Goal: Task Accomplishment & Management: Manage account settings

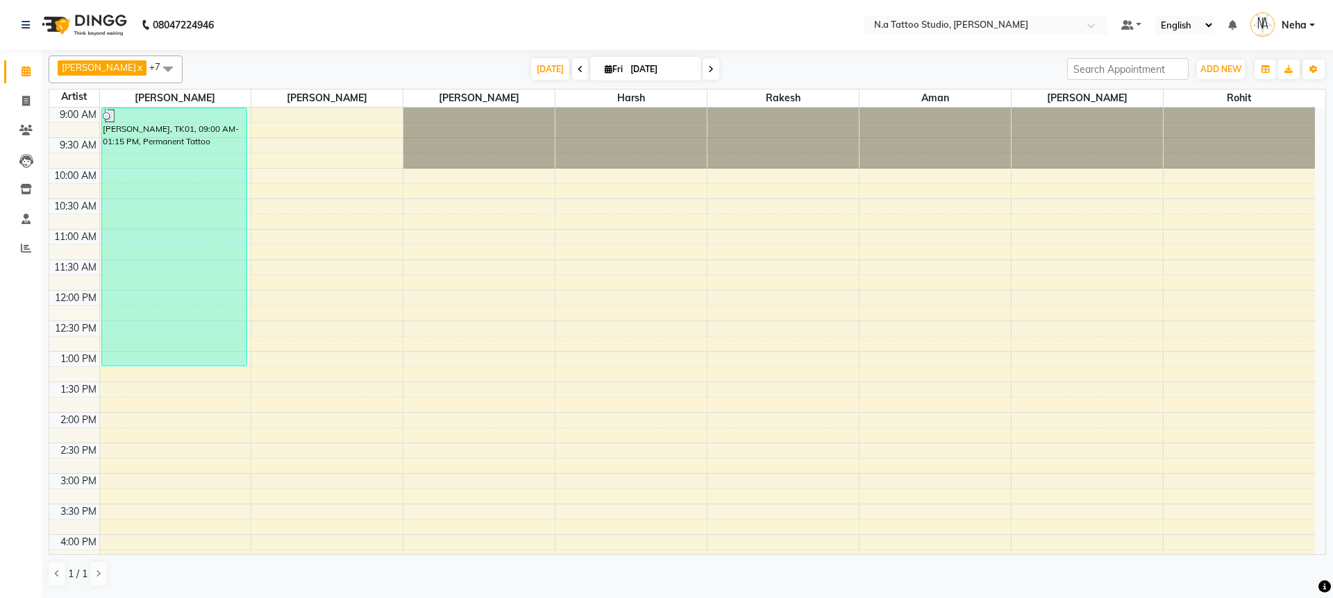
click at [546, 69] on span "[DATE]" at bounding box center [550, 69] width 38 height 22
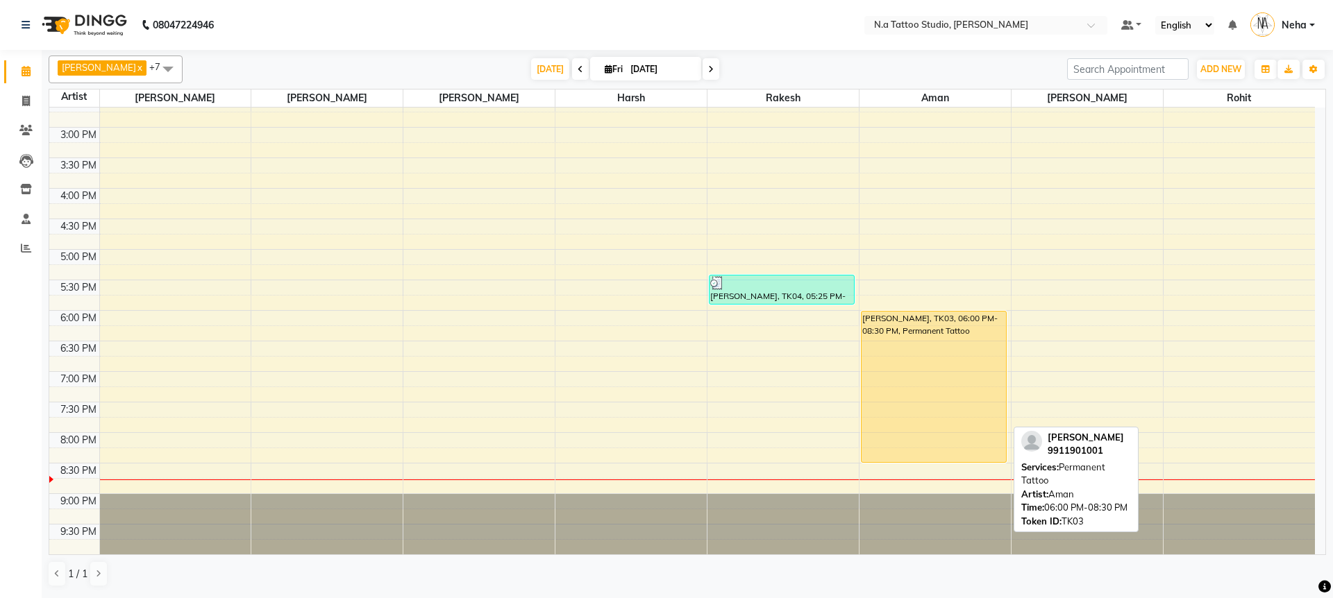
click at [908, 398] on div "[PERSON_NAME], TK03, 06:00 PM-08:30 PM, Permanent Tattoo" at bounding box center [933, 387] width 144 height 151
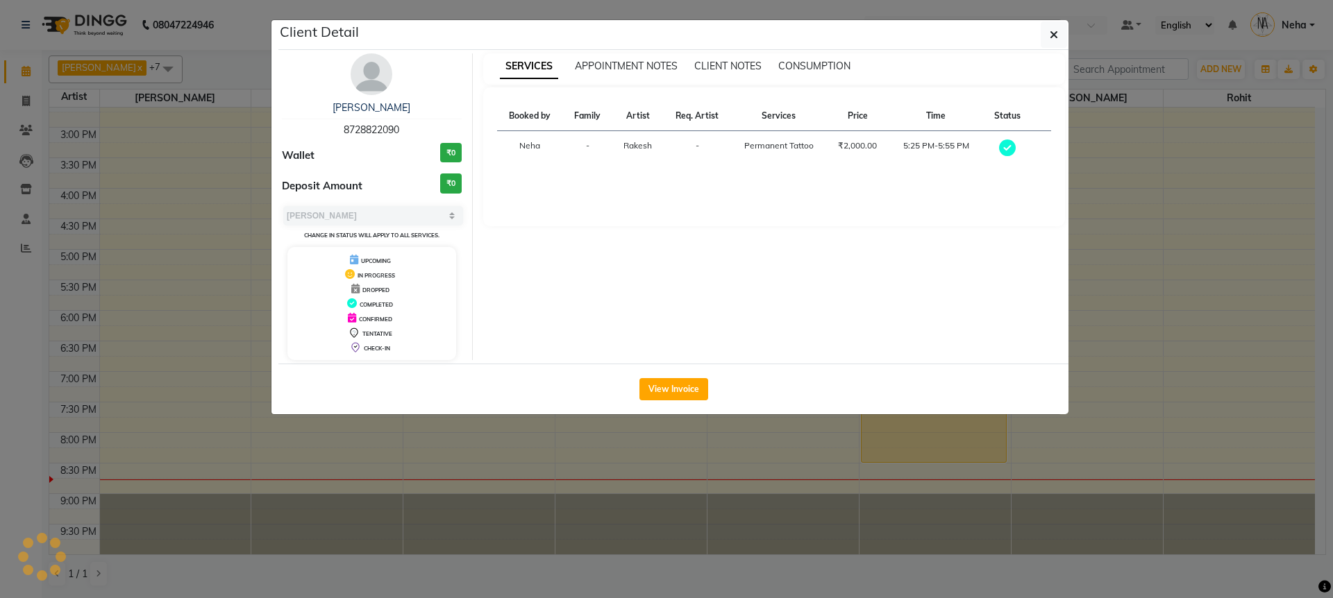
select select "1"
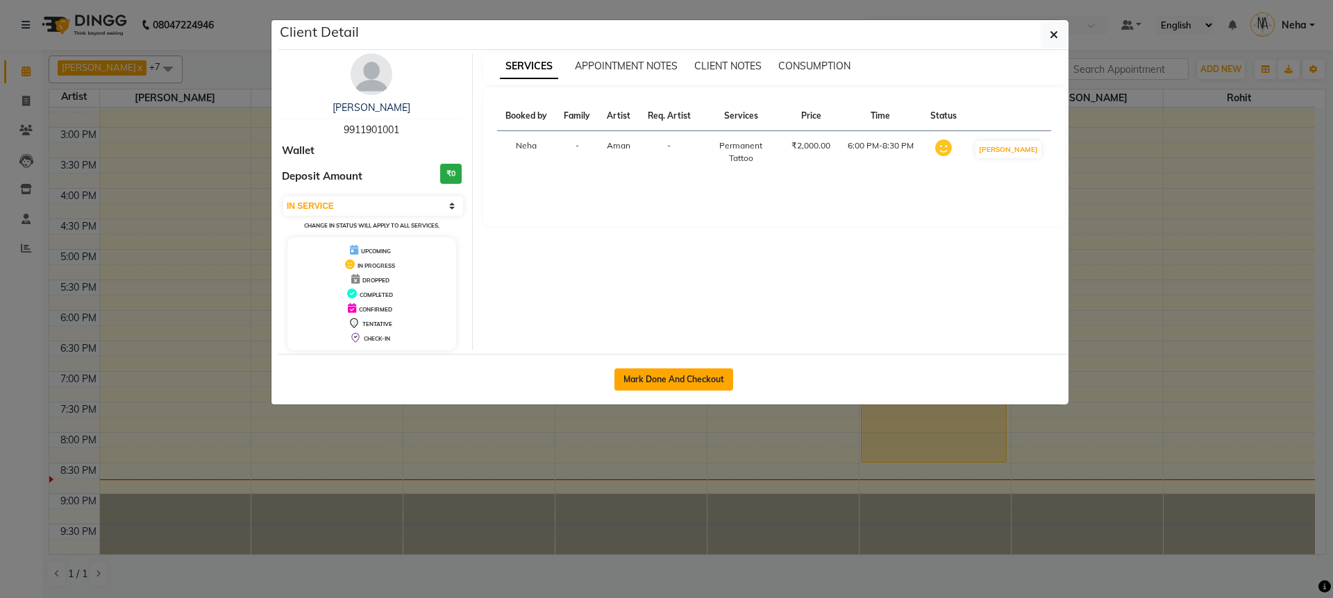
click at [675, 390] on button "Mark Done And Checkout" at bounding box center [673, 380] width 119 height 22
select select "service"
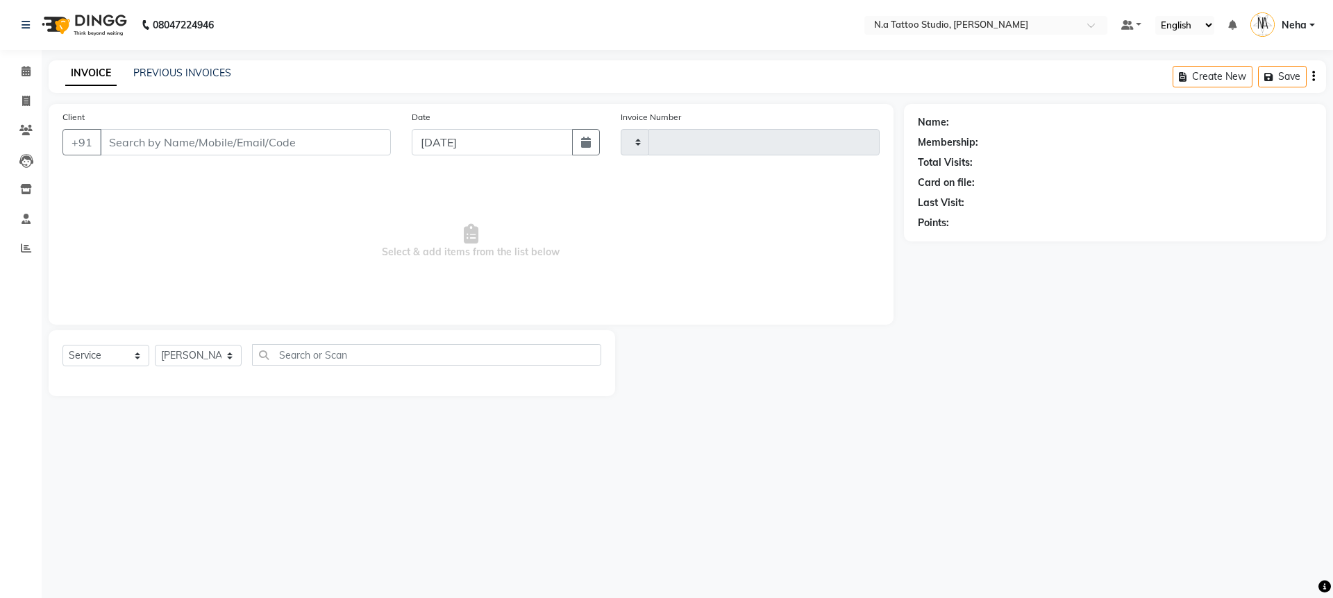
type input "0746"
select select "4590"
click at [1312, 77] on icon "button" at bounding box center [1313, 76] width 3 height 1
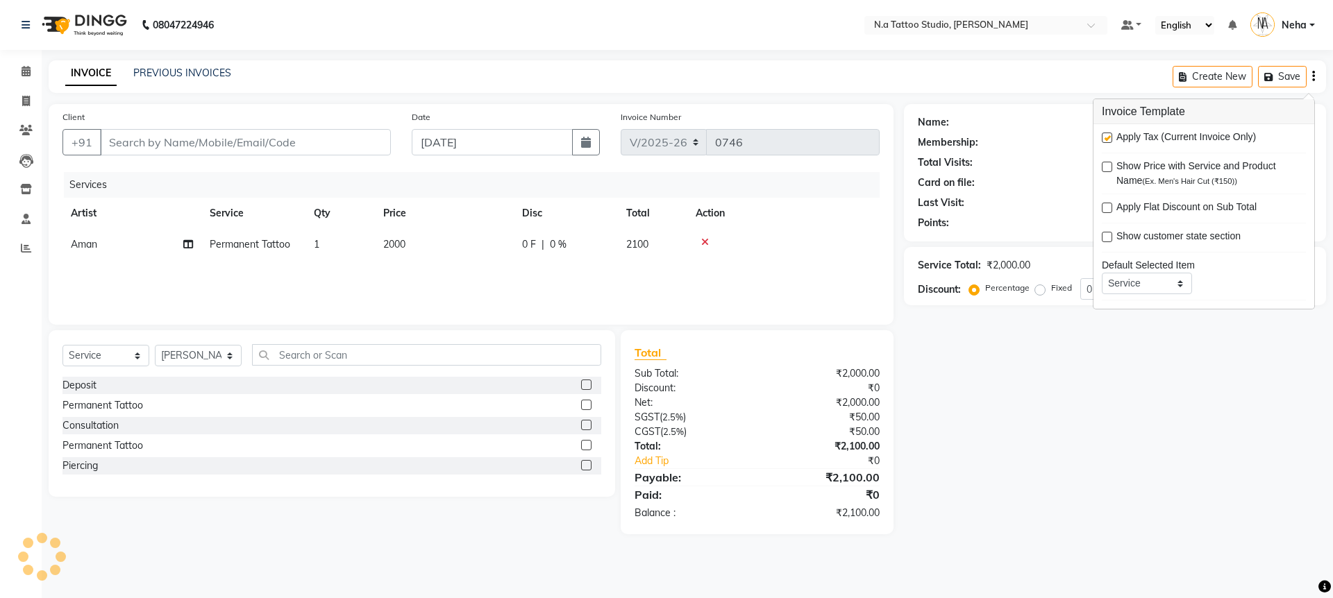
type input "99******01"
select select "84975"
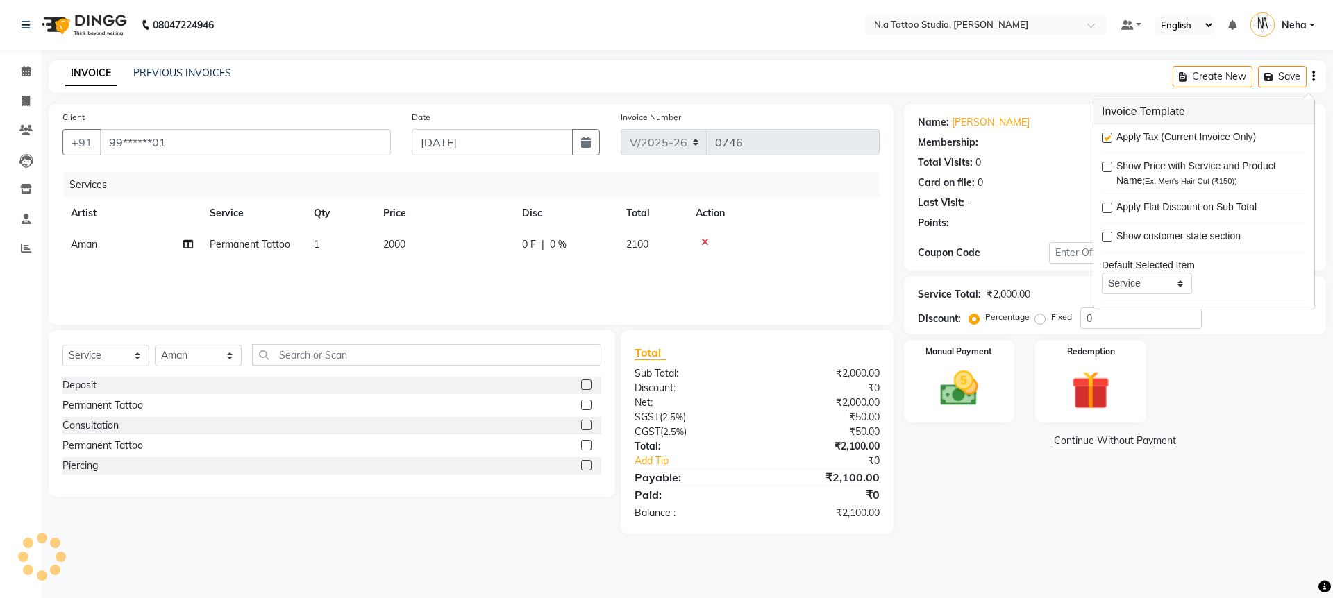
click at [1106, 139] on label at bounding box center [1106, 138] width 10 height 10
click at [1106, 139] on input "checkbox" at bounding box center [1105, 138] width 9 height 9
checkbox input "false"
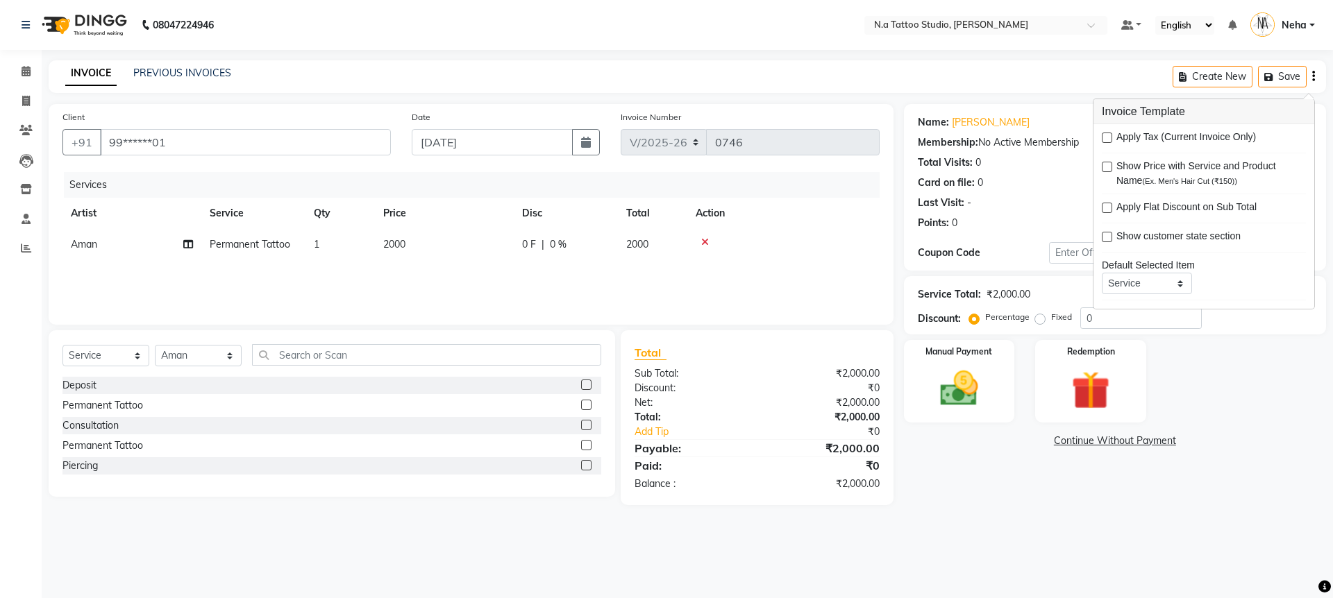
click at [450, 244] on td "2000" at bounding box center [444, 244] width 139 height 31
select select "84975"
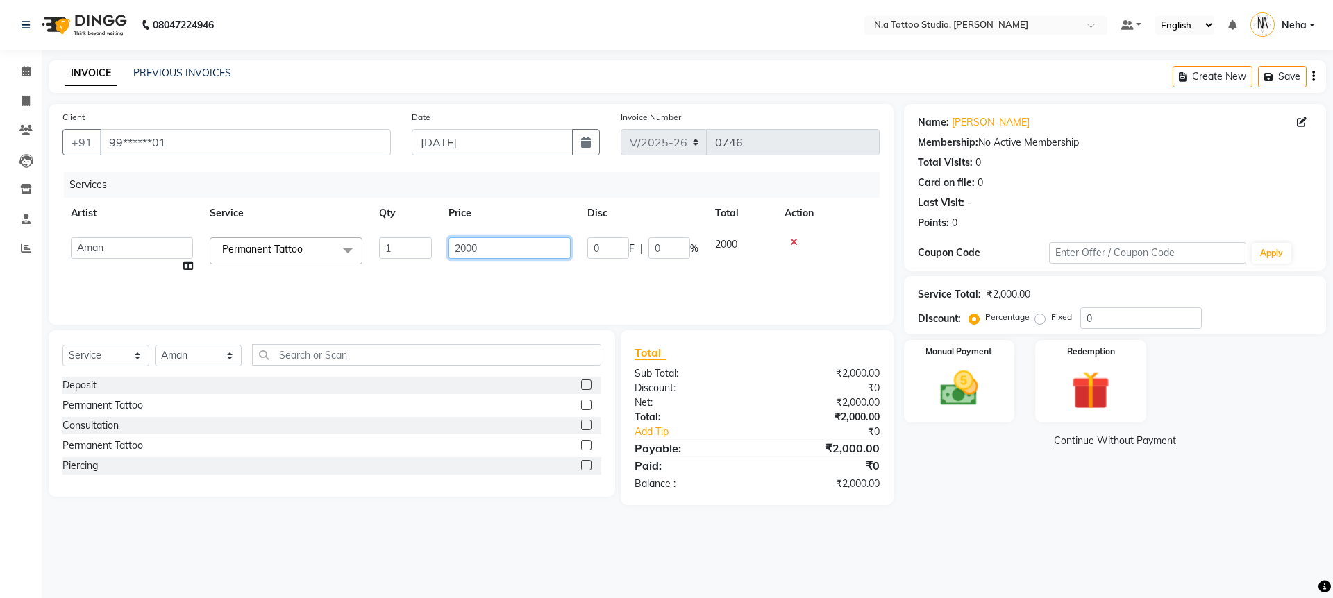
click at [515, 244] on input "2000" at bounding box center [509, 248] width 122 height 22
type input "5500"
drag, startPoint x: 531, startPoint y: 282, endPoint x: 841, endPoint y: 359, distance: 319.7
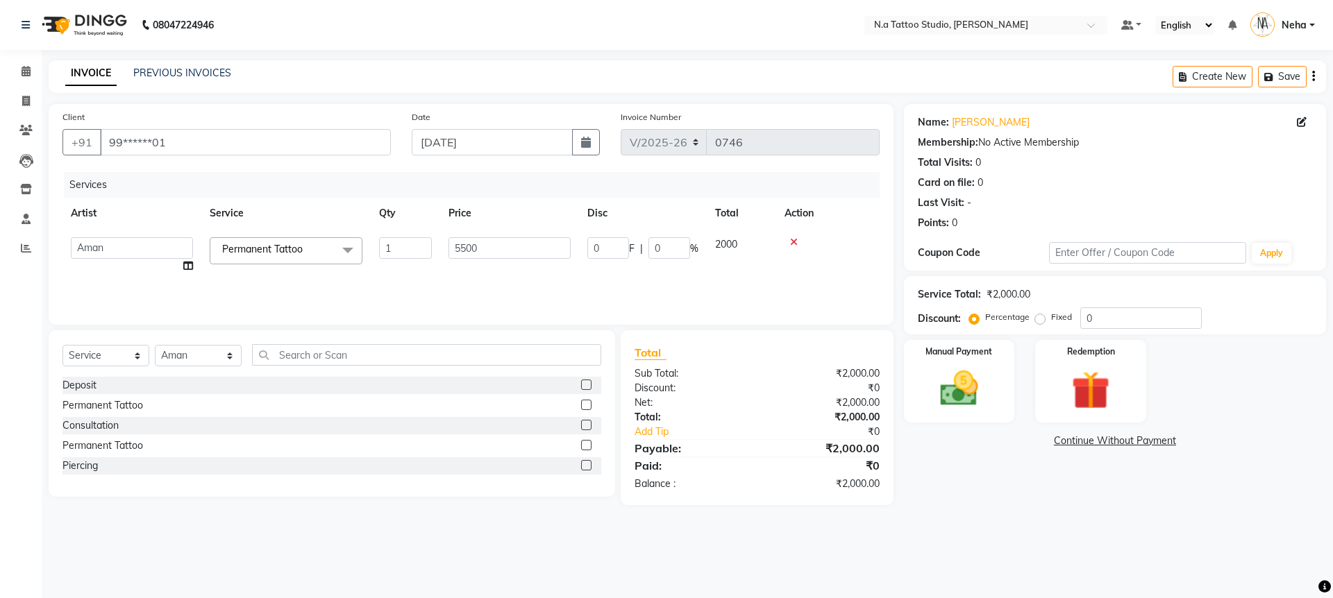
click at [532, 282] on div "Services Artist Service Qty Price Disc Total Action [PERSON_NAME] [PERSON_NAME]…" at bounding box center [470, 241] width 817 height 139
click at [997, 405] on div "Manual Payment" at bounding box center [958, 381] width 115 height 85
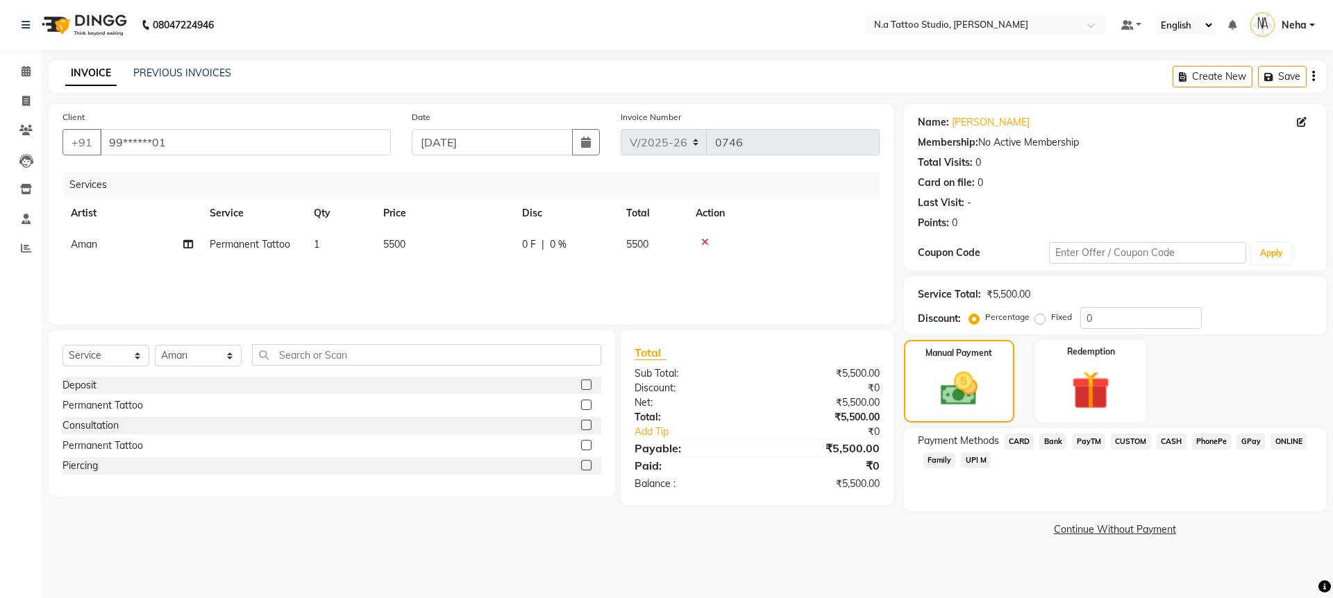
click at [1165, 441] on span "CASH" at bounding box center [1171, 442] width 30 height 16
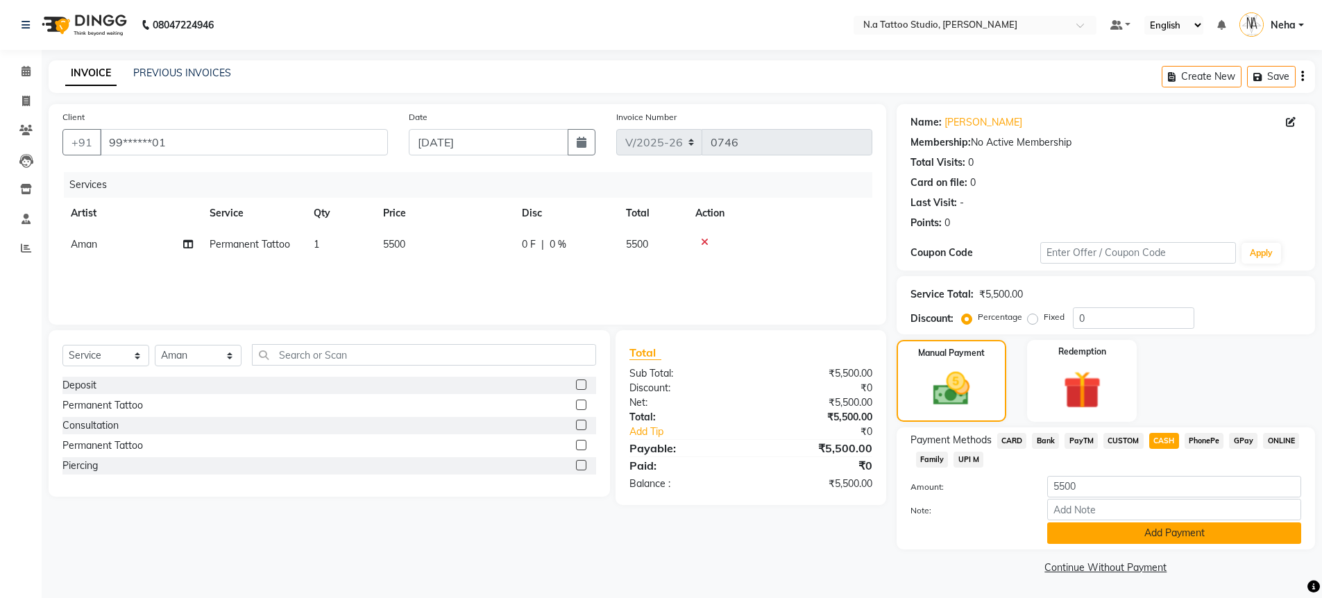
click at [1188, 537] on button "Add Payment" at bounding box center [1174, 534] width 254 height 22
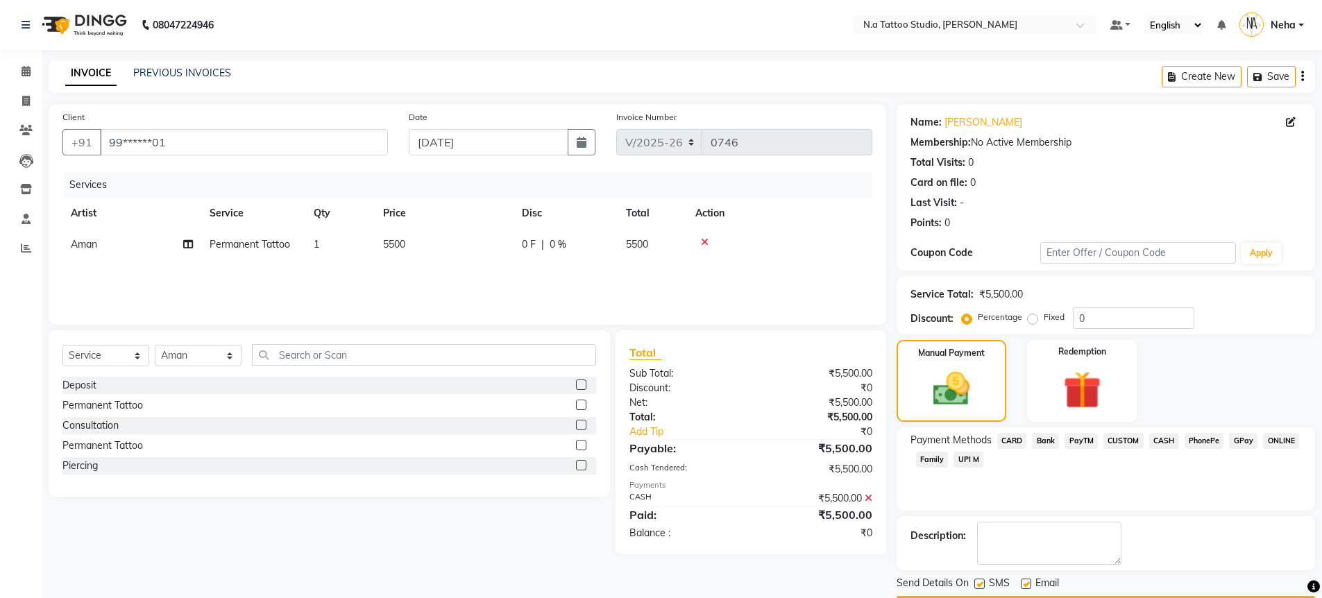
click at [1179, 596] on button "Checkout" at bounding box center [1106, 607] width 419 height 22
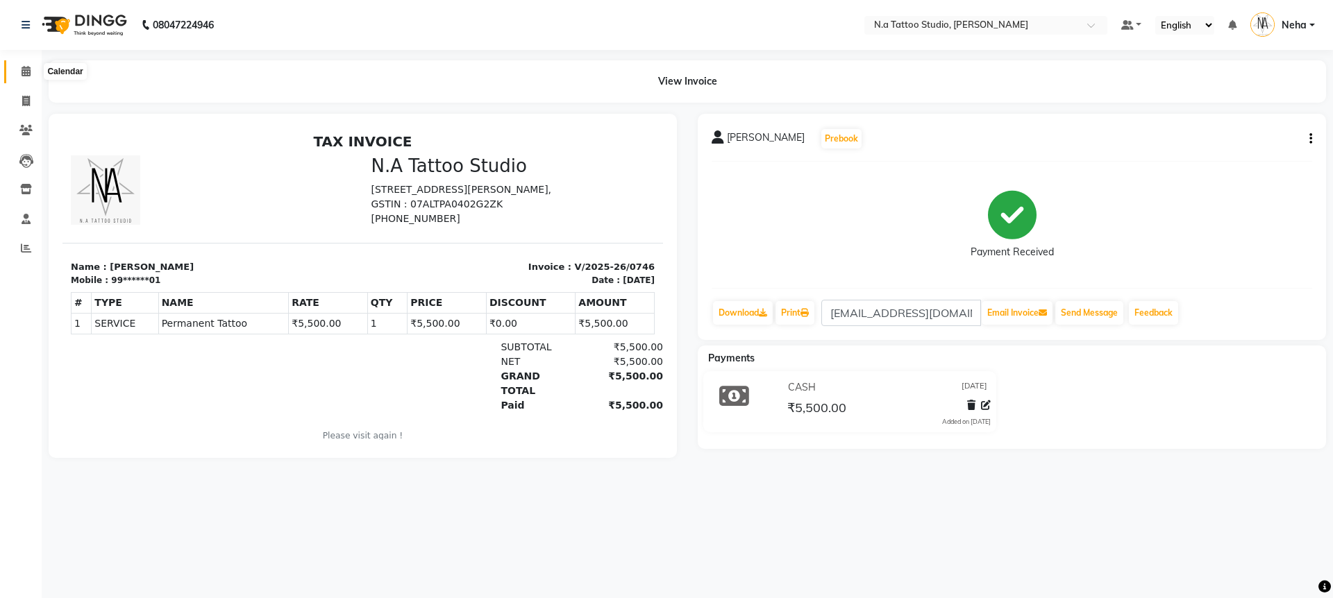
click at [35, 79] on span at bounding box center [26, 72] width 24 height 16
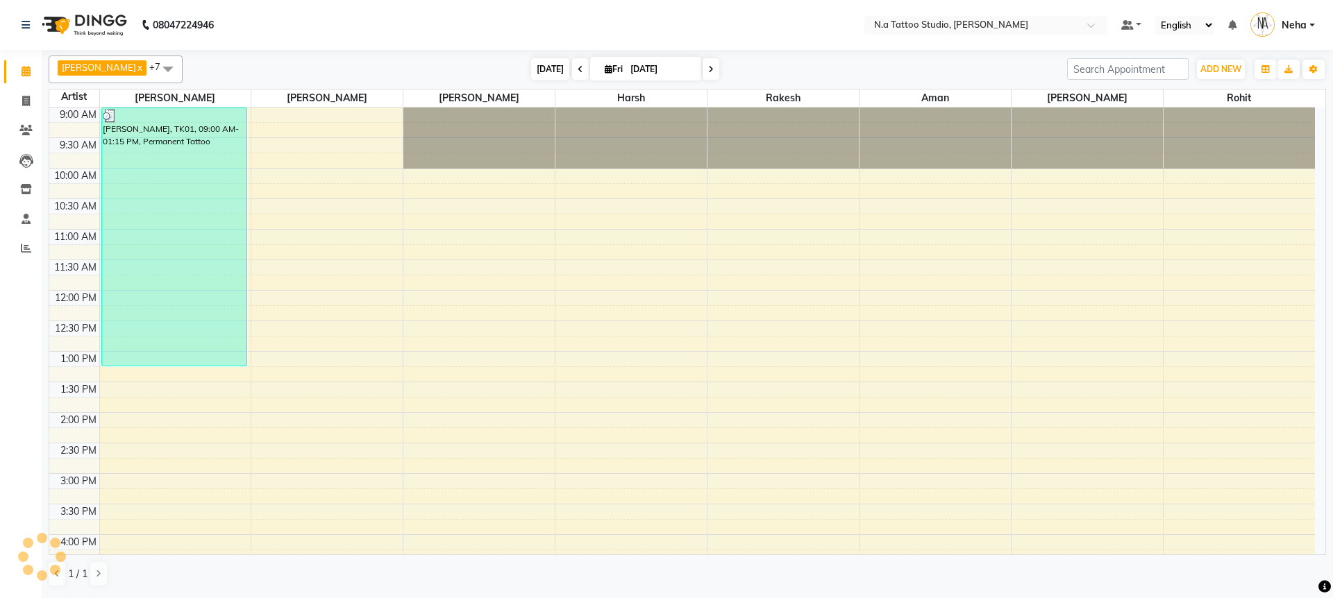
click at [548, 69] on span "[DATE]" at bounding box center [550, 69] width 38 height 22
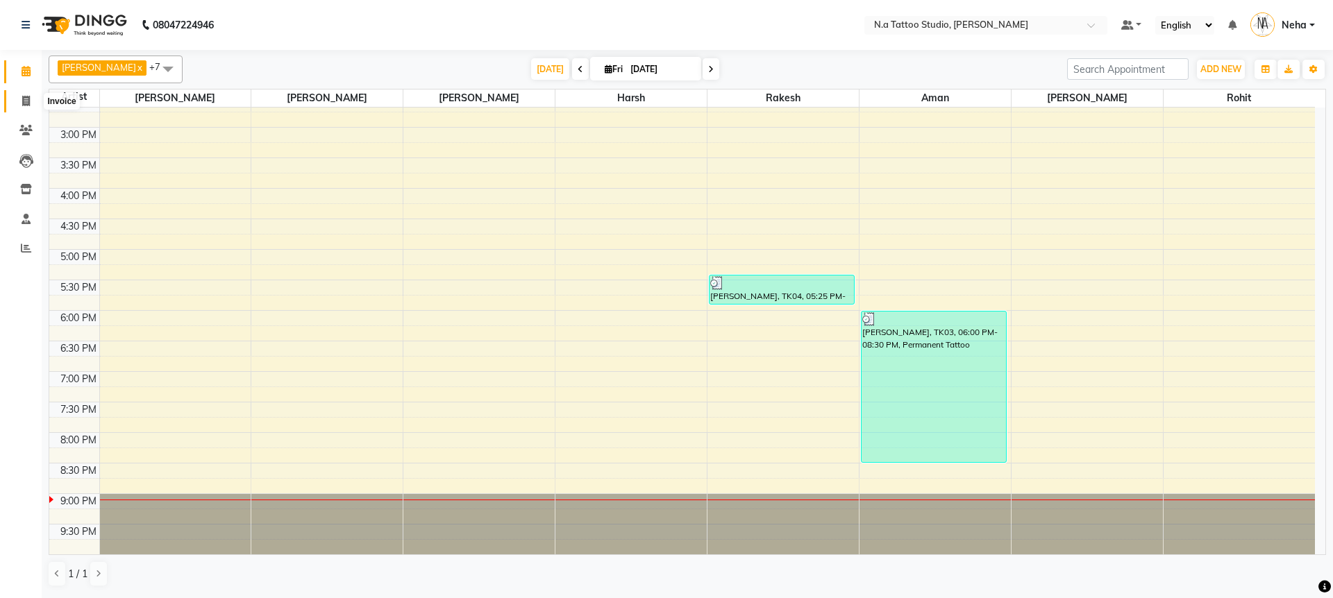
click at [33, 99] on span at bounding box center [26, 102] width 24 height 16
select select "service"
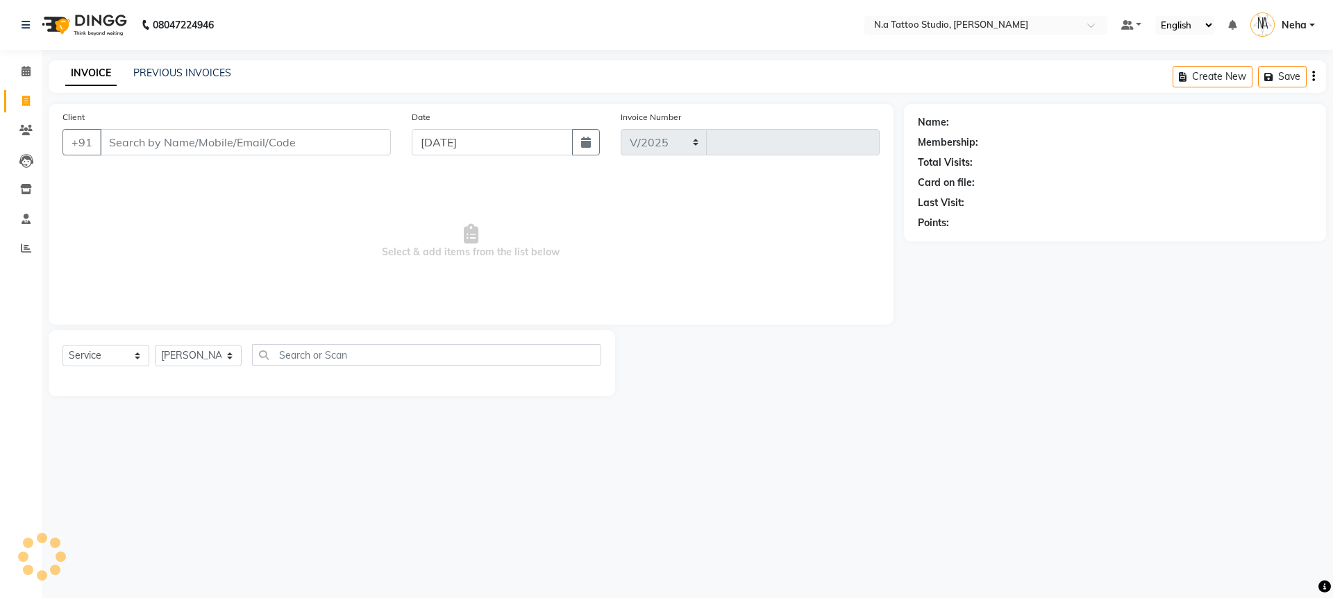
select select "4590"
type input "0747"
type input "8287037097"
click at [362, 136] on span "Add Client" at bounding box center [355, 142] width 55 height 14
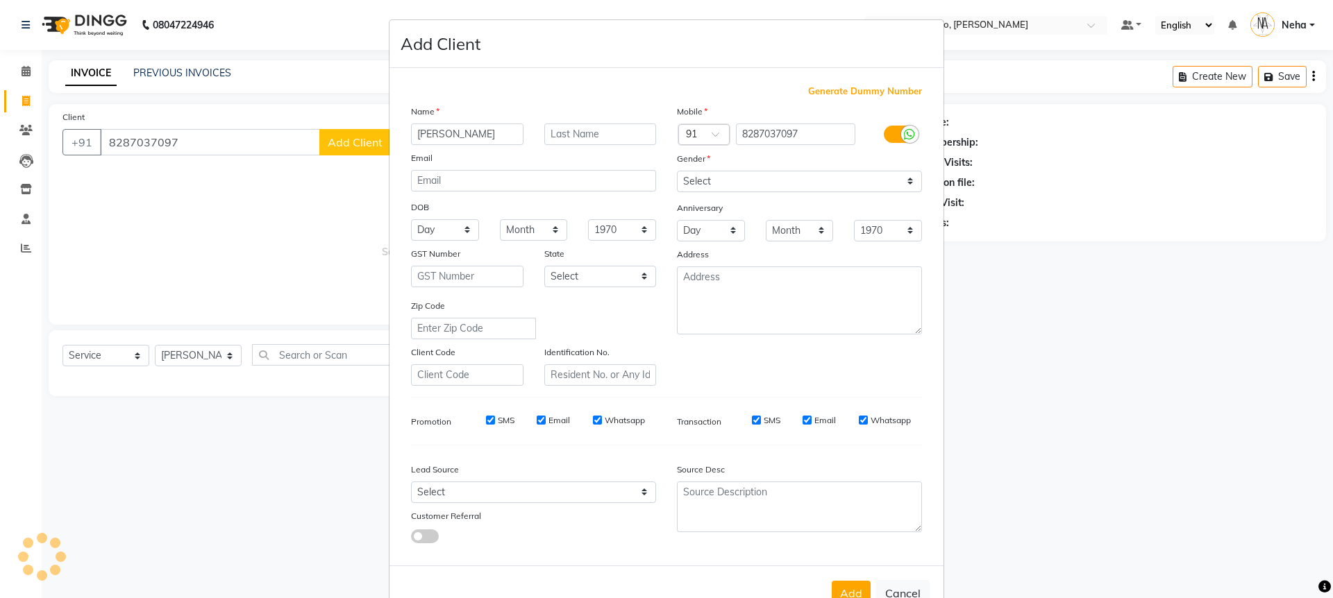
type input "[PERSON_NAME]"
click at [701, 182] on select "Select [DEMOGRAPHIC_DATA] [DEMOGRAPHIC_DATA] Other Prefer Not To Say" at bounding box center [799, 182] width 245 height 22
select select "[DEMOGRAPHIC_DATA]"
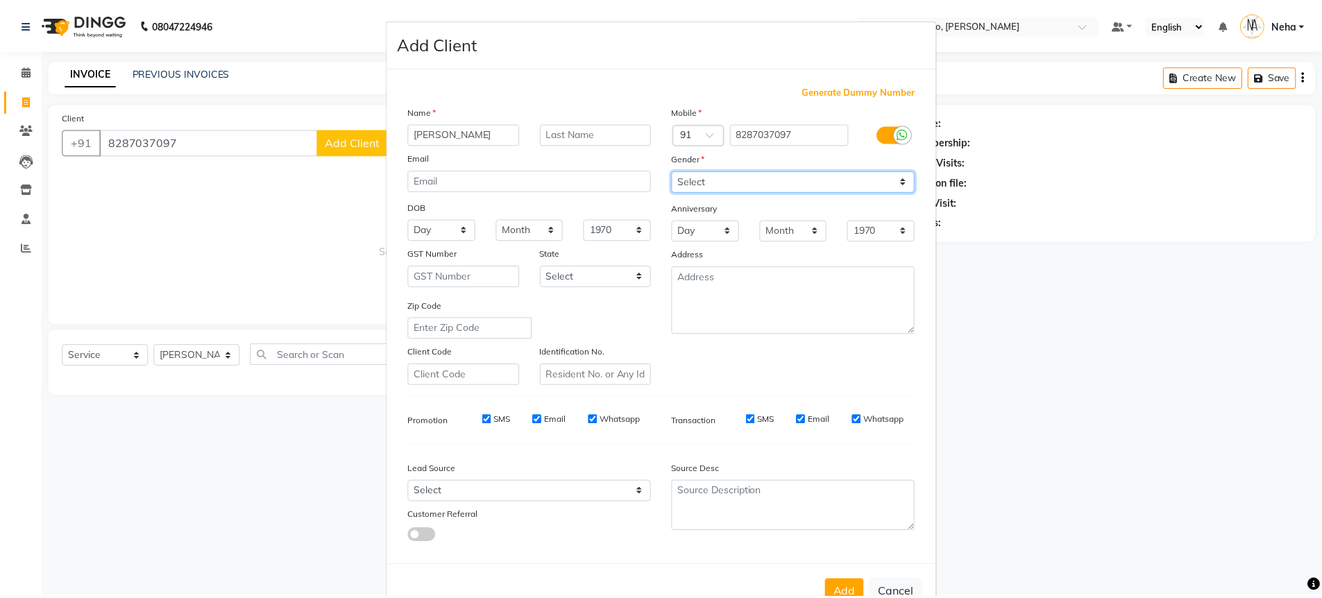
scroll to position [42, 0]
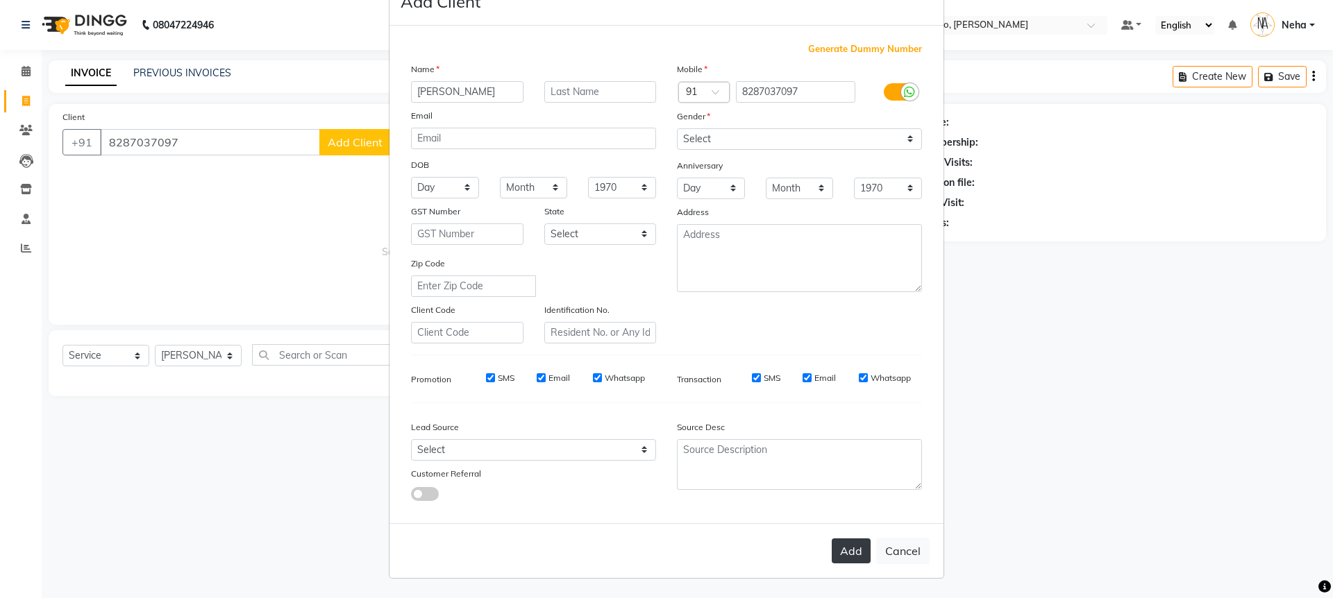
click at [850, 550] on button "Add" at bounding box center [850, 551] width 39 height 25
type input "82******97"
select select
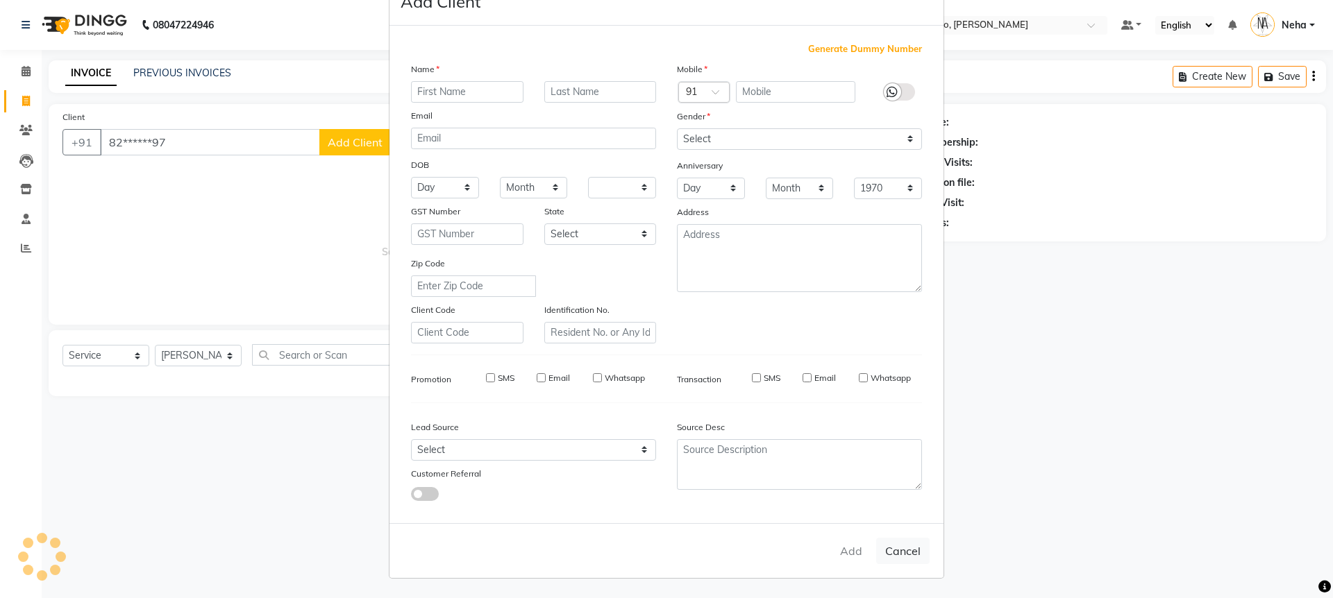
select select
checkbox input "false"
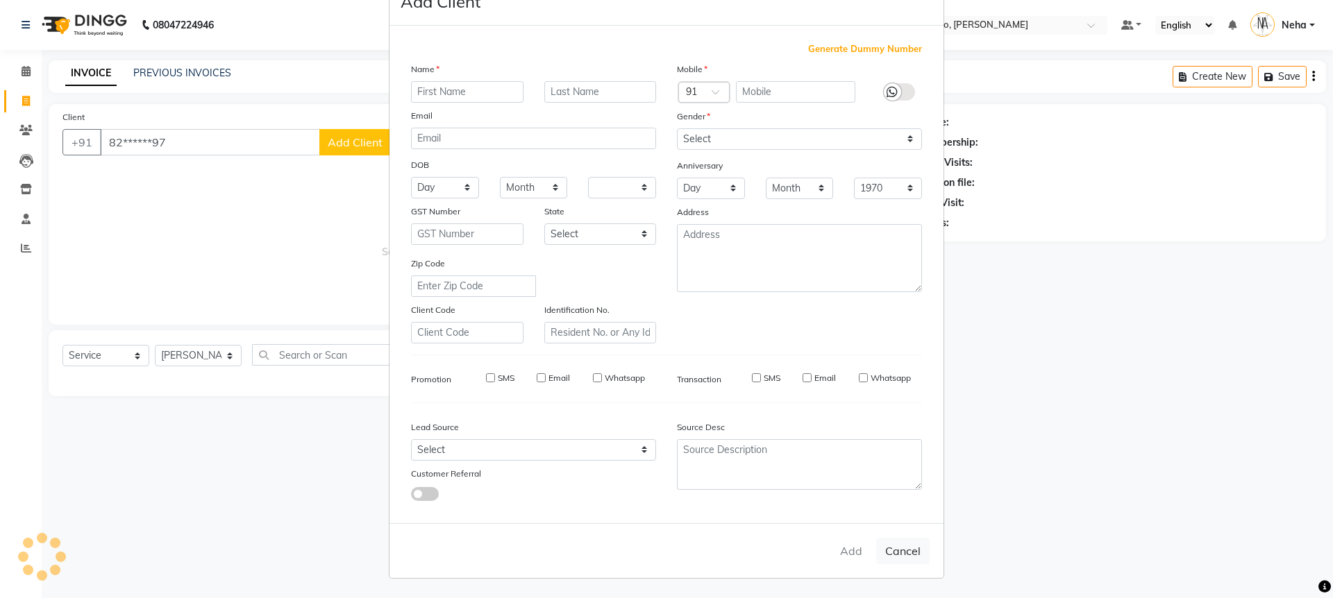
checkbox input "false"
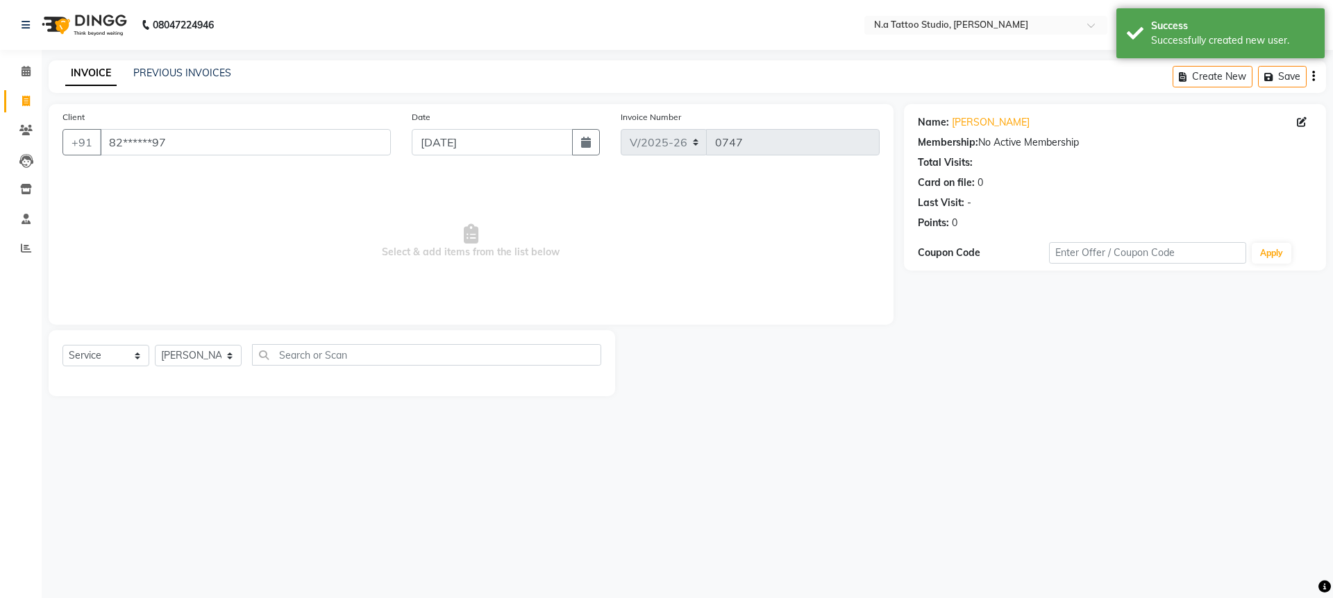
click at [1312, 76] on icon "button" at bounding box center [1313, 76] width 3 height 1
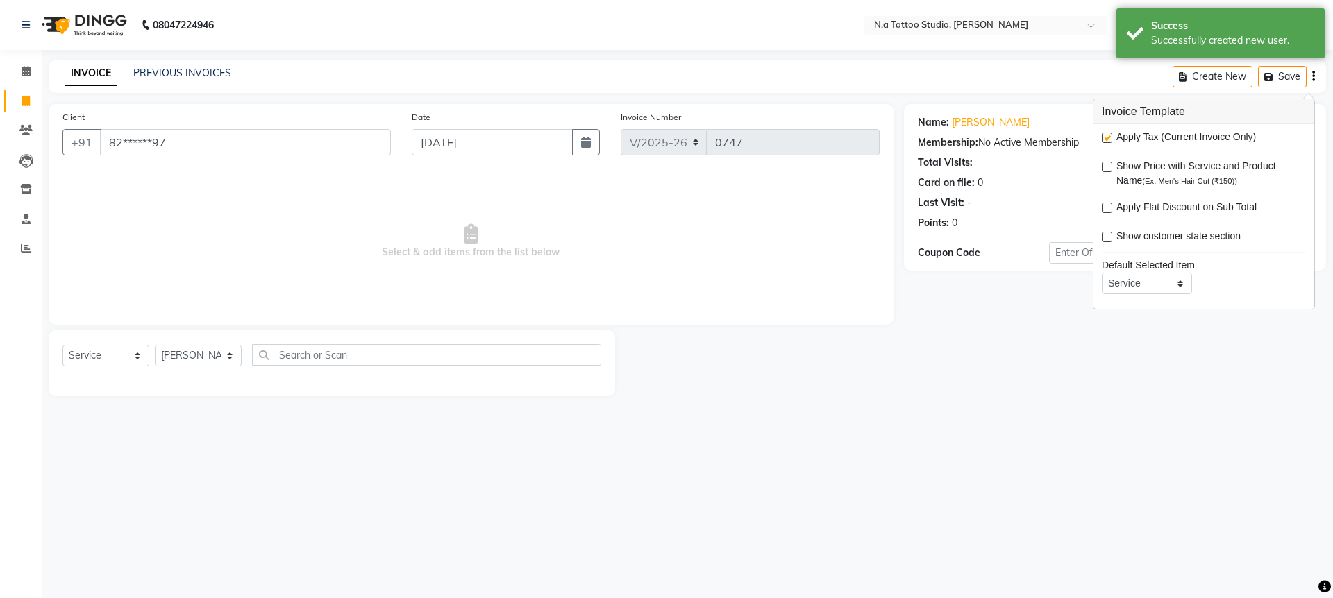
click at [1106, 138] on label at bounding box center [1106, 138] width 10 height 10
click at [1106, 138] on input "checkbox" at bounding box center [1105, 138] width 9 height 9
checkbox input "false"
click at [199, 353] on select "[PERSON_NAME] [PERSON_NAME] [PERSON_NAME] [PERSON_NAME] Manager [PERSON_NAME] […" at bounding box center [198, 356] width 87 height 22
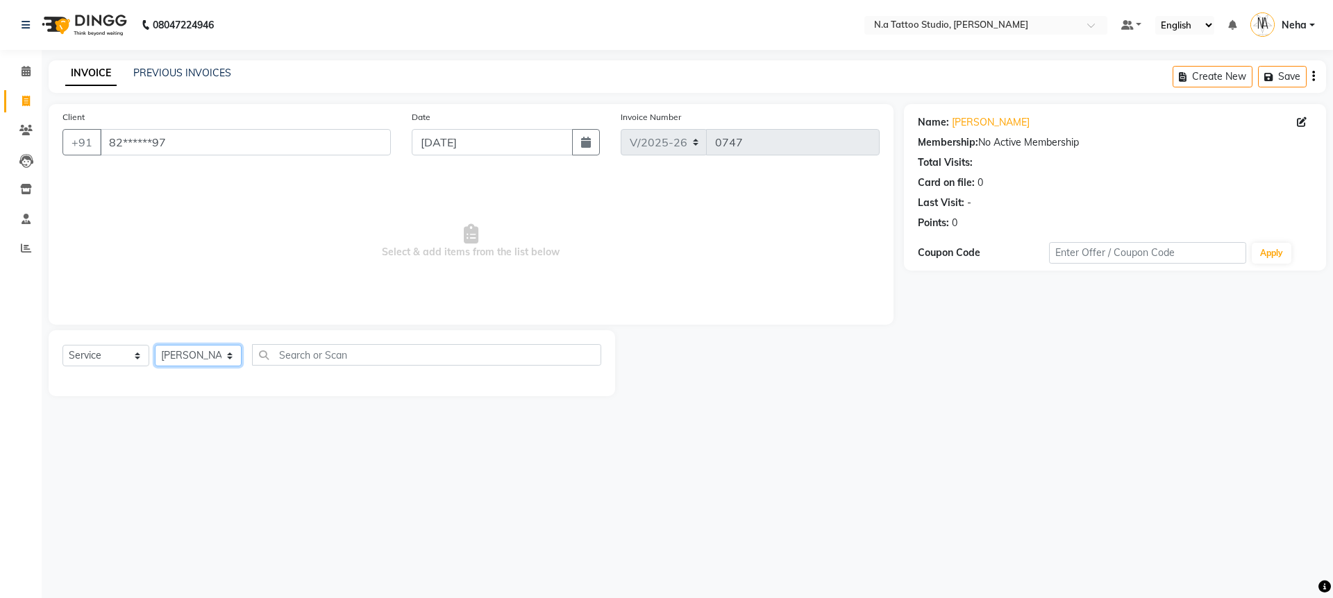
select select "26611"
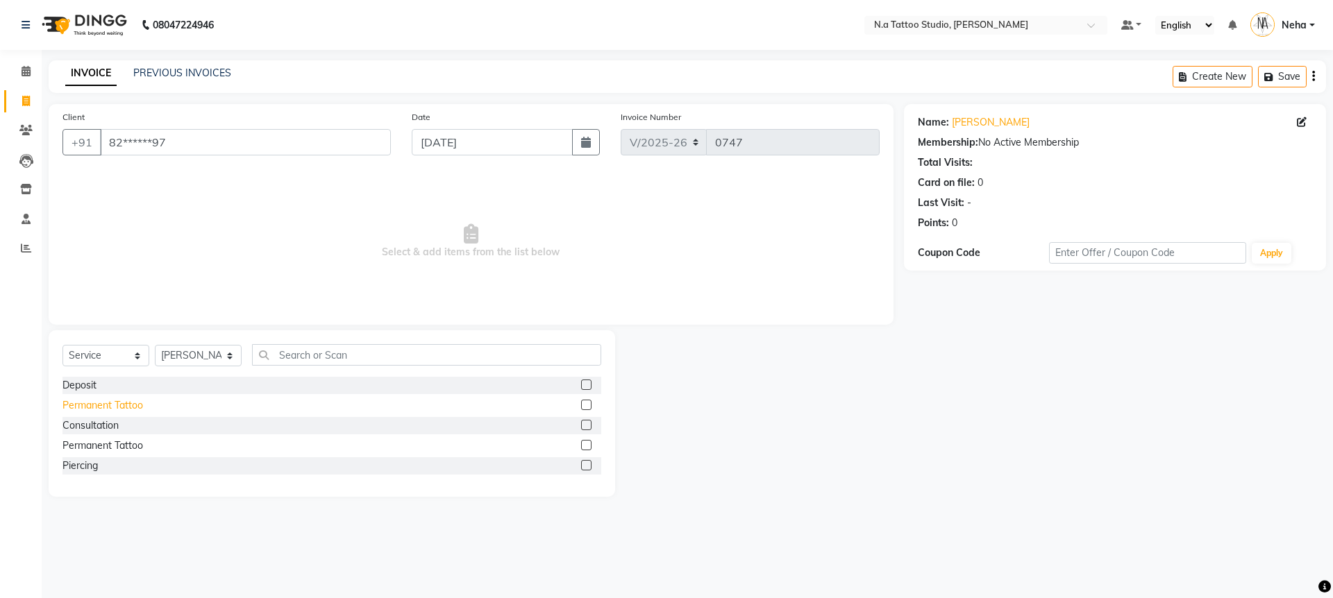
click at [123, 401] on div "Permanent Tattoo" at bounding box center [102, 405] width 81 height 15
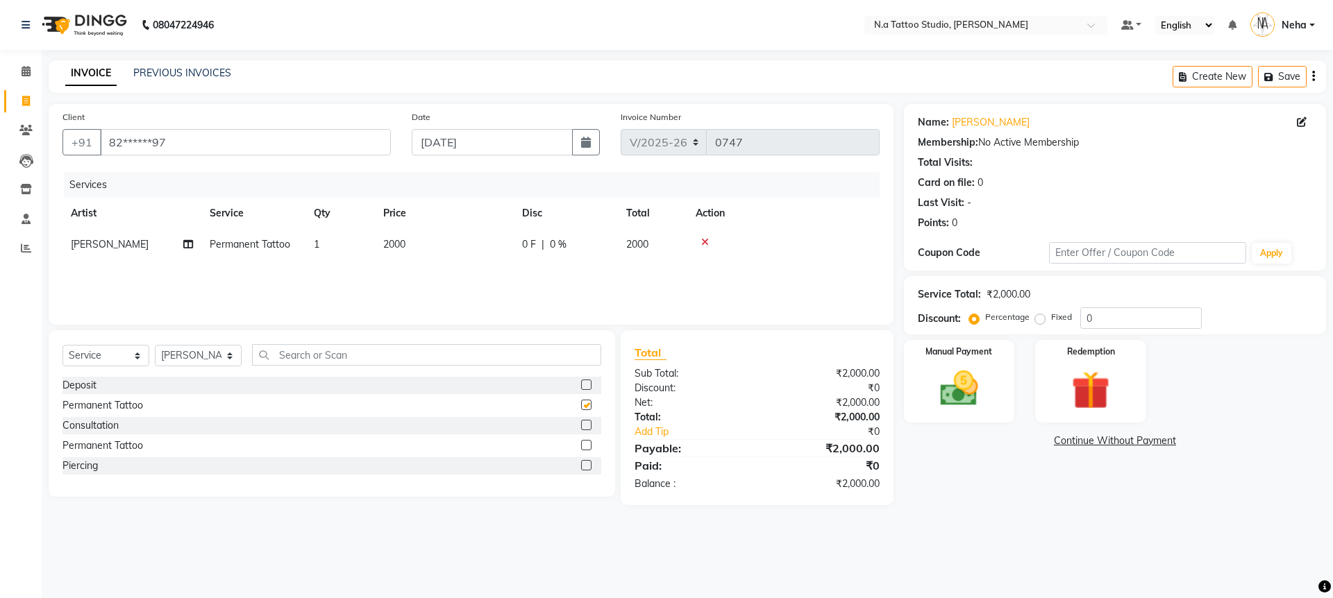
checkbox input "false"
click at [432, 239] on td "2000" at bounding box center [444, 244] width 139 height 31
select select "26611"
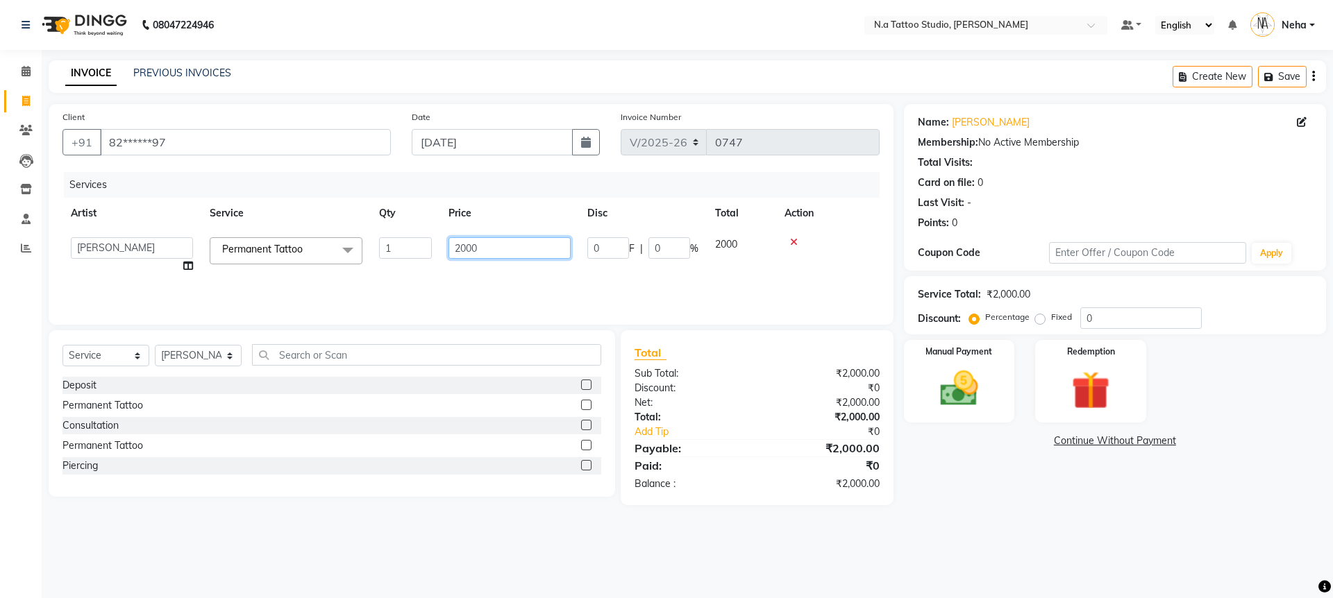
click at [460, 244] on input "2000" at bounding box center [509, 248] width 122 height 22
type input "17500"
drag, startPoint x: 550, startPoint y: 280, endPoint x: 618, endPoint y: 312, distance: 74.5
click at [550, 280] on div "Services Artist Service Qty Price Disc Total Action [PERSON_NAME] [PERSON_NAME]…" at bounding box center [470, 241] width 817 height 139
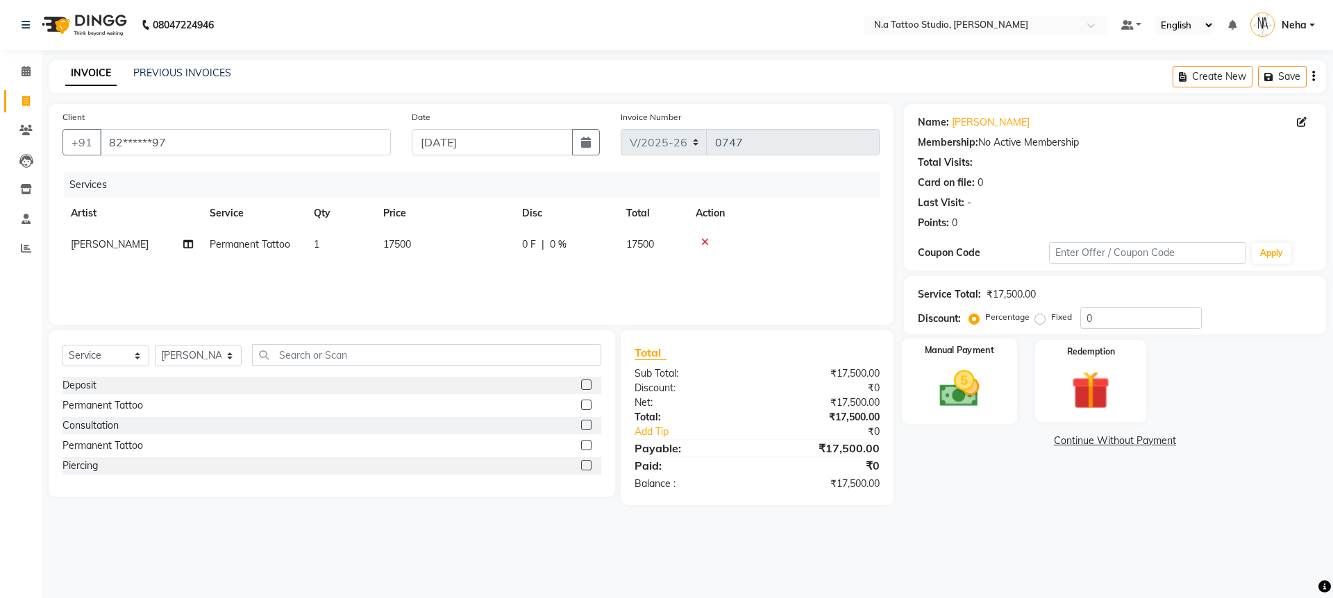
click at [961, 378] on img at bounding box center [959, 389] width 65 height 46
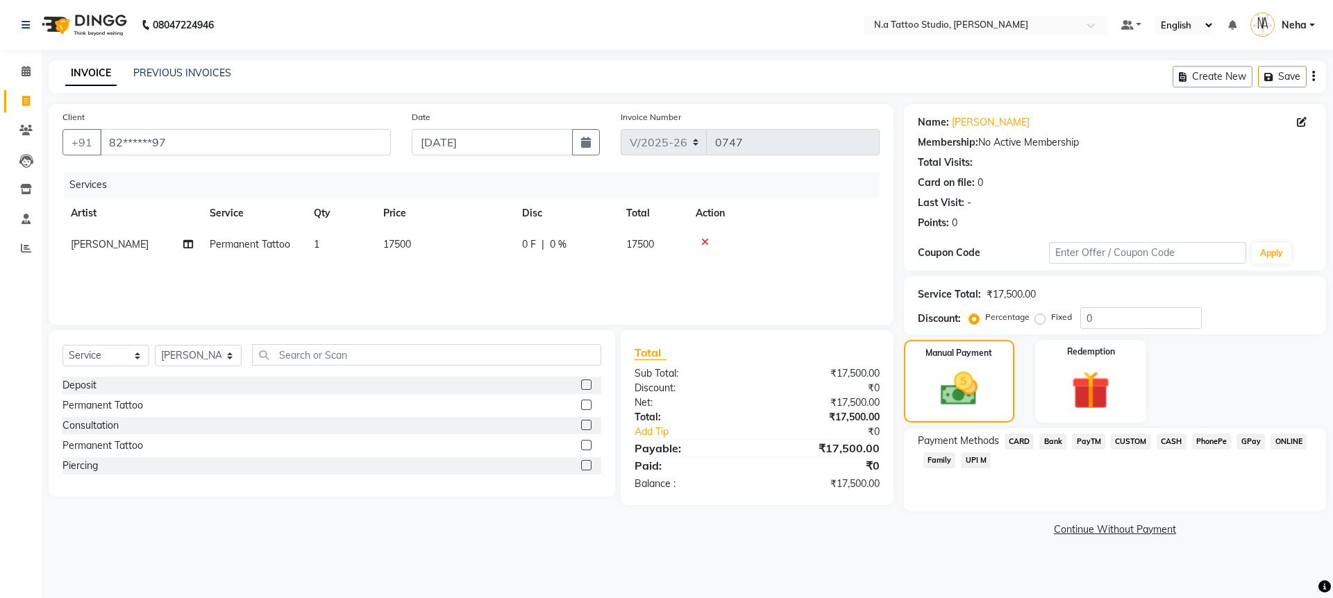
click at [1249, 443] on span "GPay" at bounding box center [1250, 442] width 28 height 16
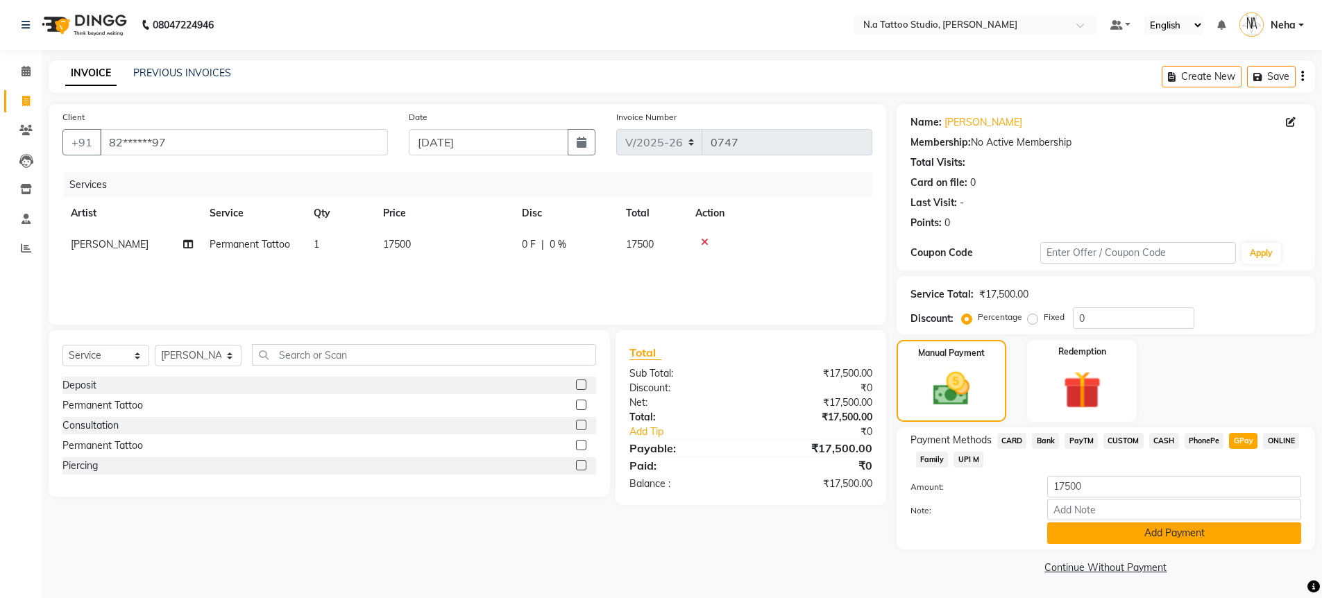
click at [1234, 535] on button "Add Payment" at bounding box center [1174, 534] width 254 height 22
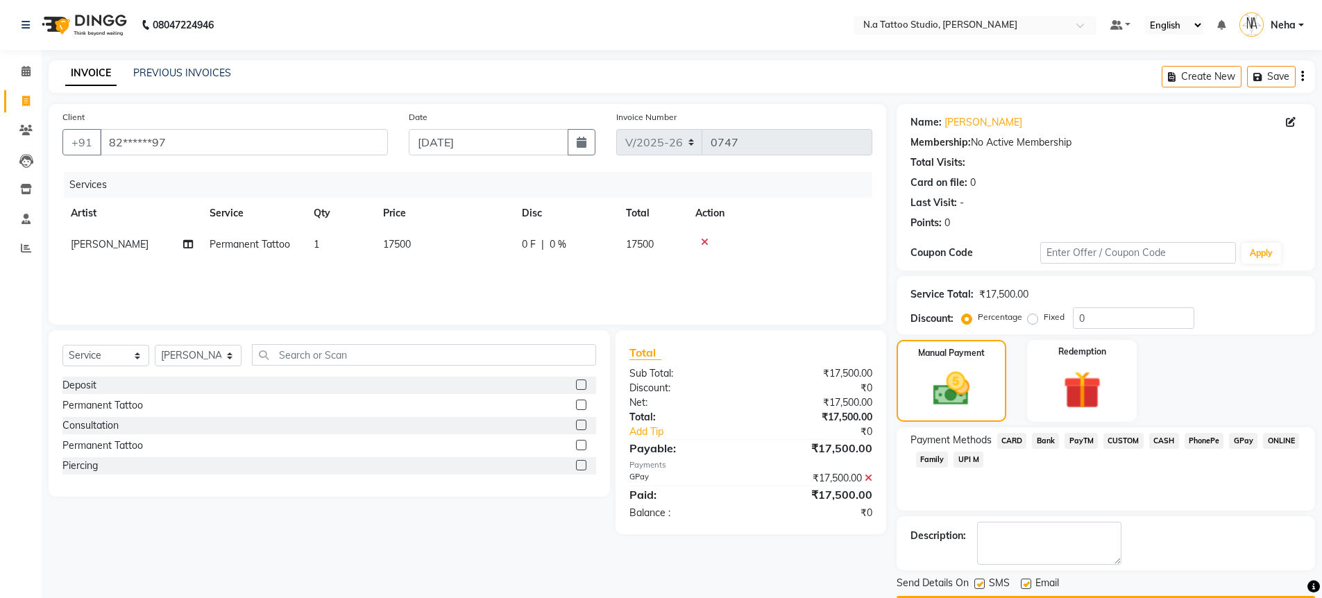
scroll to position [40, 0]
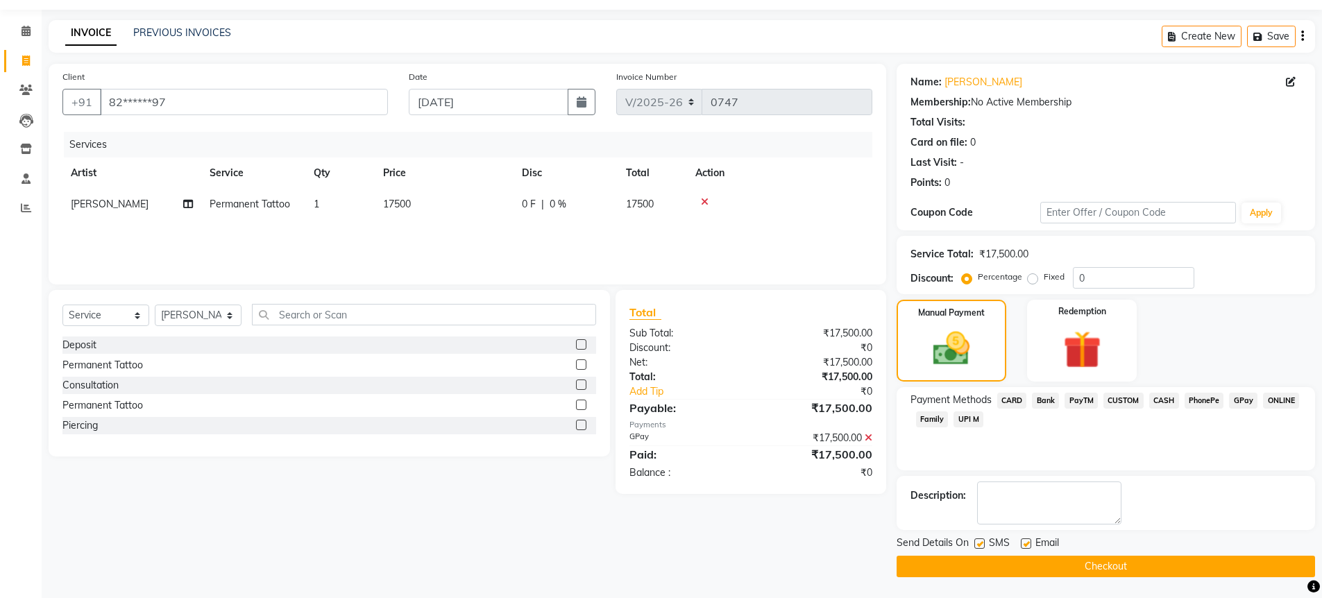
click at [1212, 559] on button "Checkout" at bounding box center [1106, 567] width 419 height 22
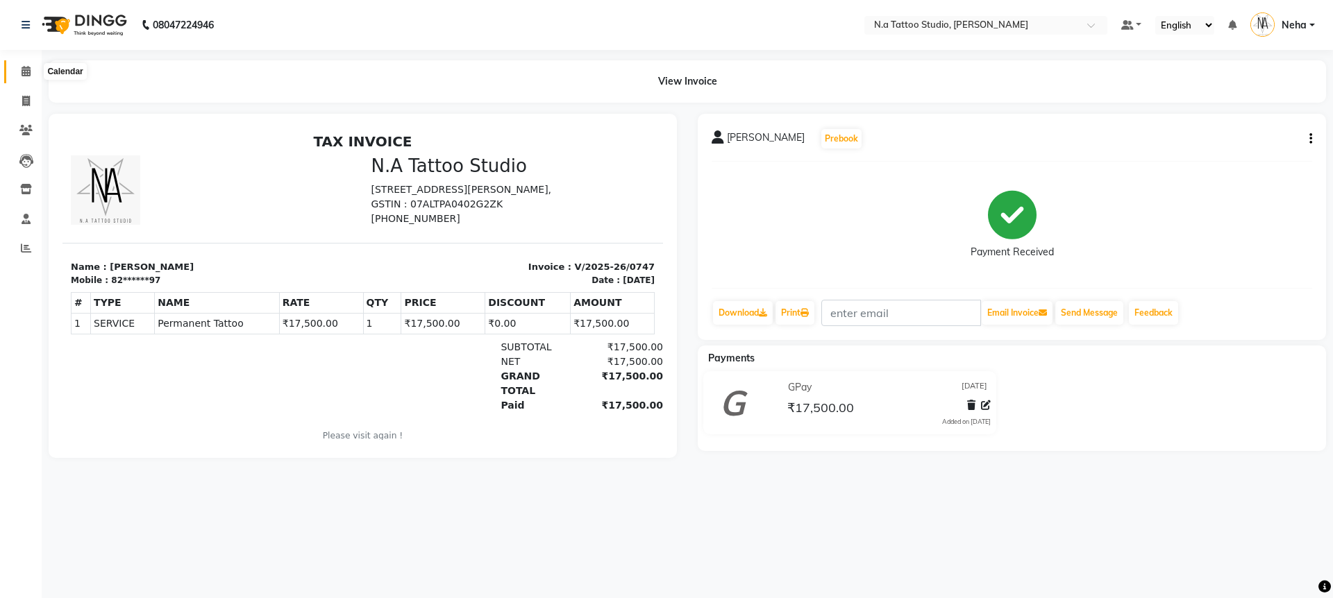
drag, startPoint x: 37, startPoint y: 72, endPoint x: 271, endPoint y: 6, distance: 243.0
click at [37, 72] on span at bounding box center [26, 72] width 24 height 16
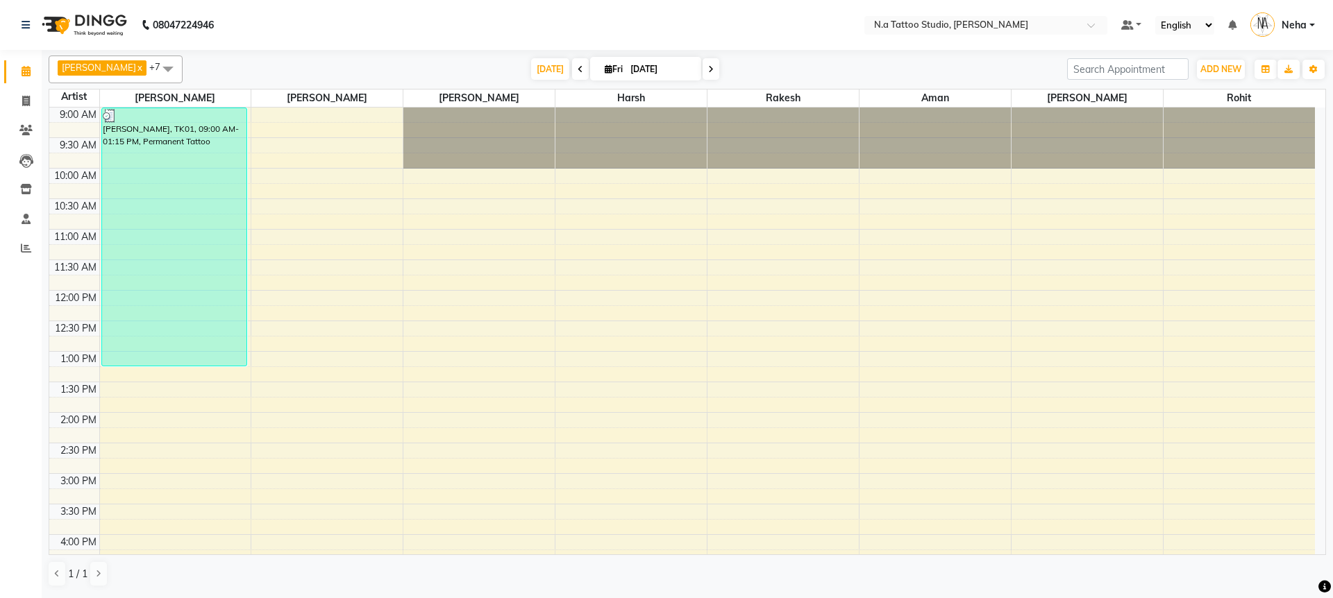
click at [661, 72] on input "[DATE]" at bounding box center [660, 69] width 69 height 21
select select "10"
select select "2025"
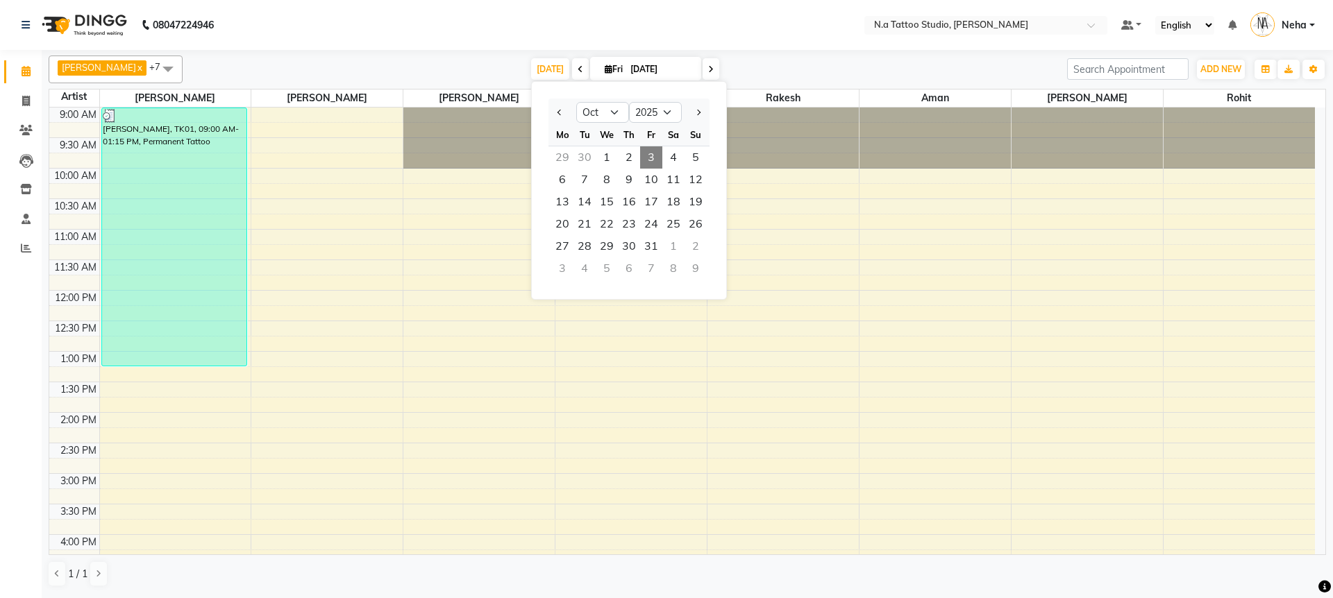
click at [462, 40] on nav "08047224946 Select Location × N.a Tattoo Studio, [PERSON_NAME] Default Panel My…" at bounding box center [666, 25] width 1333 height 50
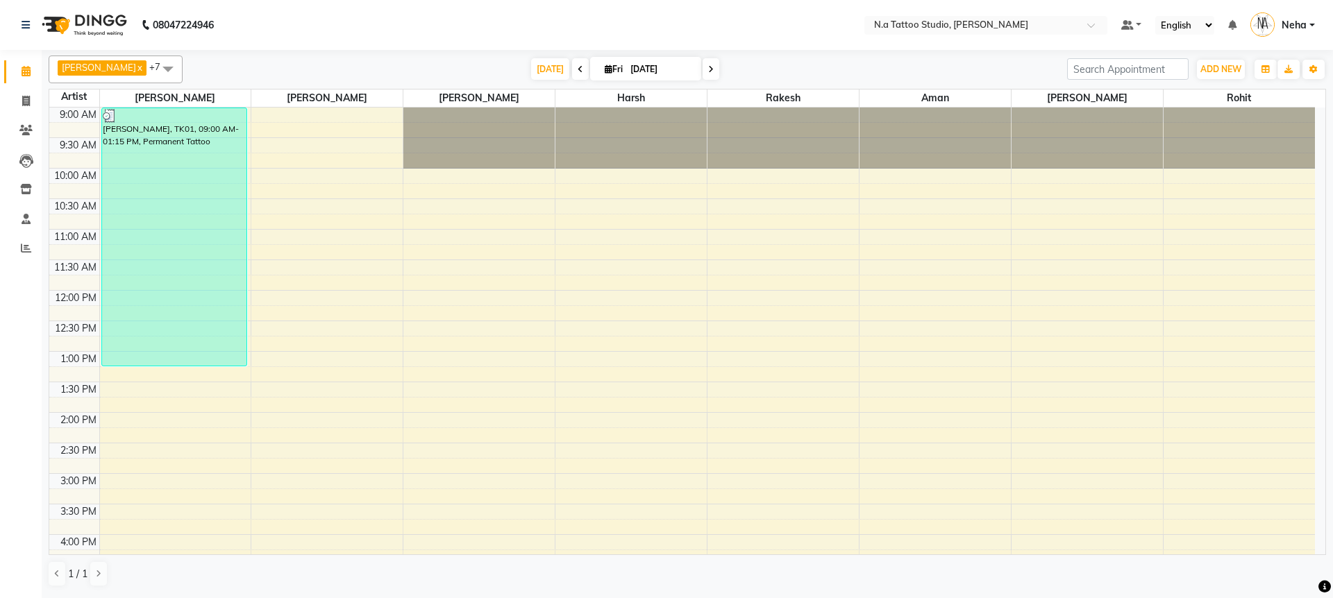
drag, startPoint x: 550, startPoint y: 76, endPoint x: 518, endPoint y: 51, distance: 40.1
click at [548, 75] on span "[DATE]" at bounding box center [550, 69] width 38 height 22
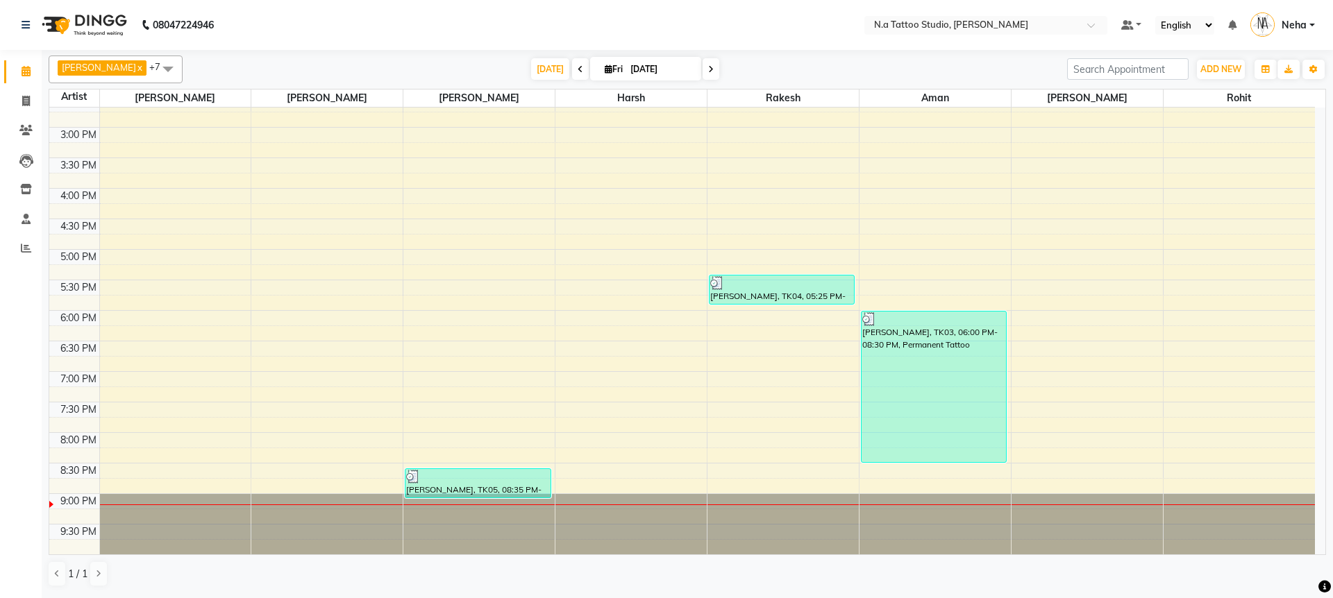
click at [684, 69] on input "[DATE]" at bounding box center [660, 69] width 69 height 21
select select "10"
select select "2025"
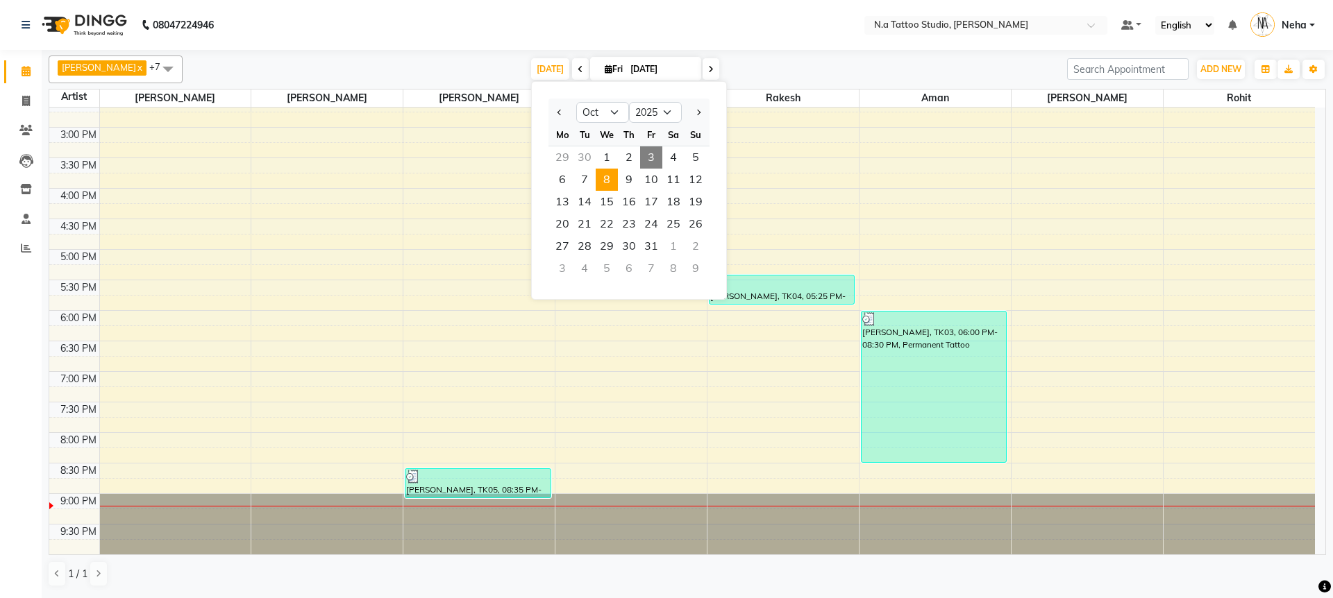
click at [609, 180] on span "8" at bounding box center [606, 180] width 22 height 22
type input "[DATE]"
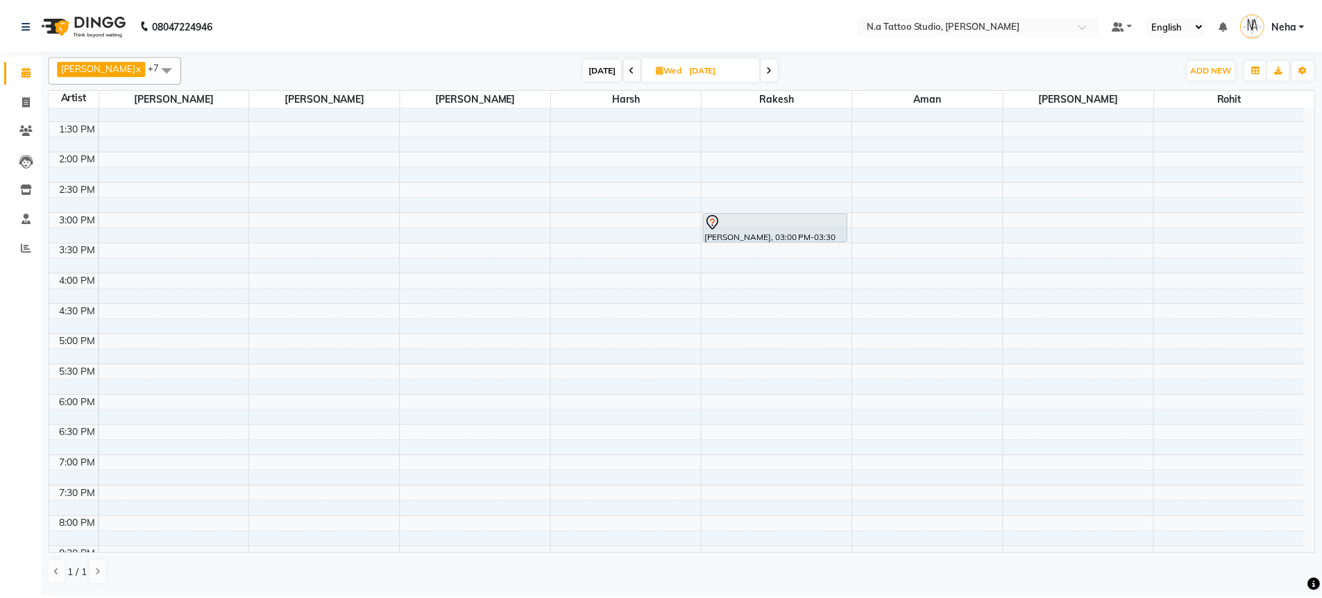
scroll to position [171, 0]
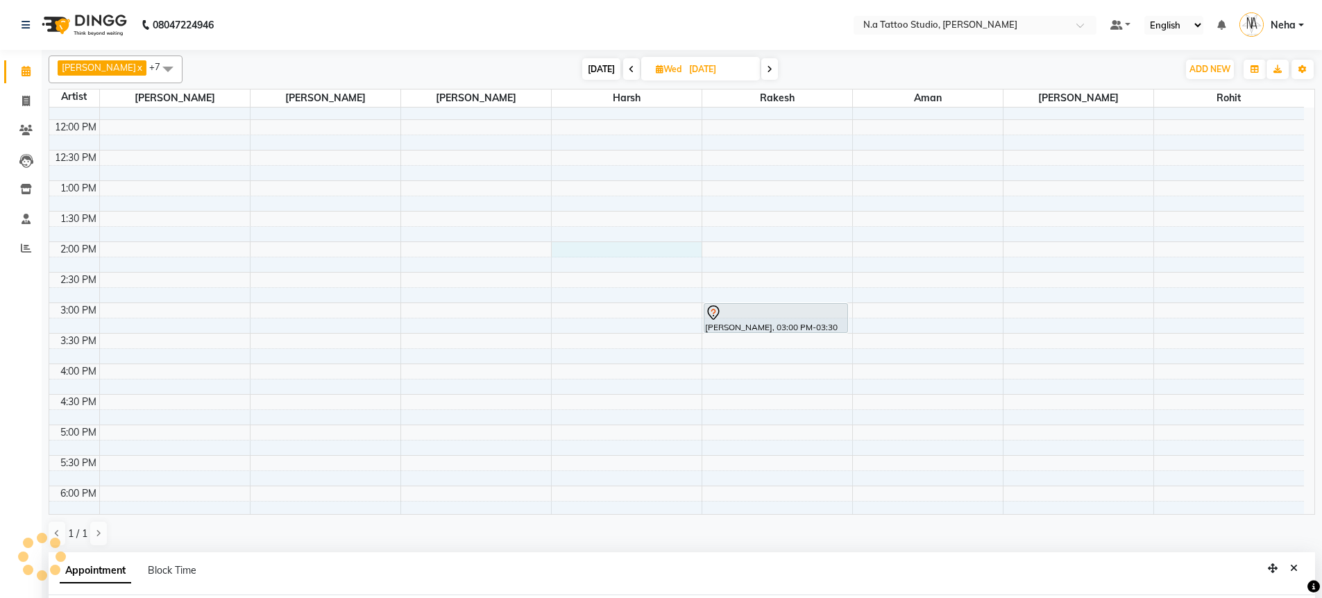
select select "74199"
select select "840"
select select "tentative"
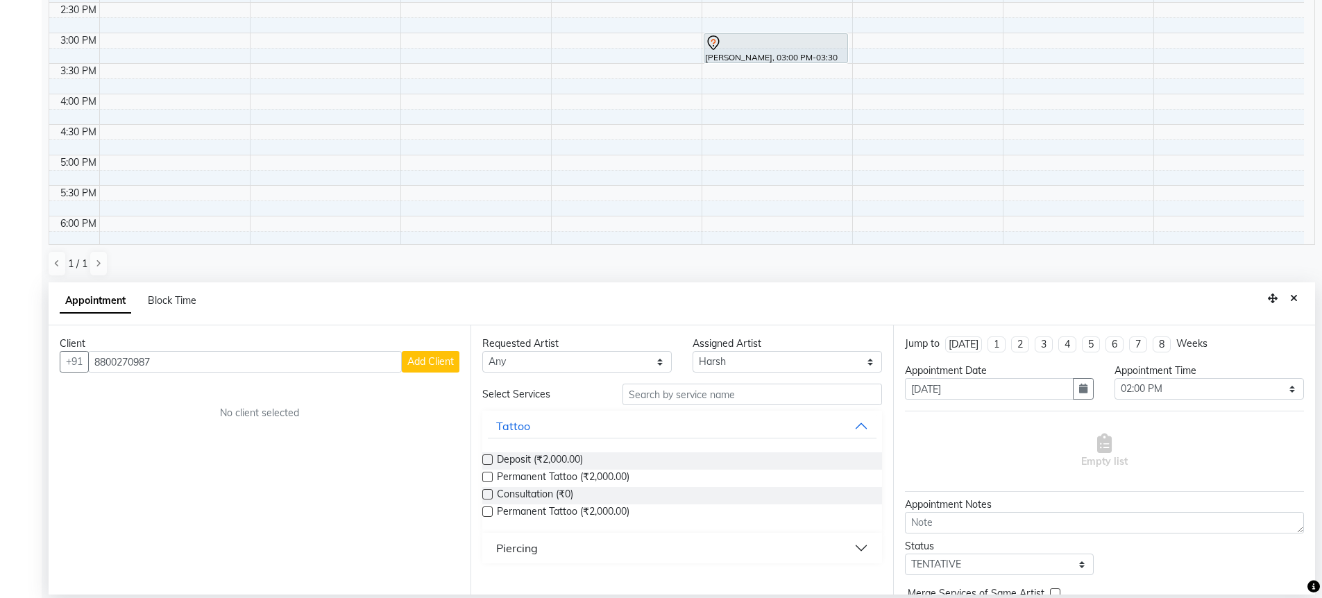
type input "8800270987"
click at [430, 367] on span "Add Client" at bounding box center [430, 361] width 47 height 12
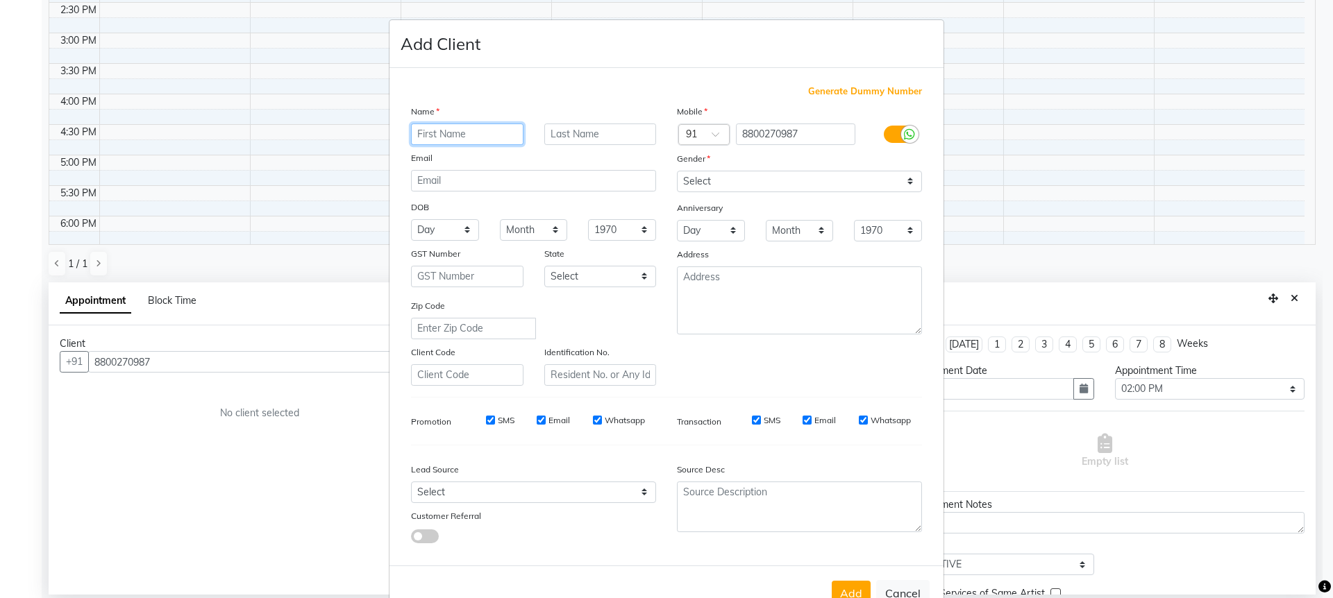
paste input "[PERSON_NAME]"
type input "[PERSON_NAME]"
click at [484, 192] on div "Name [PERSON_NAME] Email DOB Day 01 02 03 04 05 06 07 08 09 10 11 12 13 14 15 1…" at bounding box center [533, 245] width 266 height 282
click at [482, 180] on input "email" at bounding box center [533, 181] width 245 height 22
paste input "[EMAIL_ADDRESS][DOMAIN_NAME]"
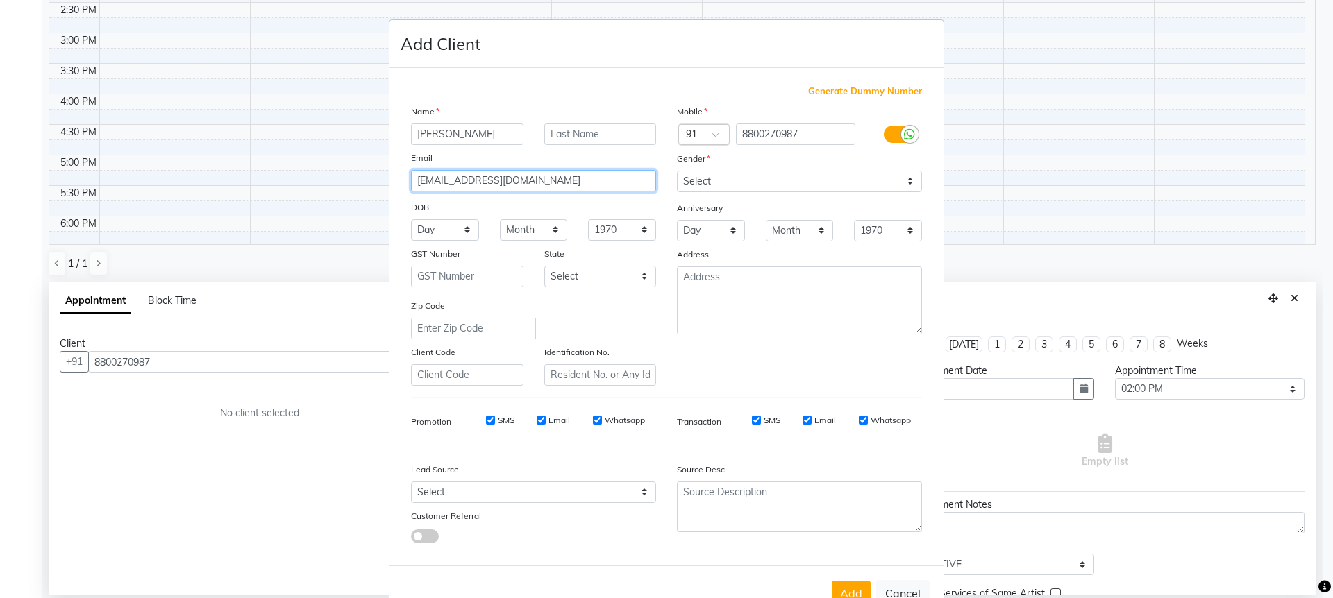
type input "[EMAIL_ADDRESS][DOMAIN_NAME]"
click at [703, 167] on div "Gender" at bounding box center [688, 160] width 44 height 19
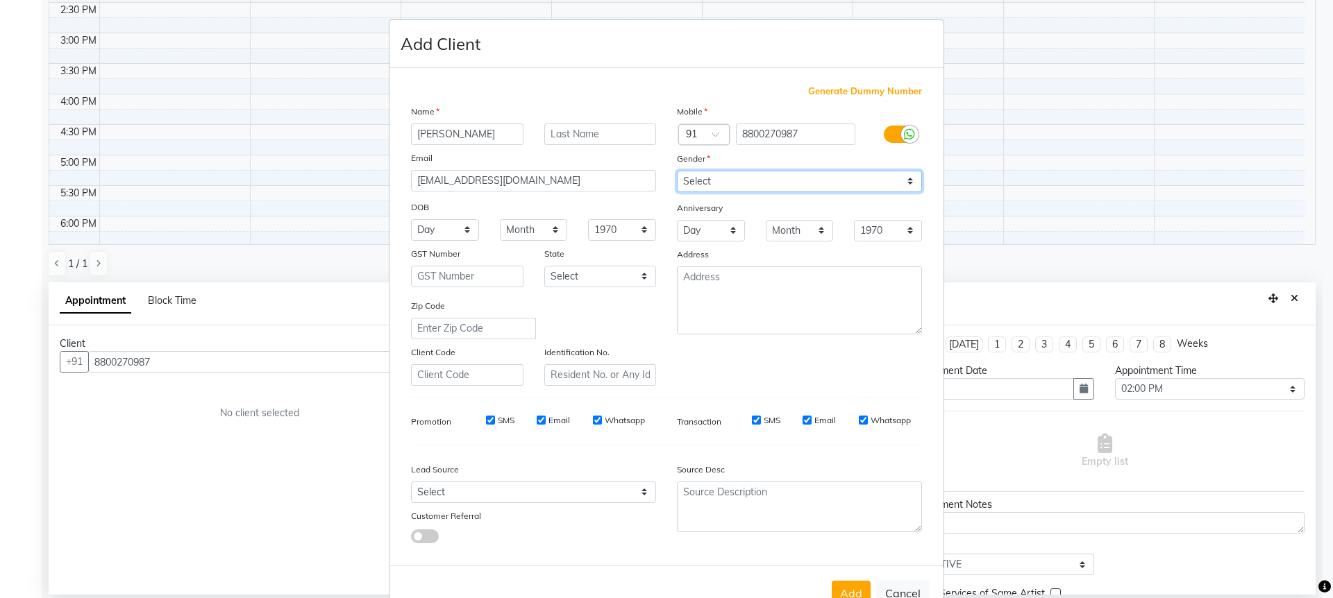
click at [704, 176] on select "Select [DEMOGRAPHIC_DATA] [DEMOGRAPHIC_DATA] Other Prefer Not To Say" at bounding box center [799, 182] width 245 height 22
select select "[DEMOGRAPHIC_DATA]"
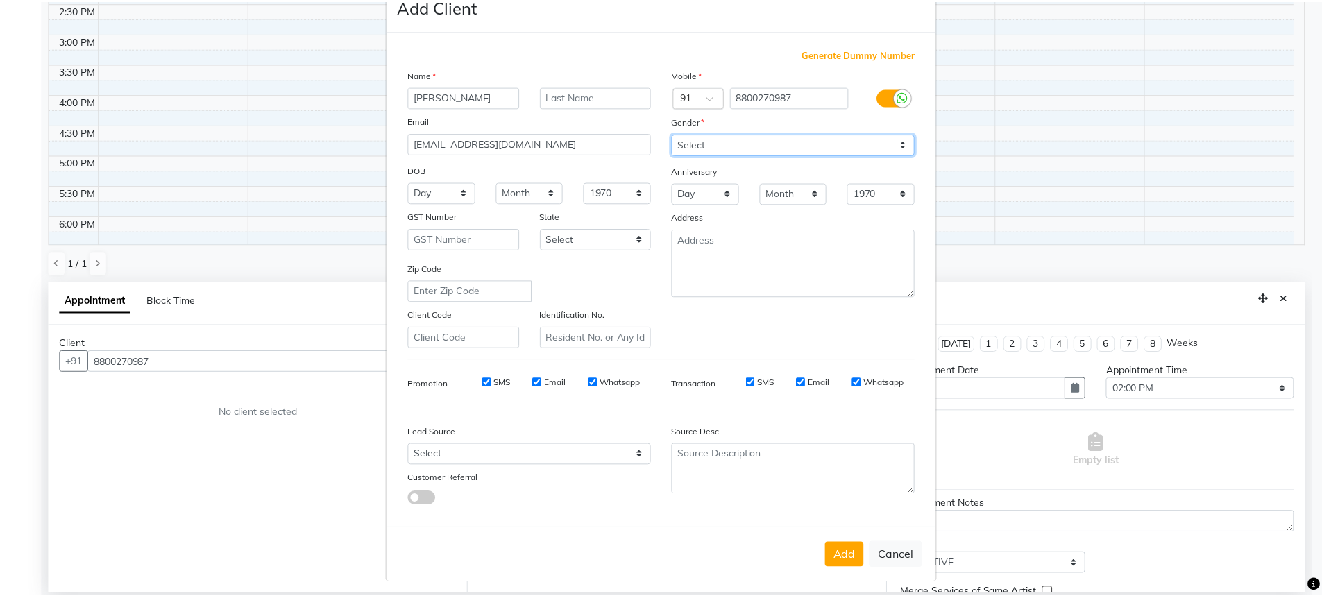
scroll to position [42, 0]
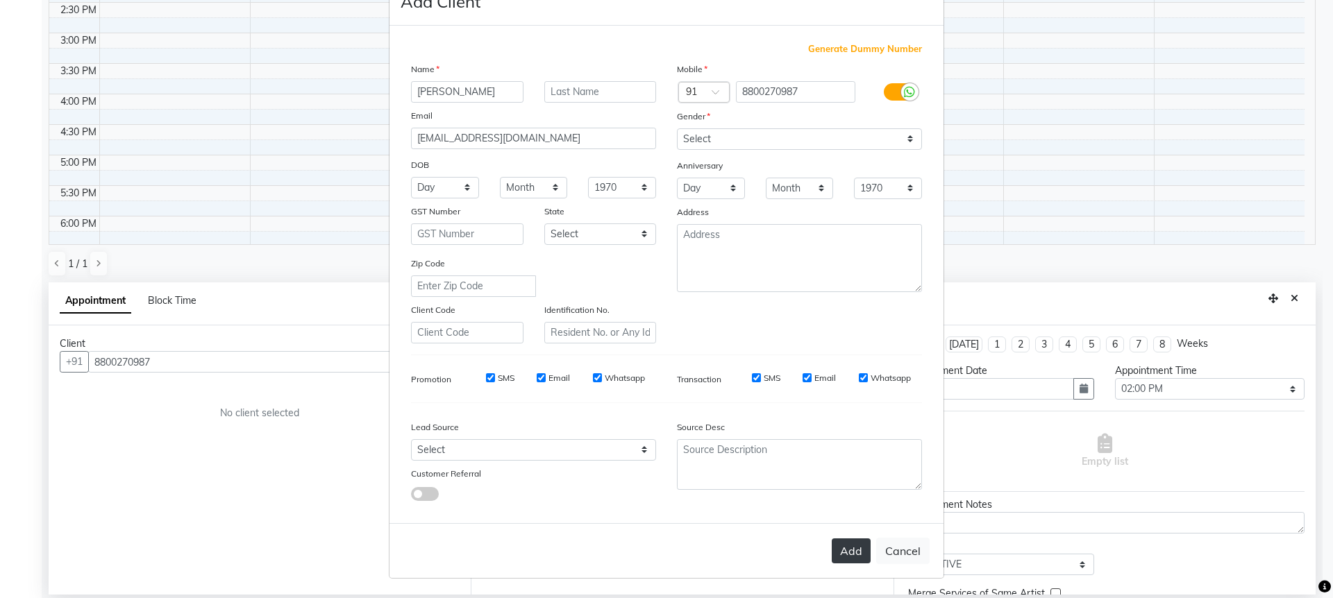
click at [834, 544] on button "Add" at bounding box center [850, 551] width 39 height 25
type input "88******87"
select select
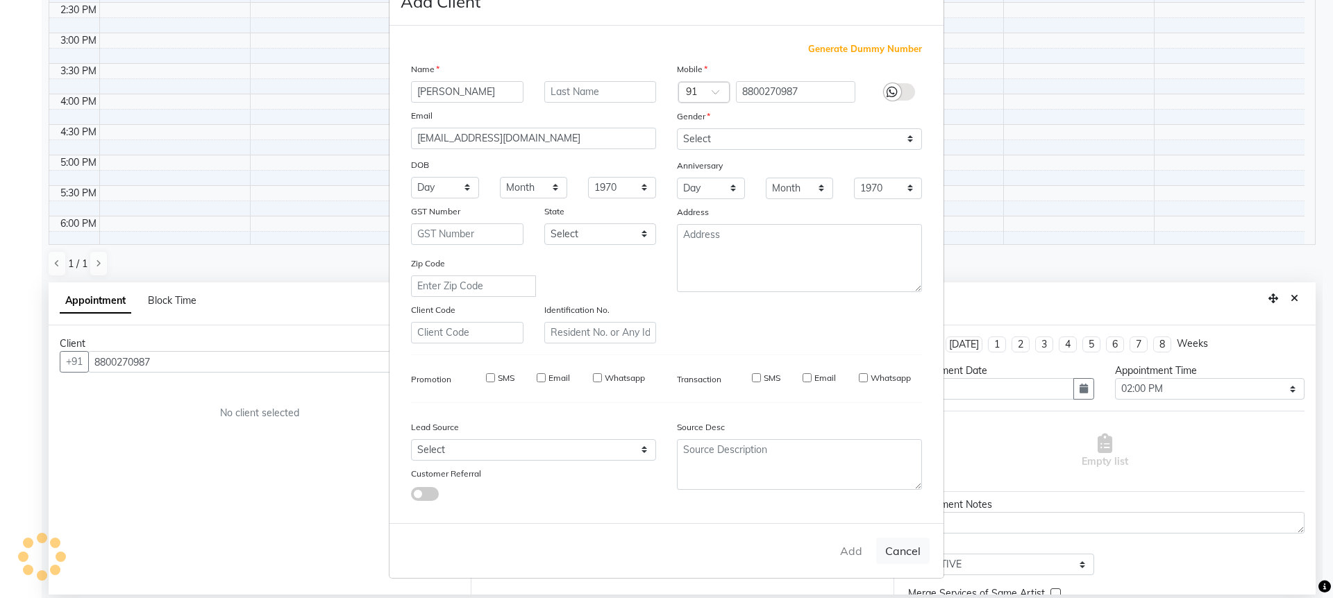
select select
checkbox input "false"
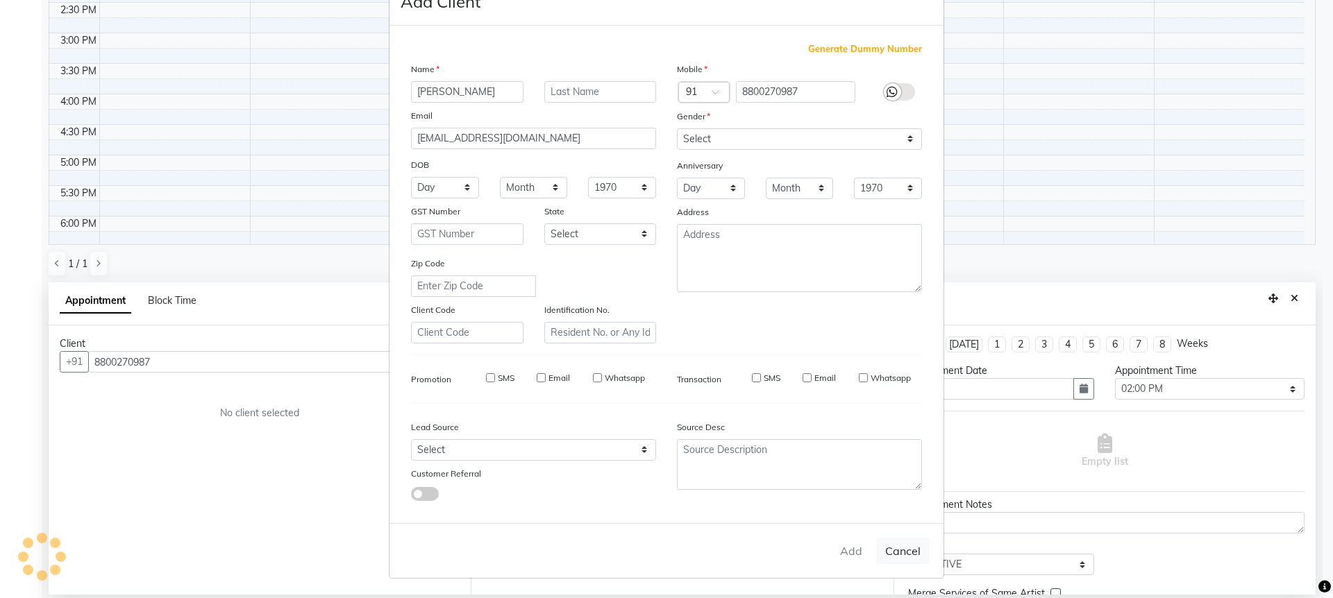
checkbox input "false"
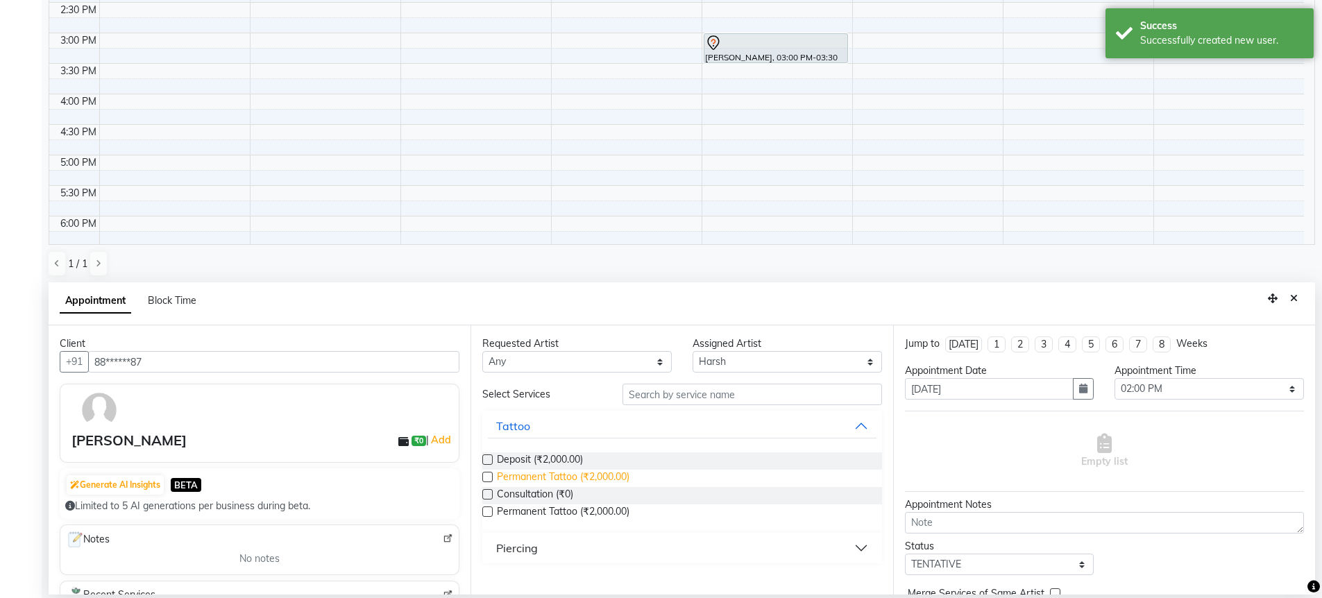
click at [625, 479] on span "Permanent Tattoo (₹2,000.00)" at bounding box center [563, 478] width 133 height 17
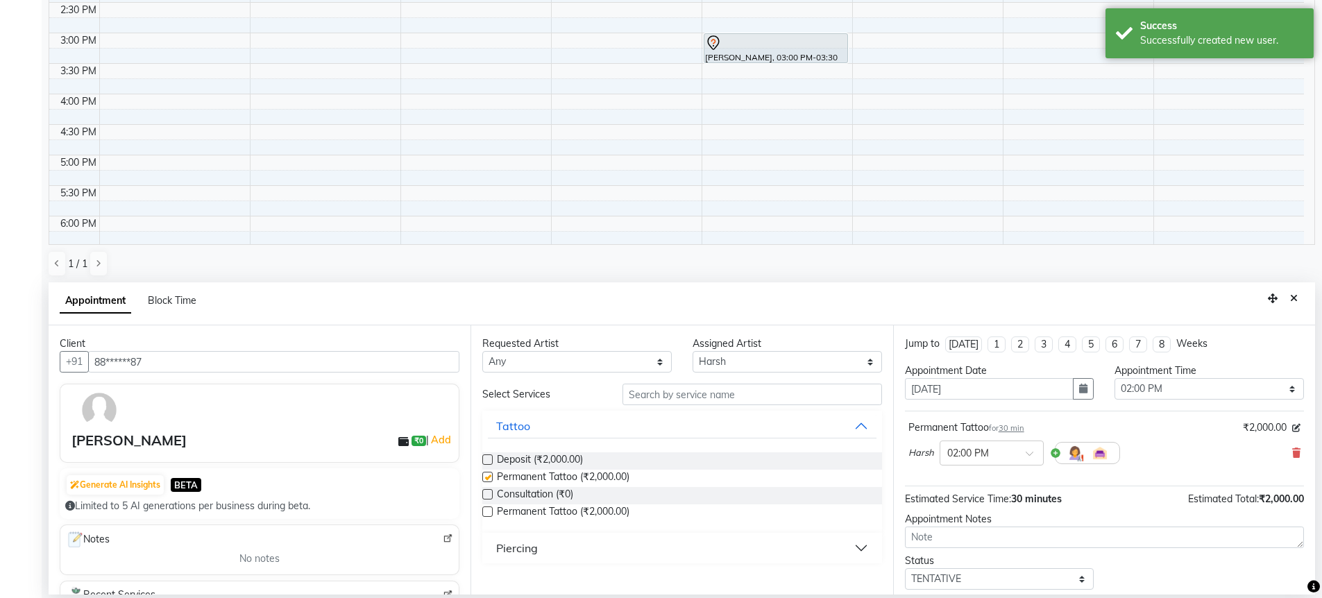
checkbox input "false"
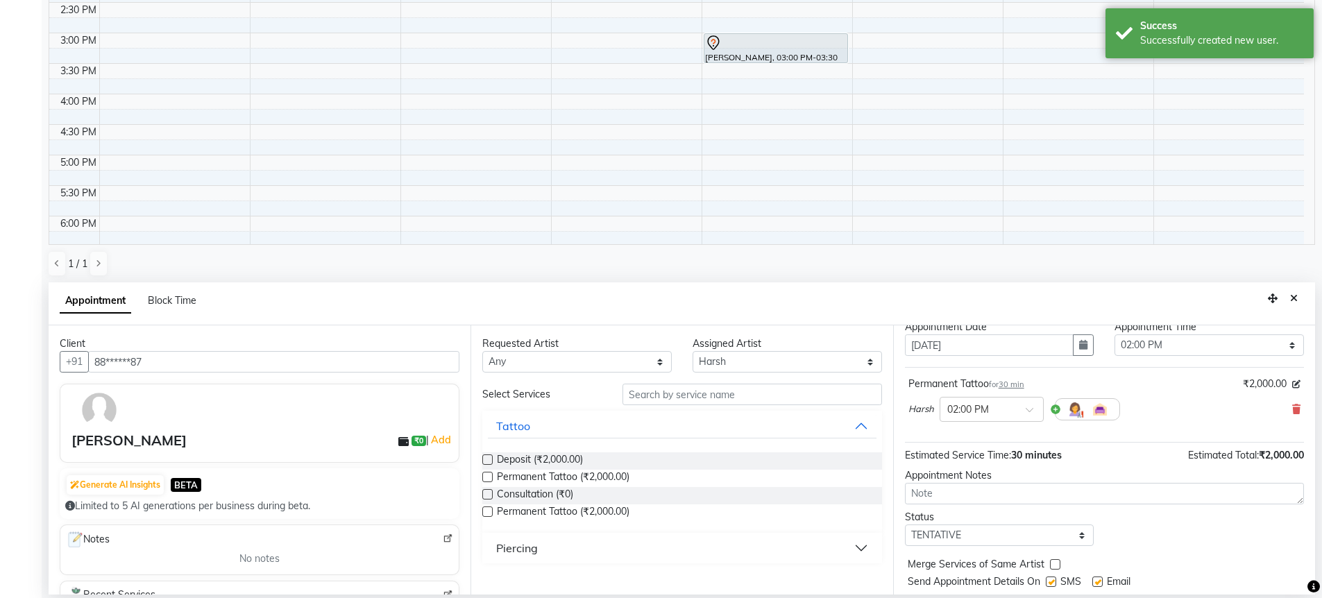
scroll to position [83, 0]
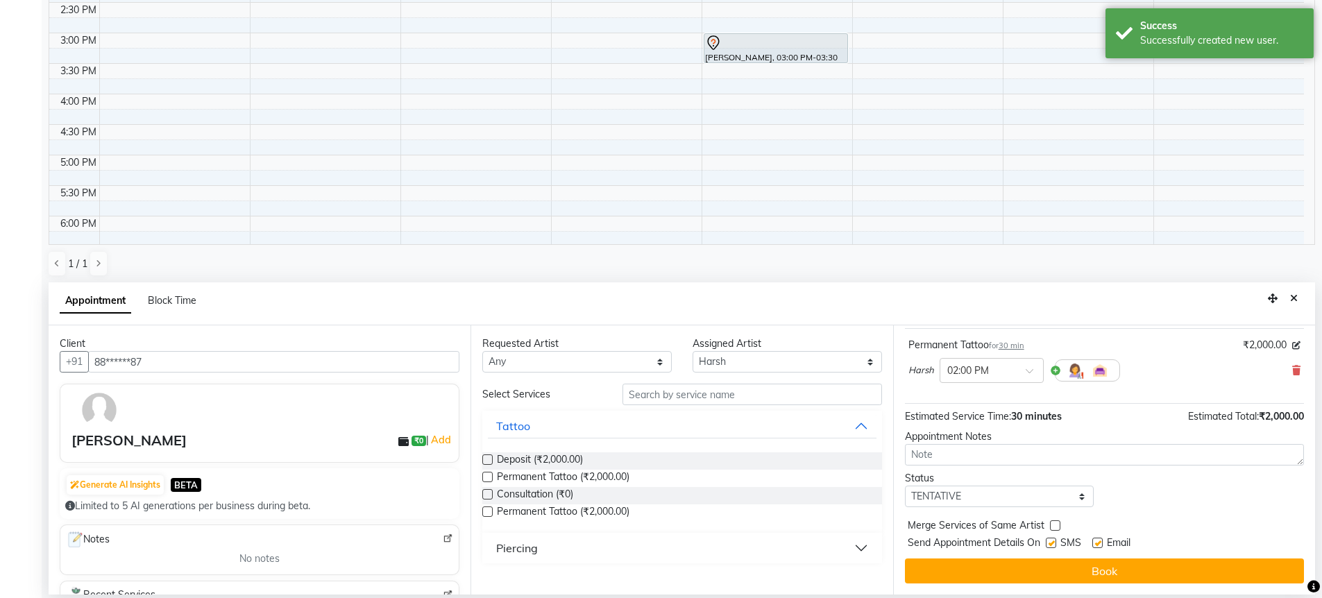
drag, startPoint x: 986, startPoint y: 570, endPoint x: 958, endPoint y: 547, distance: 36.0
click at [986, 569] on button "Book" at bounding box center [1104, 571] width 399 height 25
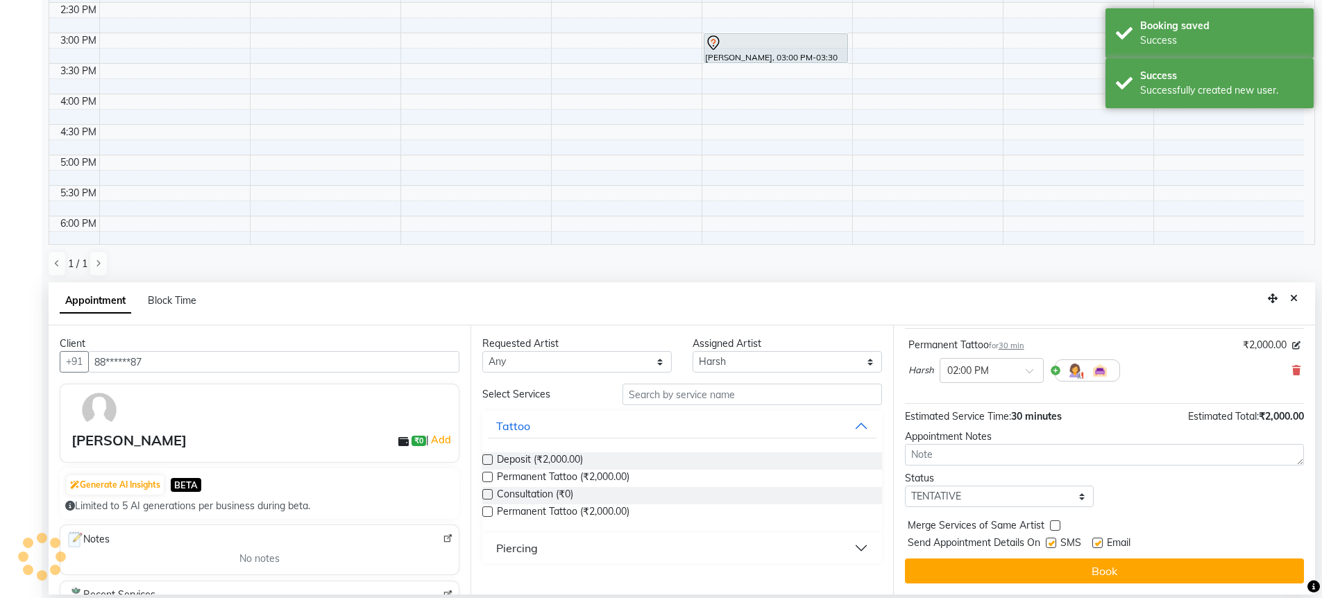
scroll to position [0, 0]
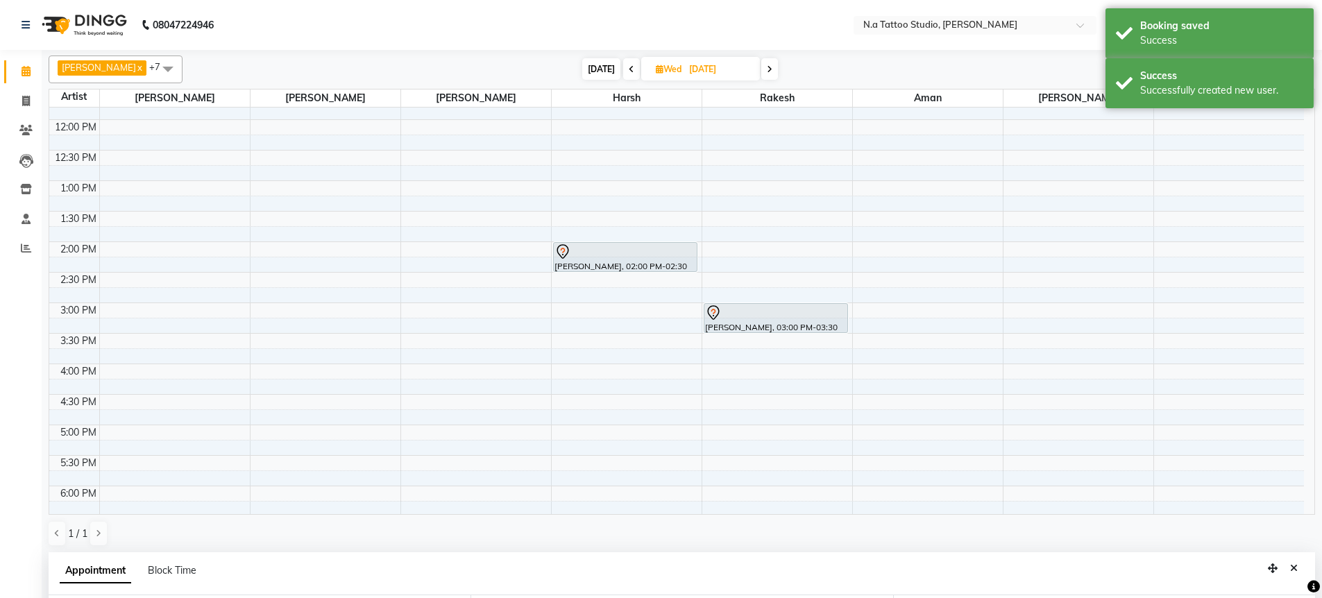
click at [722, 76] on input "[DATE]" at bounding box center [719, 69] width 69 height 21
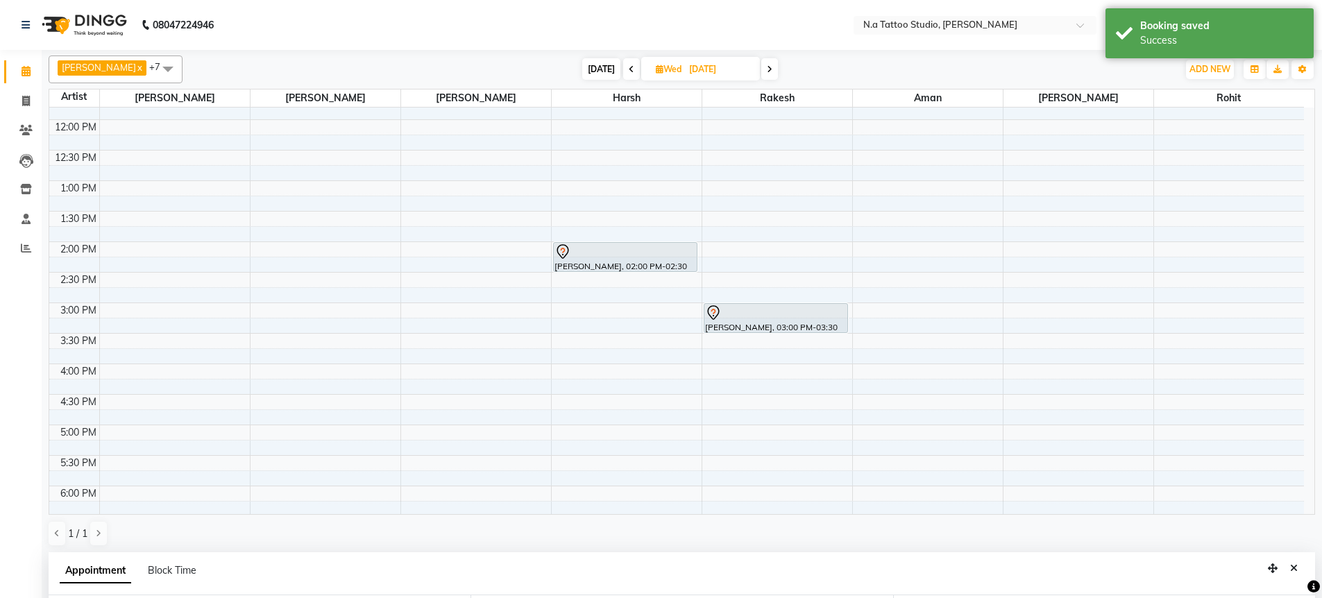
select select "10"
select select "2025"
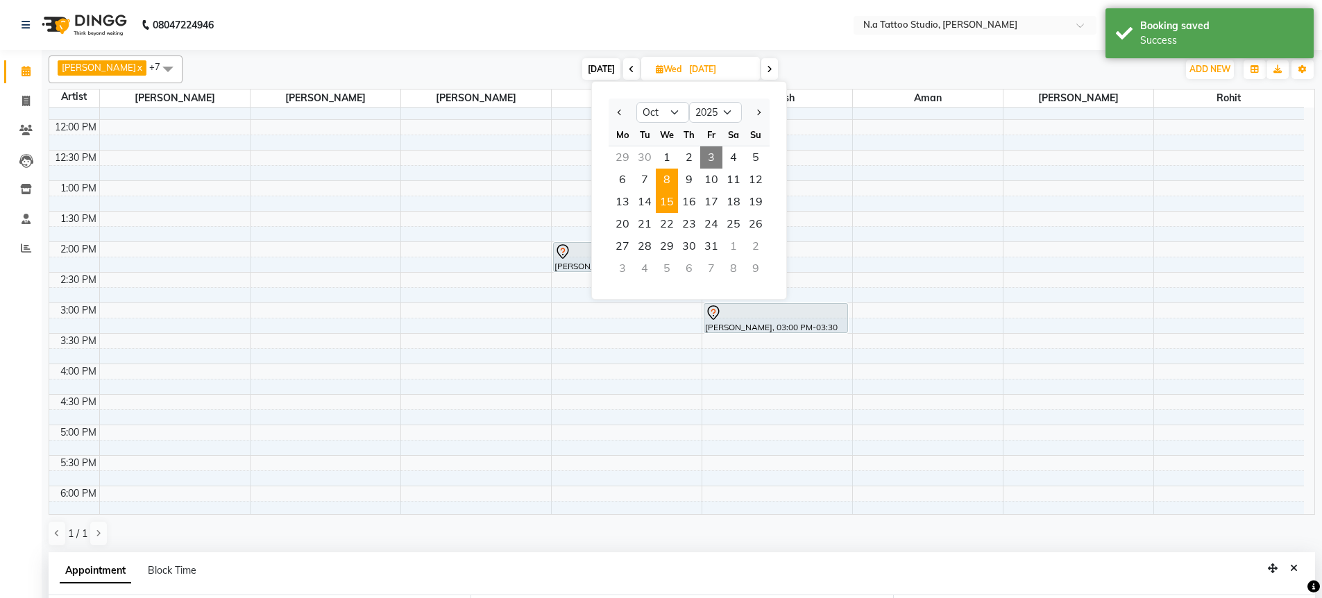
click at [667, 203] on span "15" at bounding box center [667, 202] width 22 height 22
type input "[DATE]"
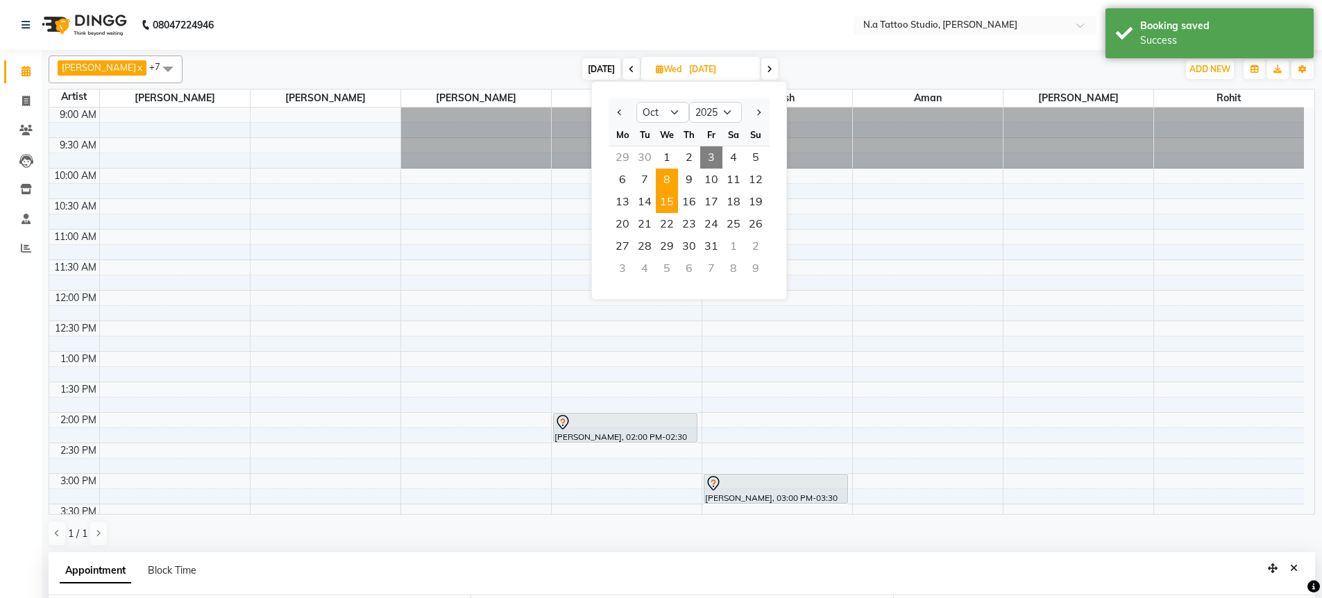
select select "840"
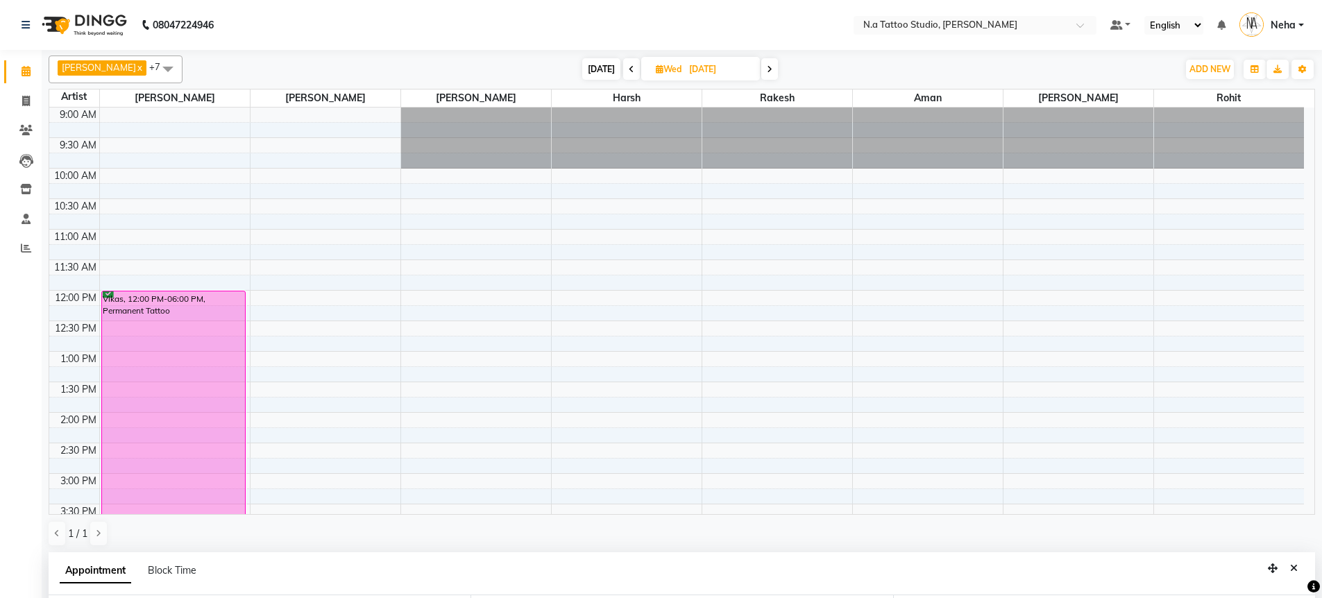
click at [591, 68] on span "[DATE]" at bounding box center [601, 69] width 38 height 22
type input "[DATE]"
select select "840"
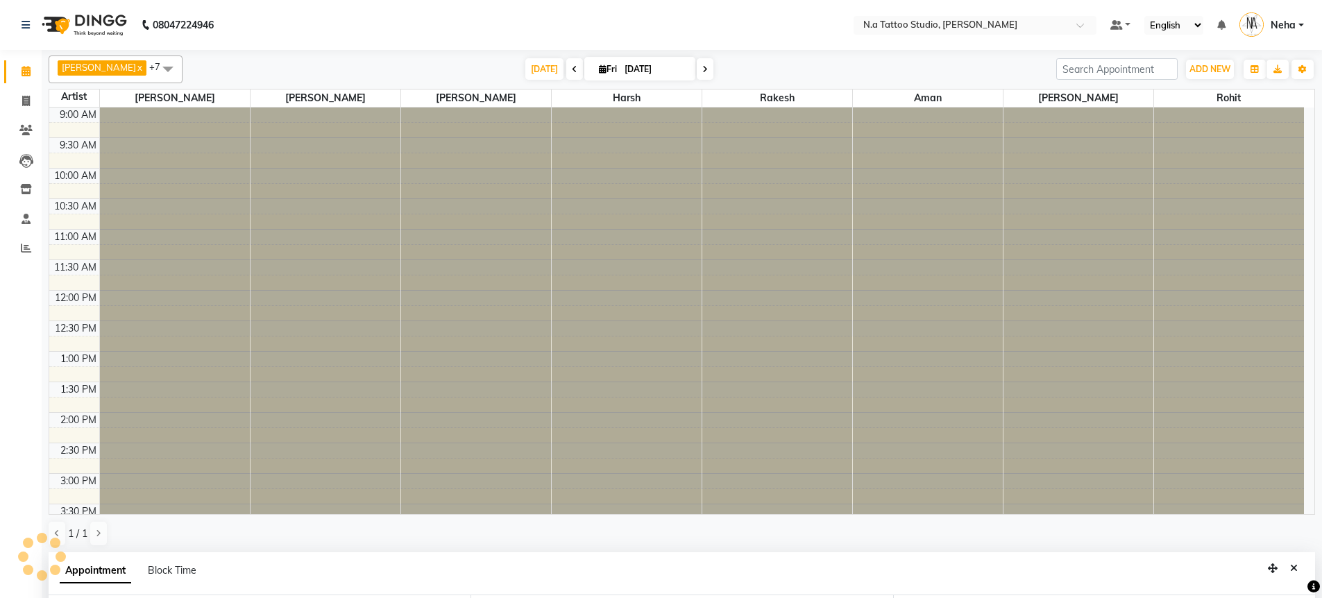
scroll to position [387, 0]
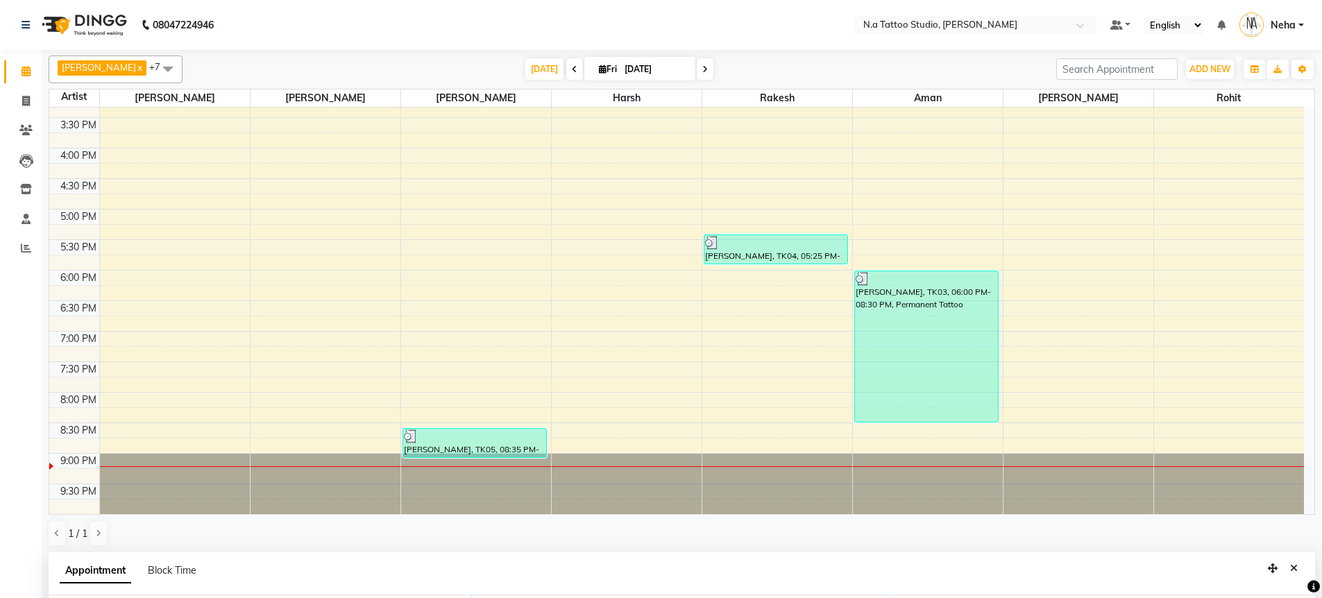
click at [702, 68] on icon at bounding box center [705, 69] width 6 height 8
type input "[DATE]"
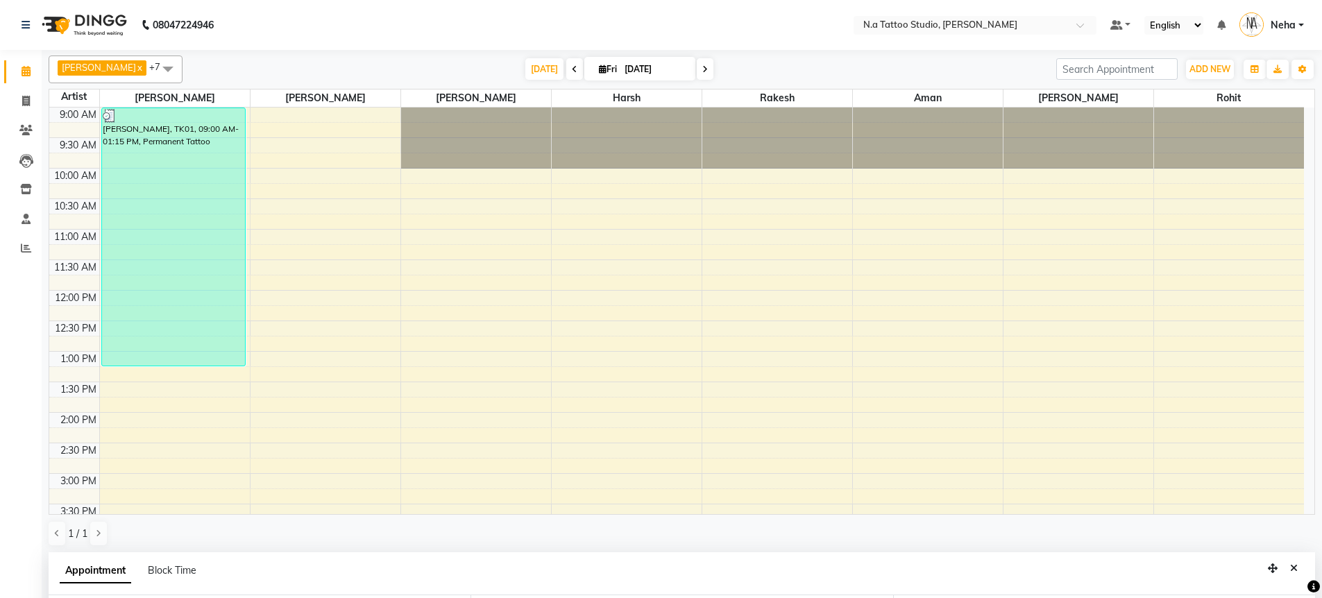
select select "840"
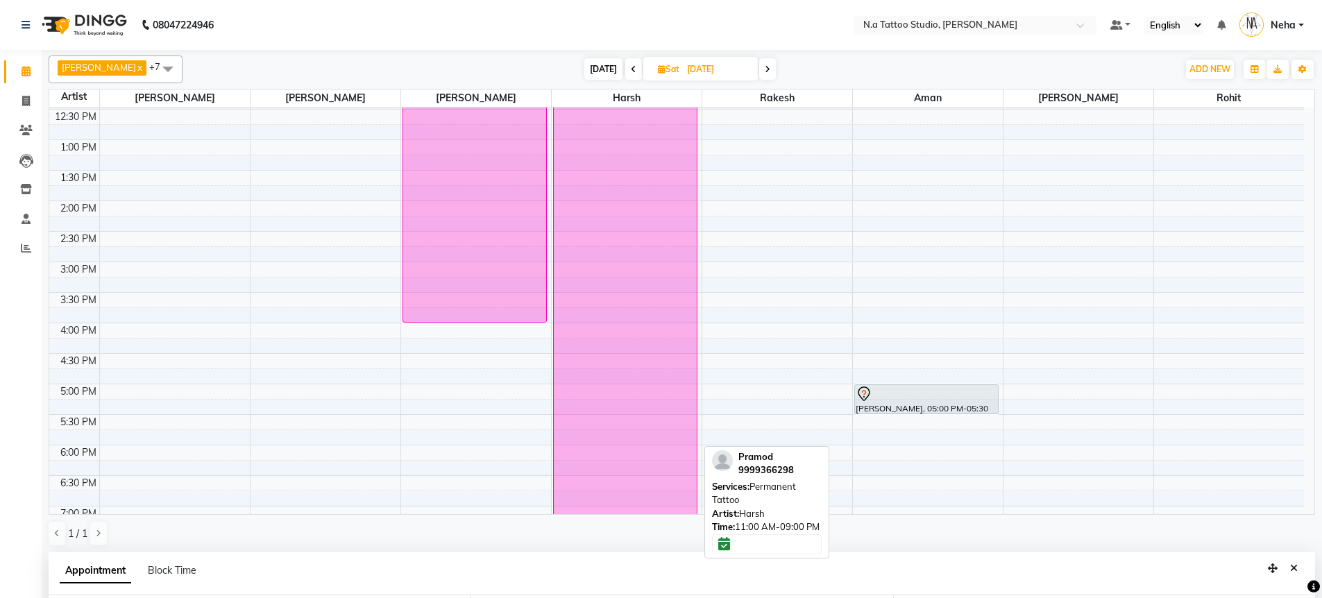
scroll to position [210, 0]
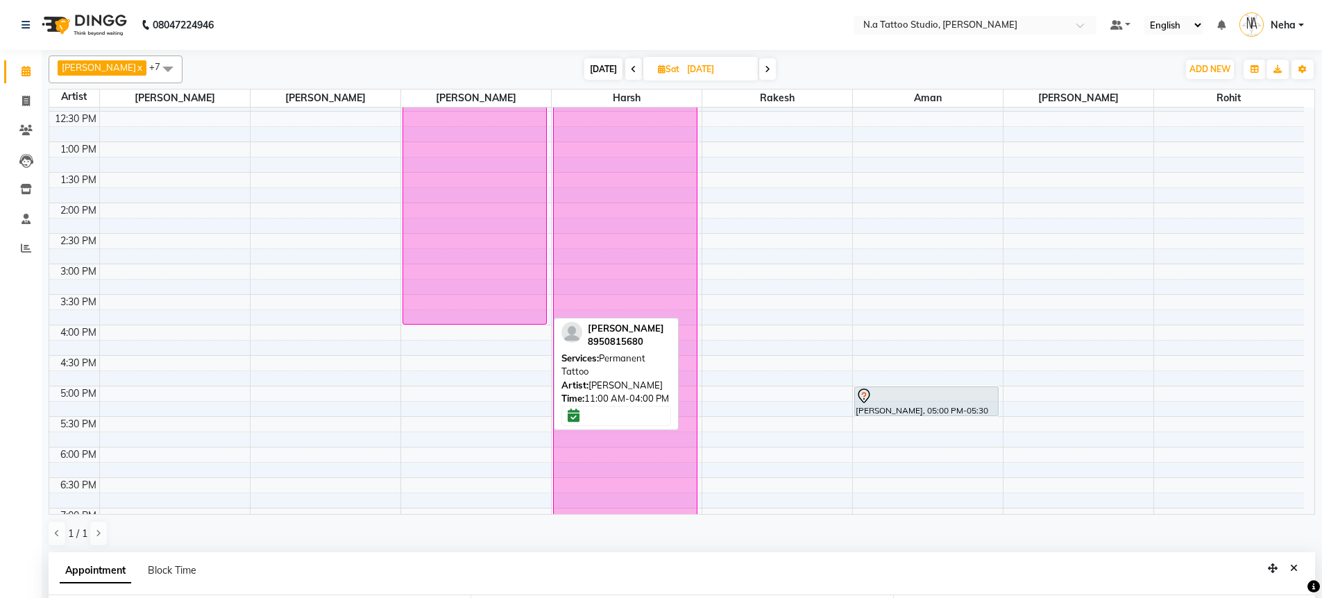
click at [464, 247] on div "[PERSON_NAME], 11:00 AM-04:00 PM, Permanent Tattoo" at bounding box center [475, 172] width 144 height 303
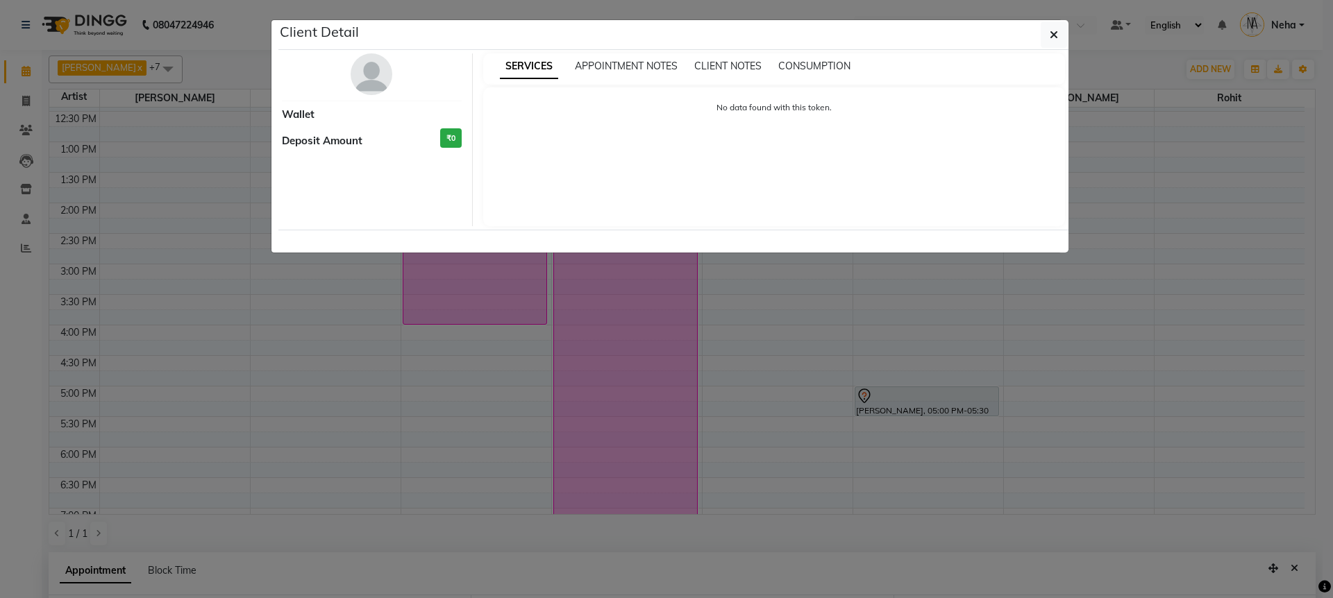
select select "6"
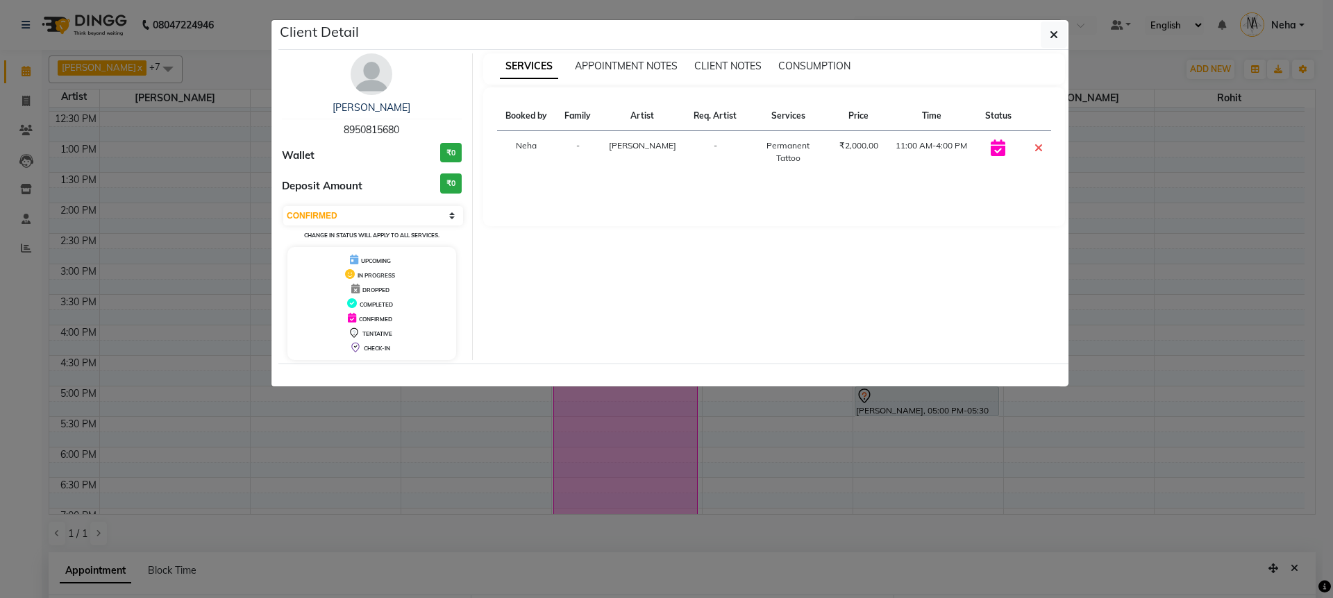
click at [370, 129] on span "8950815680" at bounding box center [372, 130] width 56 height 12
copy span "8950815680"
drag, startPoint x: 1059, startPoint y: 30, endPoint x: 905, endPoint y: 243, distance: 262.9
click at [1059, 30] on button "button" at bounding box center [1053, 35] width 26 height 26
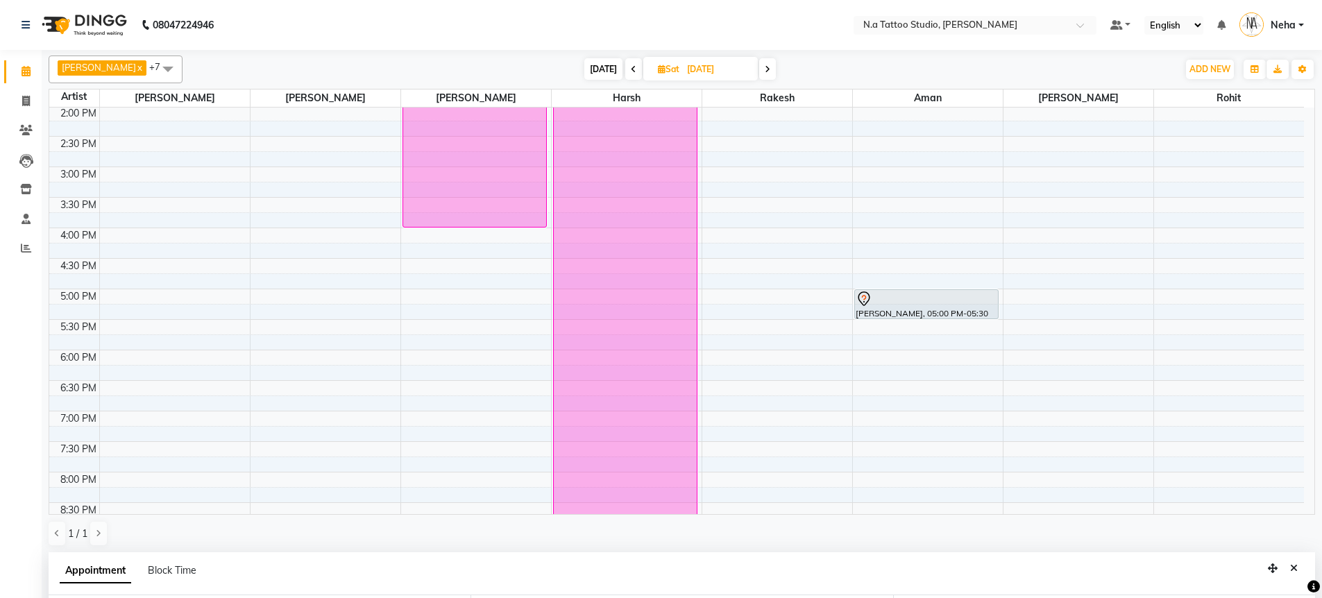
scroll to position [387, 0]
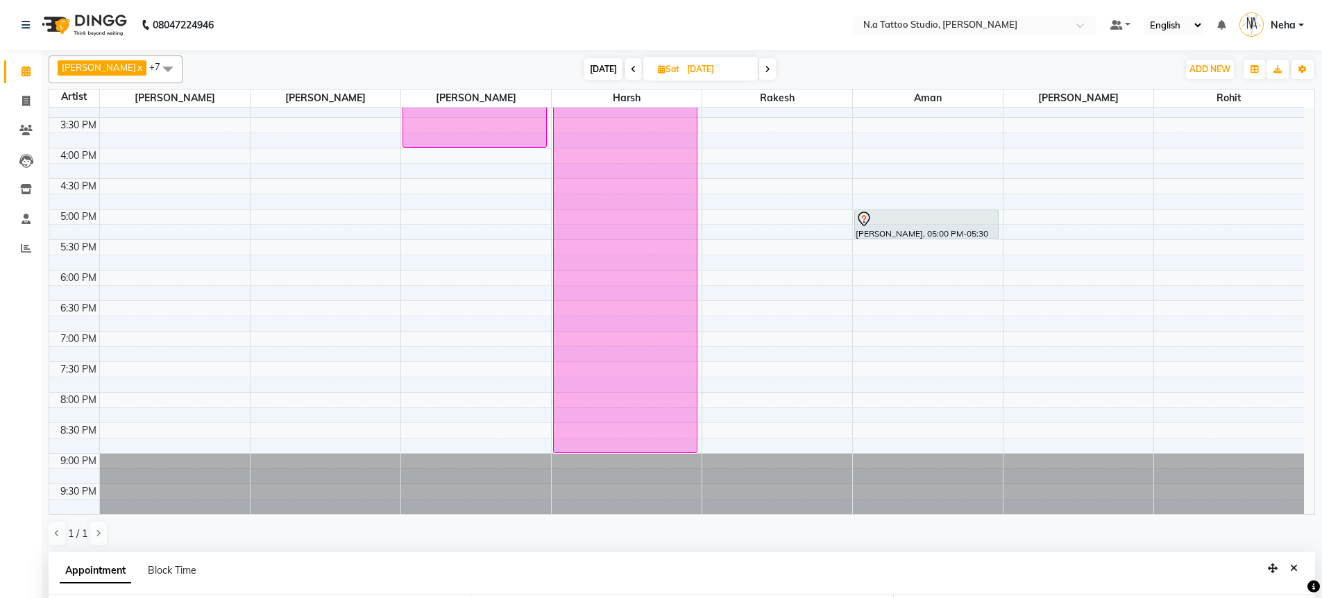
click at [759, 68] on span at bounding box center [767, 69] width 17 height 22
type input "[DATE]"
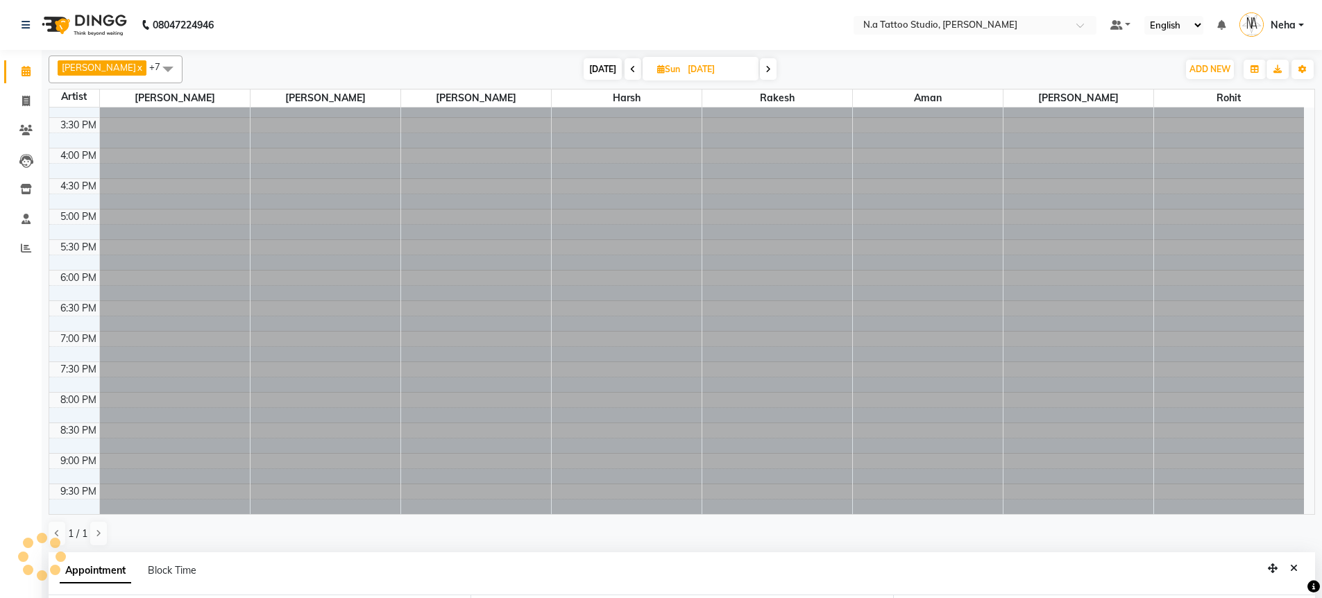
scroll to position [0, 0]
select select "840"
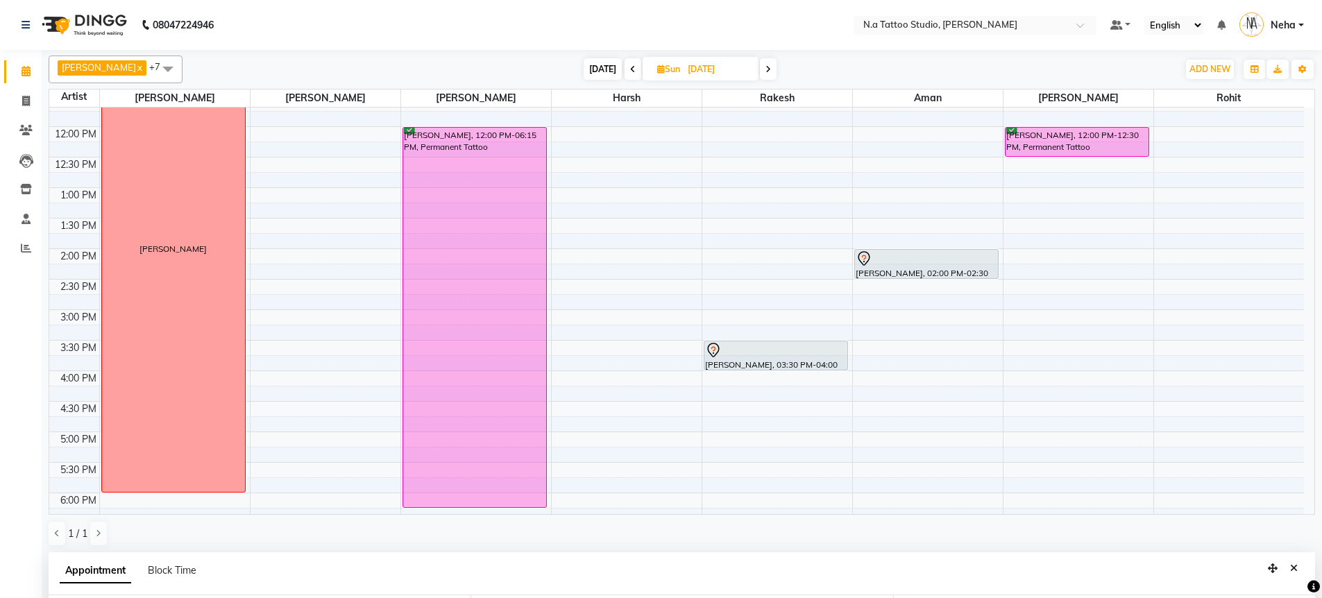
scroll to position [45, 0]
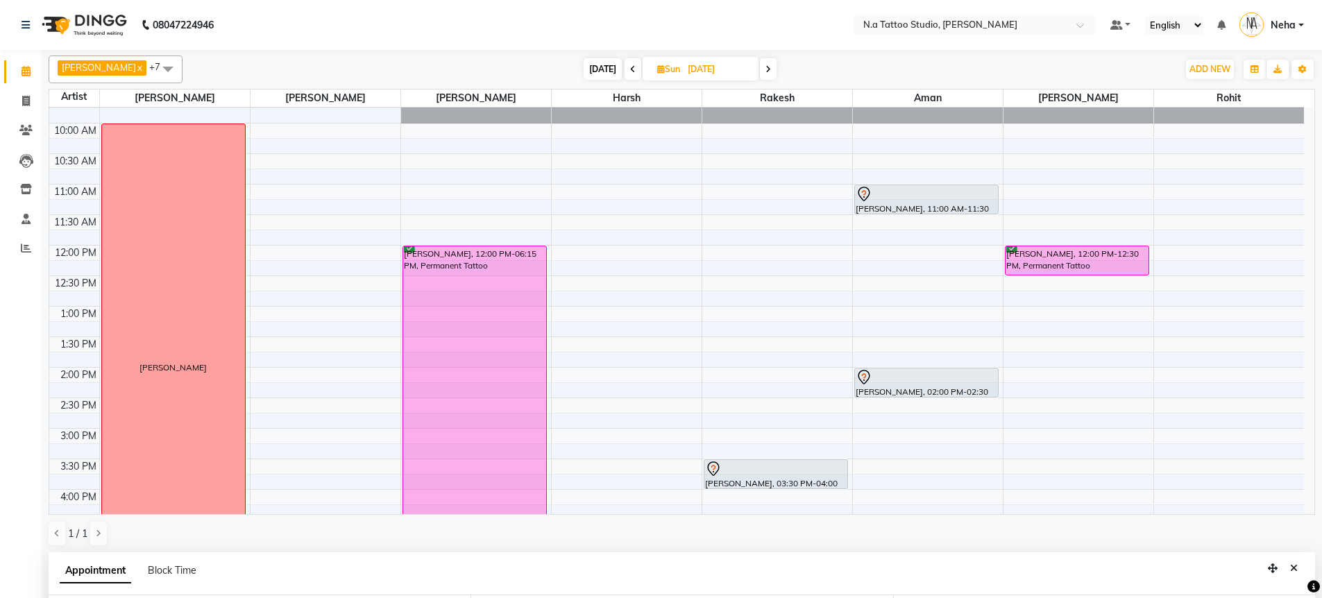
click at [591, 70] on span "[DATE]" at bounding box center [603, 69] width 38 height 22
type input "[DATE]"
select select "840"
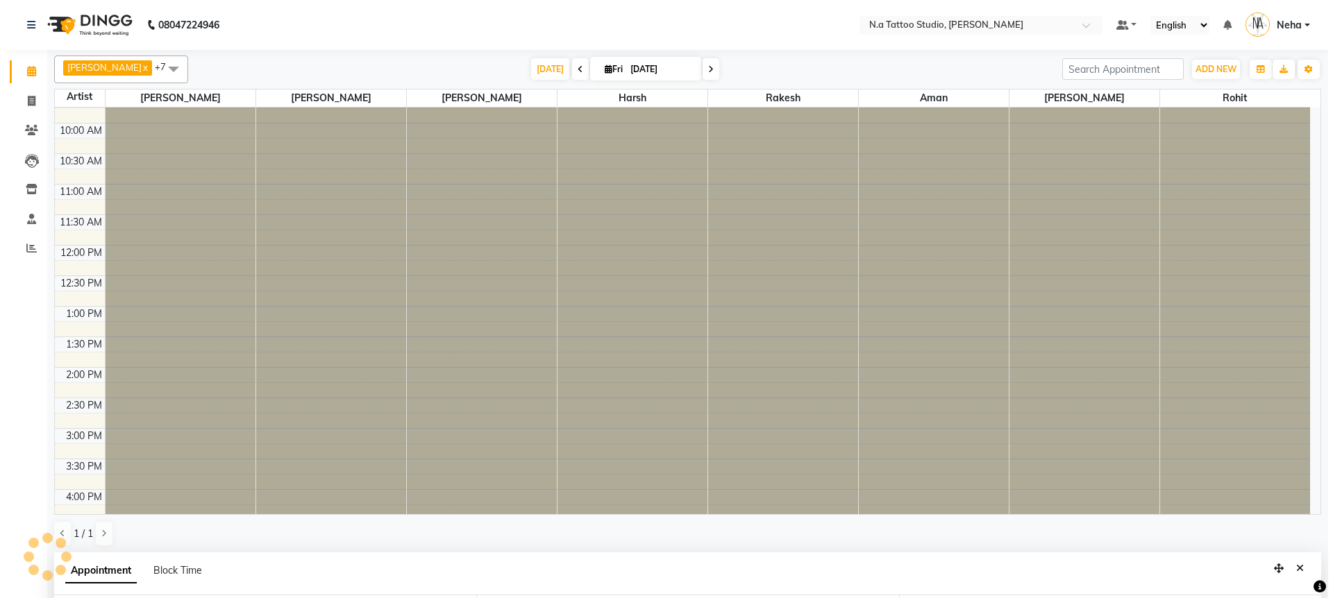
scroll to position [387, 0]
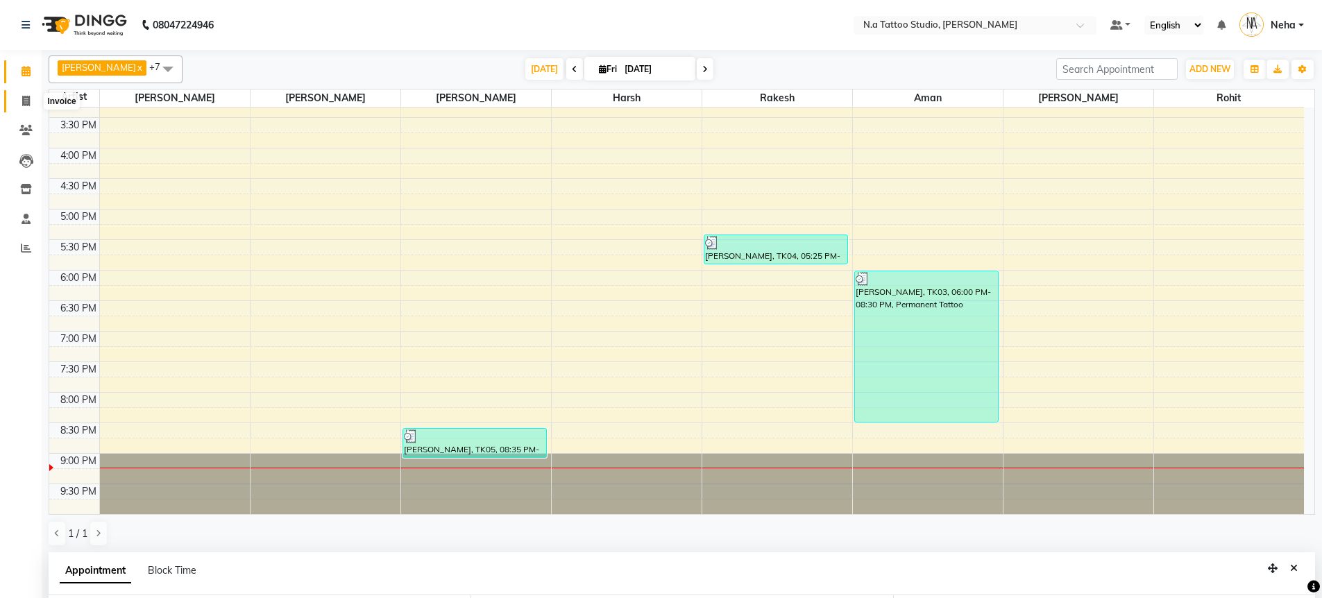
click at [14, 102] on span at bounding box center [26, 102] width 24 height 16
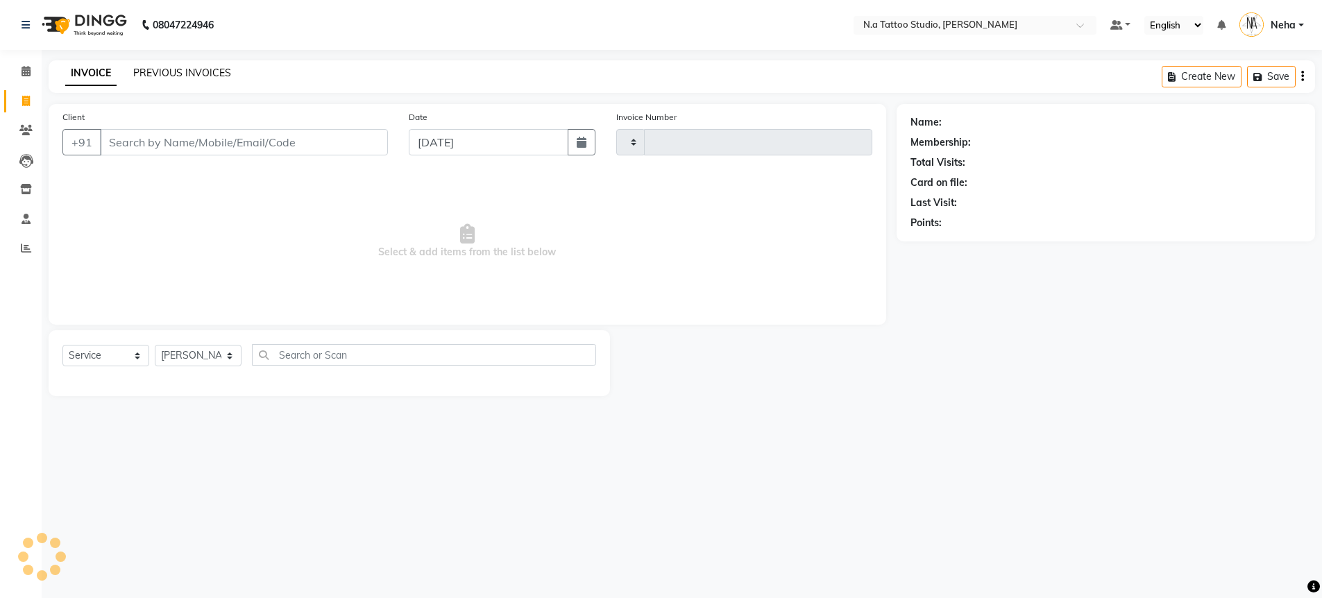
click at [187, 72] on link "PREVIOUS INVOICES" at bounding box center [182, 73] width 98 height 12
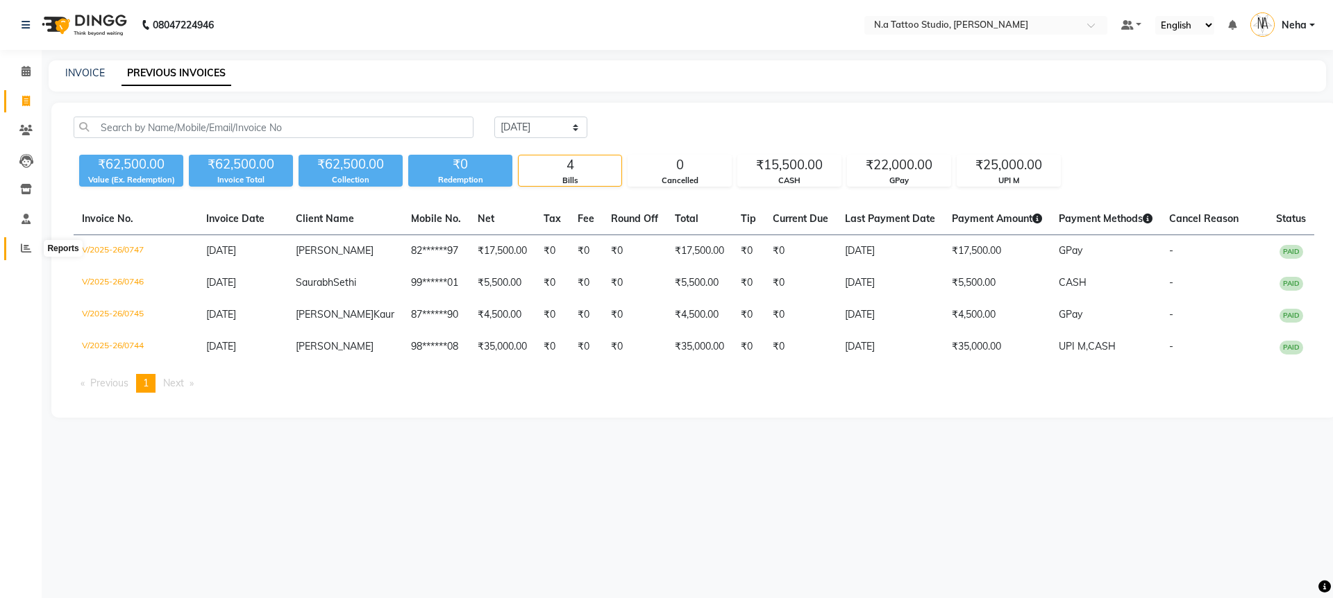
click at [24, 253] on span at bounding box center [26, 249] width 24 height 16
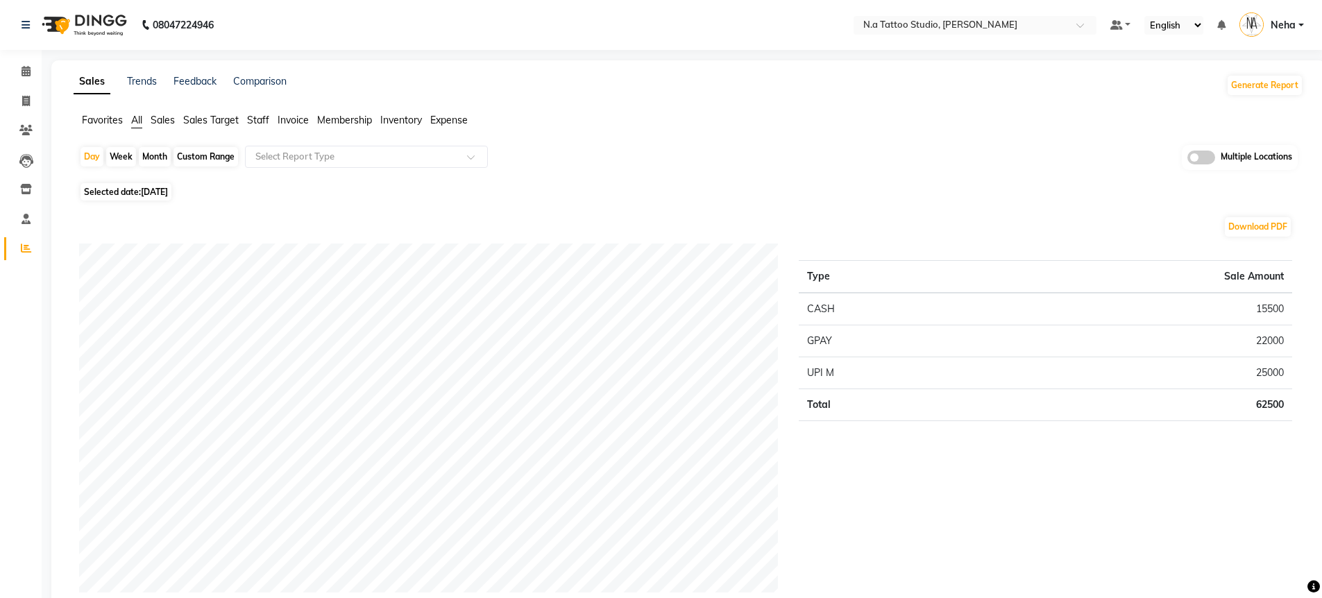
click at [149, 160] on div "Month" at bounding box center [155, 156] width 32 height 19
select select "10"
select select "2025"
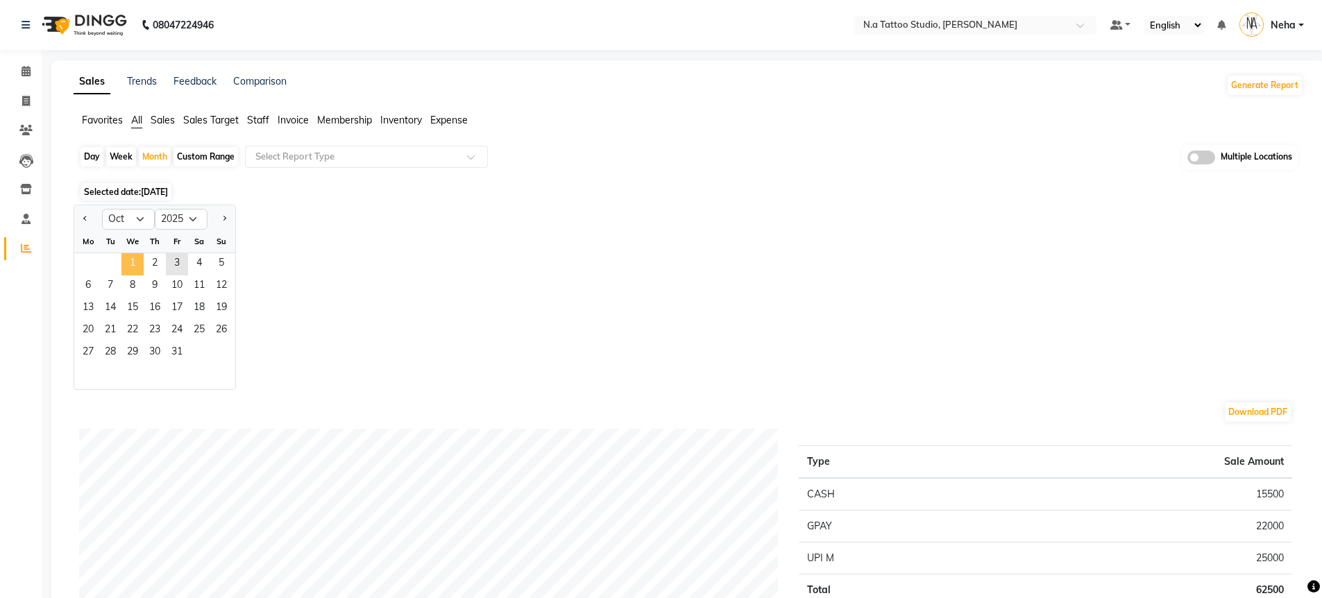
click at [132, 265] on span "1" at bounding box center [132, 264] width 22 height 22
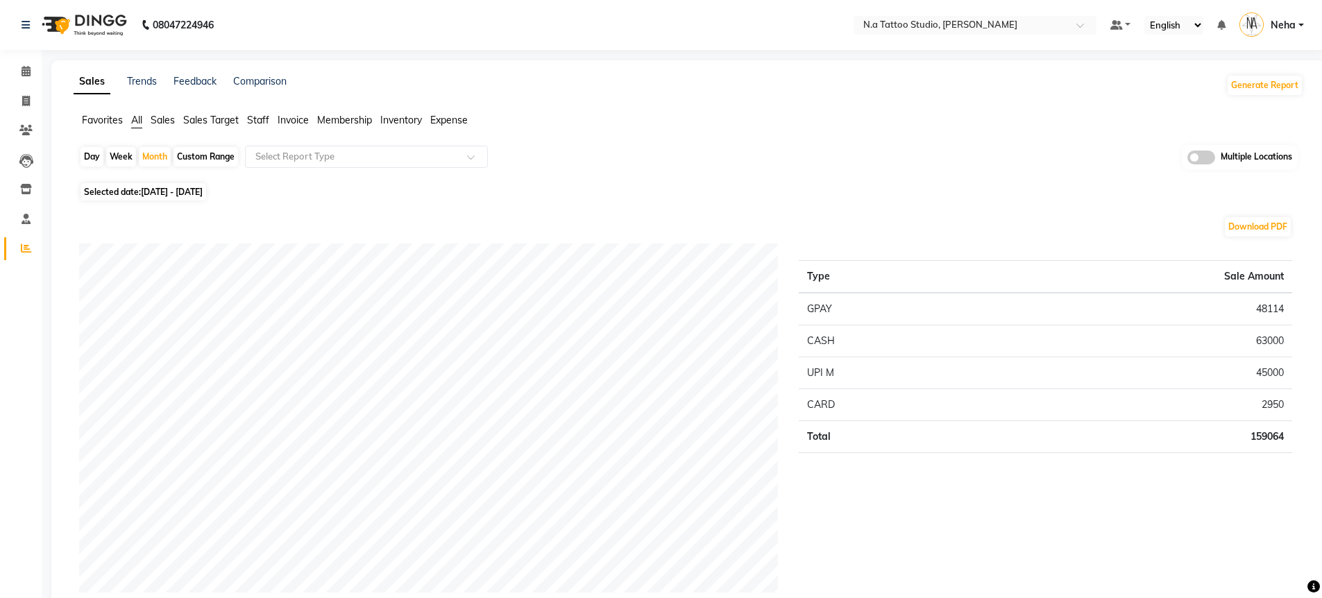
click at [1202, 153] on span at bounding box center [1201, 158] width 28 height 14
click at [1187, 160] on input "checkbox" at bounding box center [1187, 160] width 0 height 0
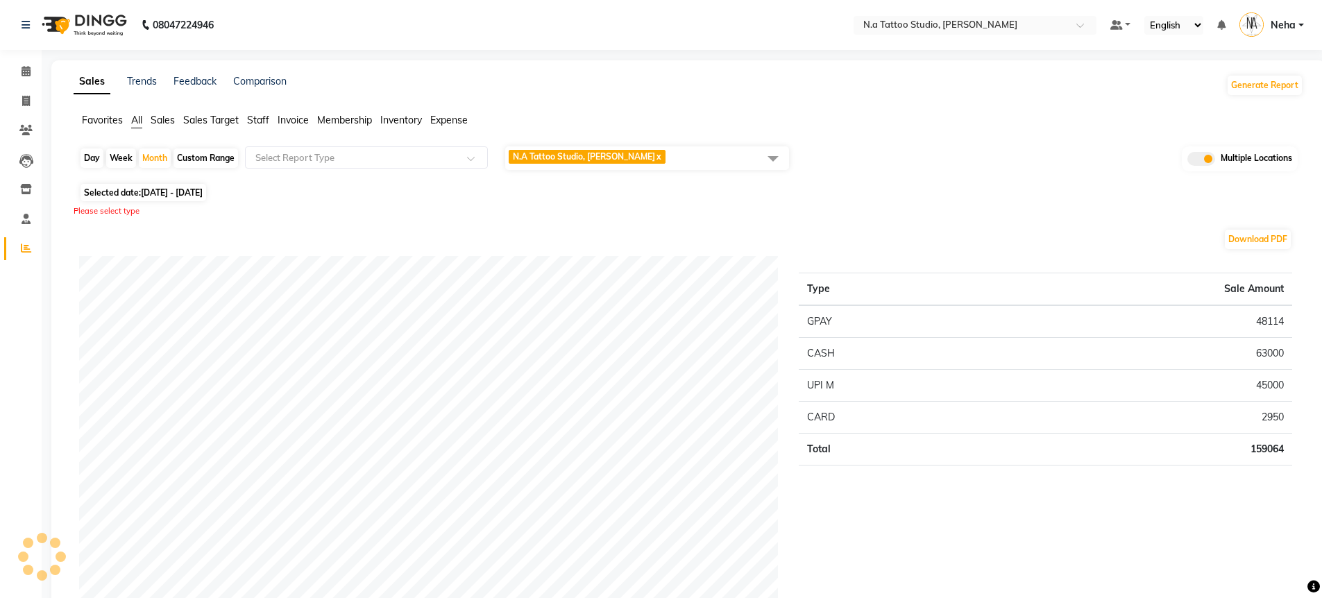
click at [739, 151] on span "N.A Tattoo Studio, [PERSON_NAME] x" at bounding box center [647, 158] width 284 height 24
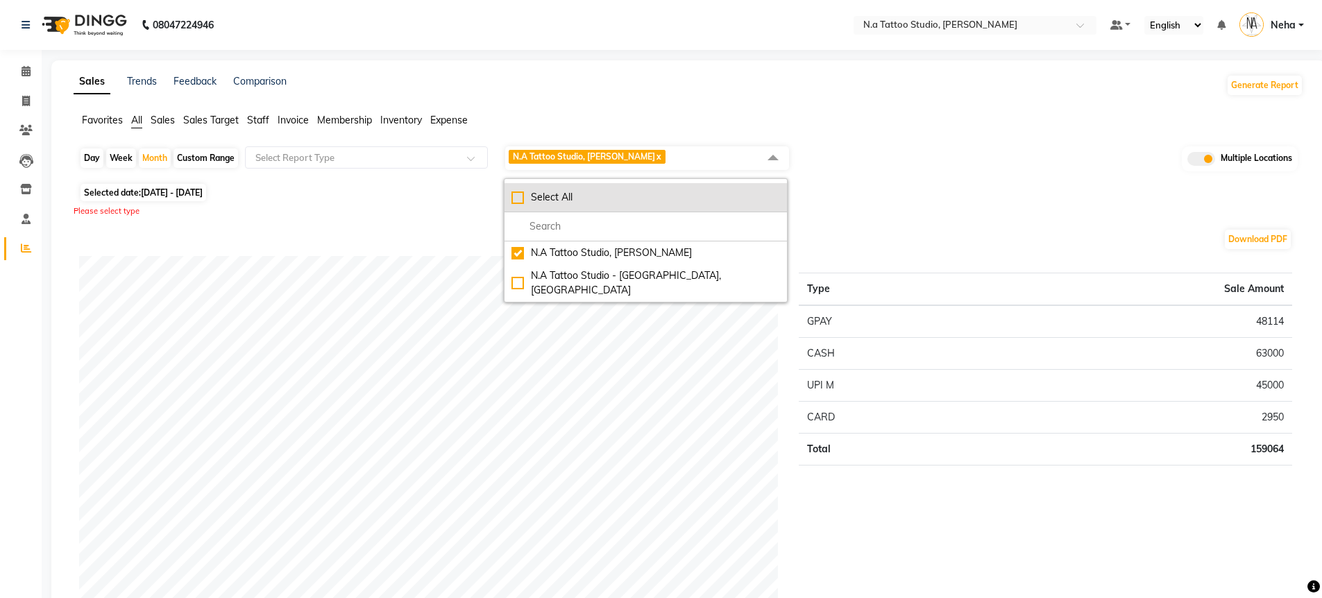
click at [740, 185] on li "Select All" at bounding box center [646, 197] width 282 height 29
checkbox input "true"
click at [1059, 186] on div "Selected date: [DATE] - [DATE]" at bounding box center [691, 192] width 1224 height 15
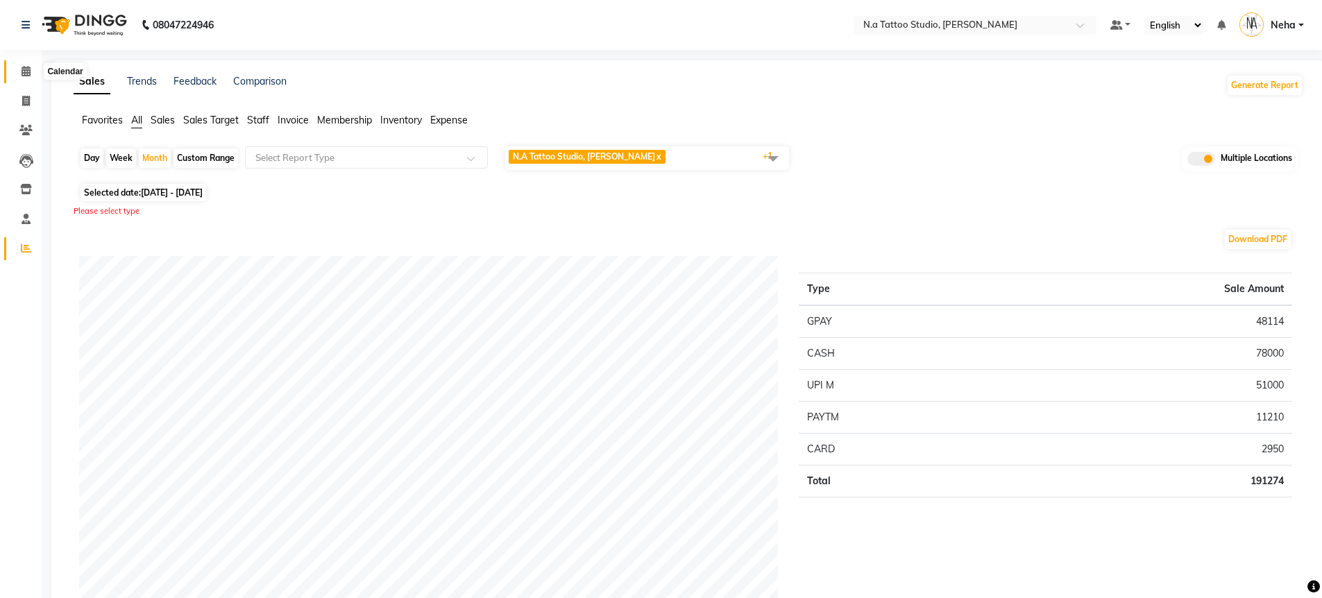
click at [25, 69] on icon at bounding box center [26, 71] width 9 height 10
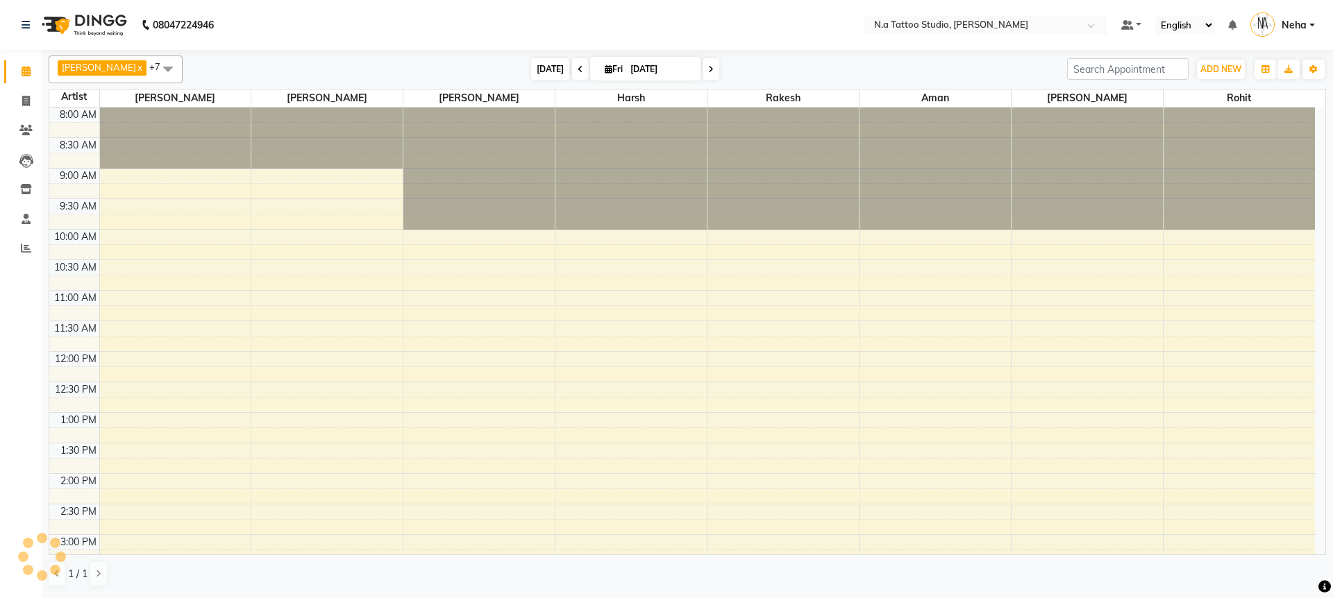
click at [546, 68] on span "[DATE]" at bounding box center [550, 69] width 38 height 22
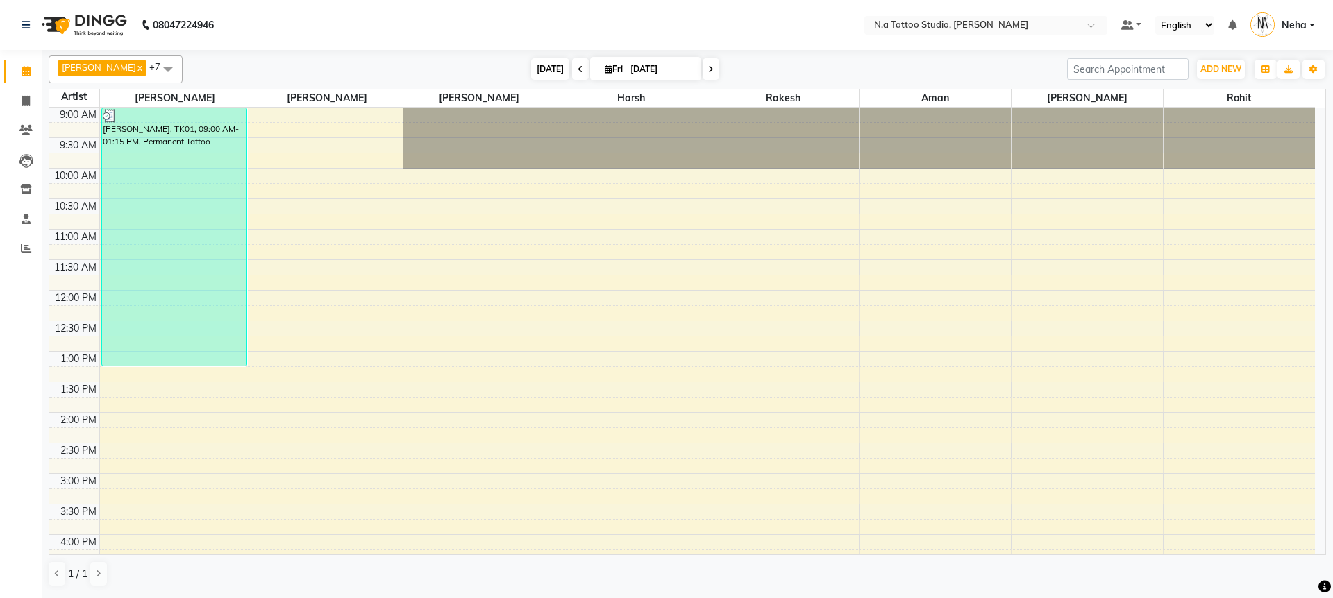
click at [546, 70] on span "[DATE]" at bounding box center [550, 69] width 38 height 22
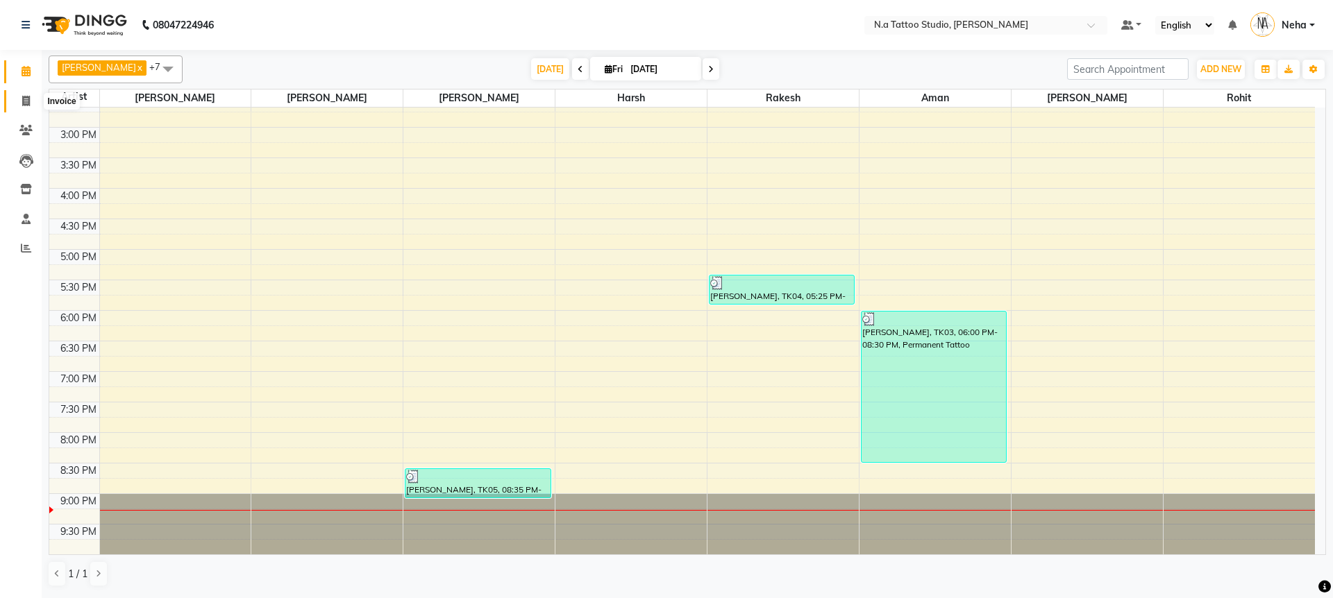
drag, startPoint x: 26, startPoint y: 102, endPoint x: 46, endPoint y: 104, distance: 19.5
click at [26, 102] on icon at bounding box center [26, 101] width 8 height 10
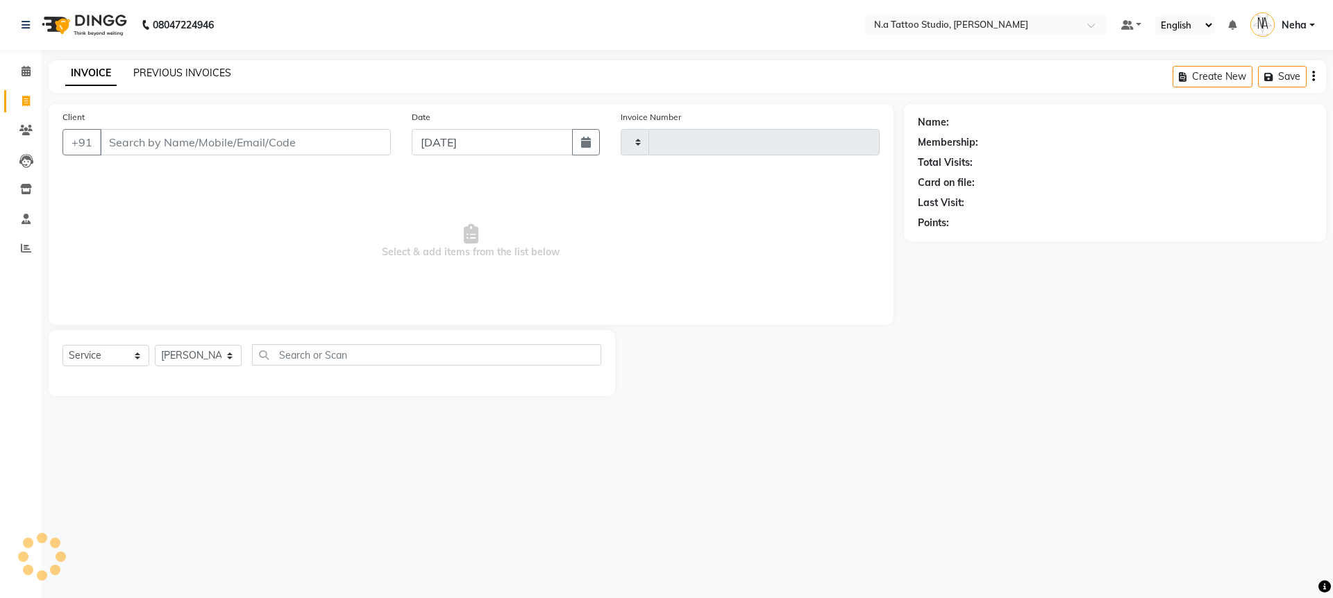
click at [210, 68] on link "PREVIOUS INVOICES" at bounding box center [182, 73] width 98 height 12
